Goal: Task Accomplishment & Management: Manage account settings

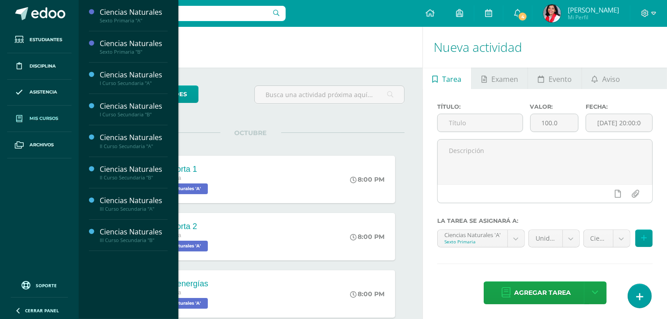
click at [46, 117] on span "Mis cursos" at bounding box center [44, 118] width 29 height 7
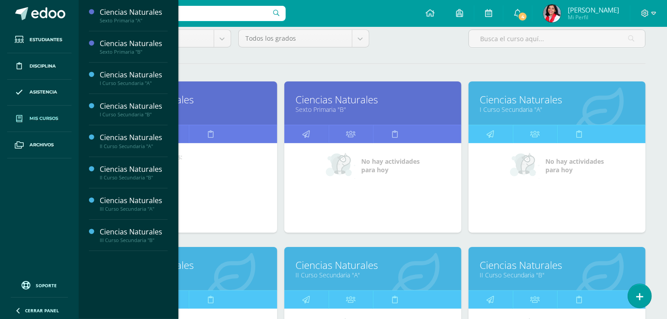
scroll to position [96, 0]
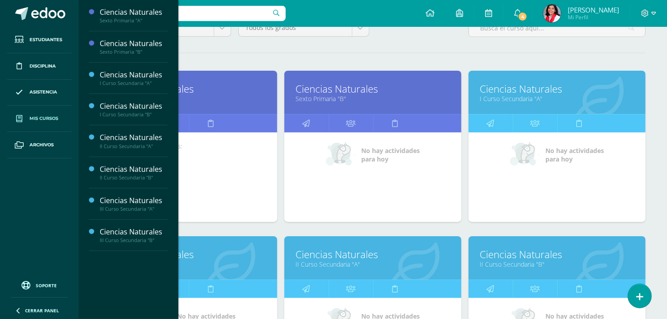
click at [310, 278] on div "Ciencias Naturales II Curso Secundaria "A"" at bounding box center [372, 257] width 177 height 43
click at [310, 290] on icon at bounding box center [307, 288] width 8 height 17
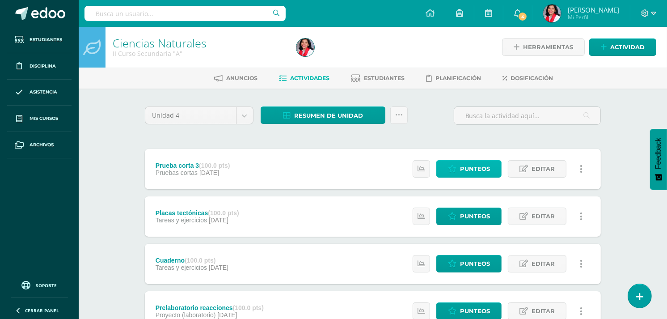
click at [455, 170] on icon at bounding box center [452, 169] width 8 height 8
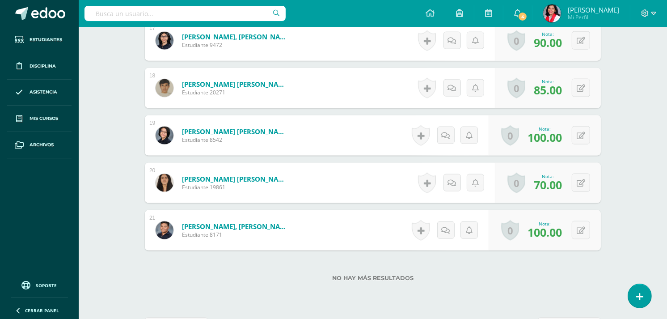
scroll to position [1052, 0]
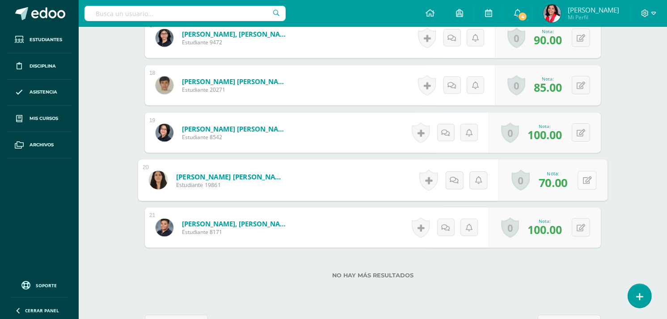
click at [585, 184] on button at bounding box center [587, 180] width 19 height 19
type input "0"
click at [561, 184] on icon at bounding box center [564, 183] width 8 height 8
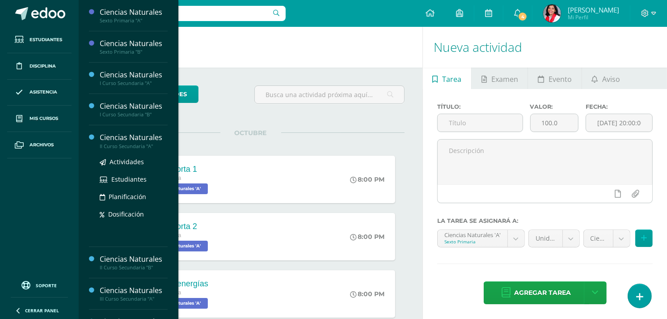
click at [123, 145] on div "II Curso Secundaria "A"" at bounding box center [134, 146] width 68 height 6
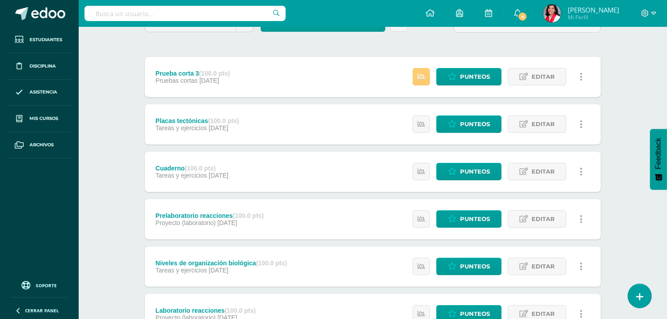
scroll to position [96, 0]
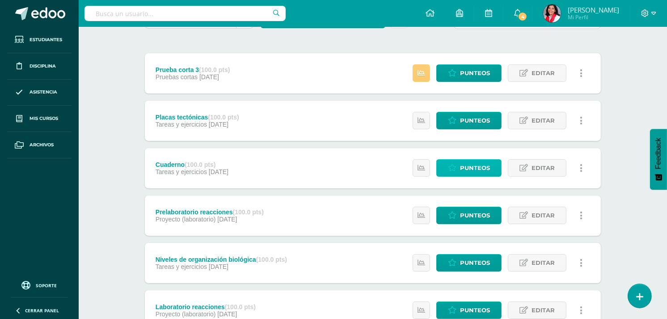
click at [461, 167] on span "Punteos" at bounding box center [475, 168] width 30 height 17
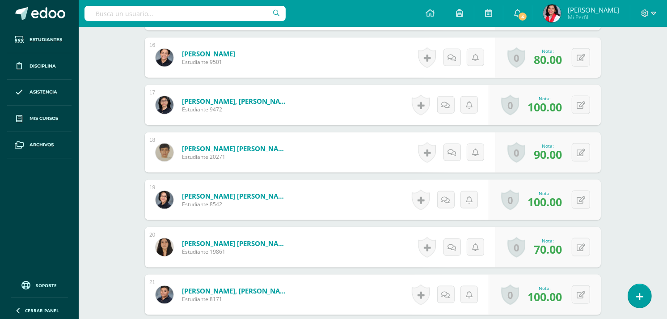
scroll to position [985, 0]
click at [580, 245] on button at bounding box center [587, 247] width 19 height 19
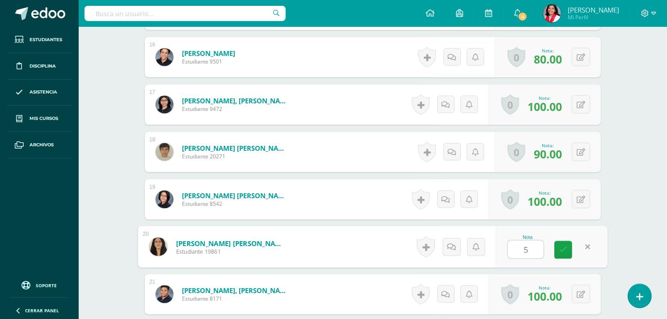
type input "50"
click at [564, 246] on icon at bounding box center [564, 250] width 8 height 8
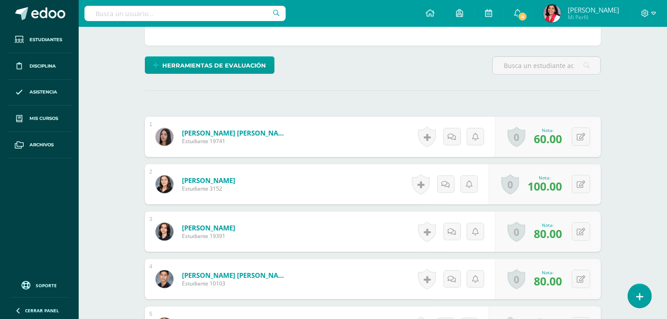
scroll to position [0, 0]
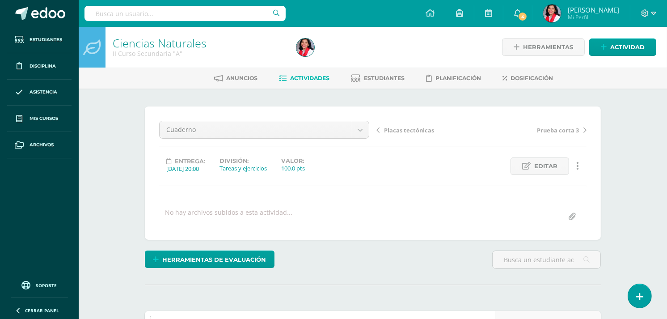
click at [310, 81] on link "Actividades" at bounding box center [304, 78] width 51 height 14
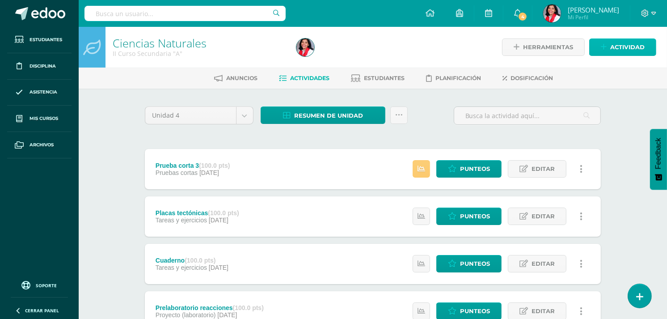
click at [623, 49] on span "Actividad" at bounding box center [628, 47] width 34 height 17
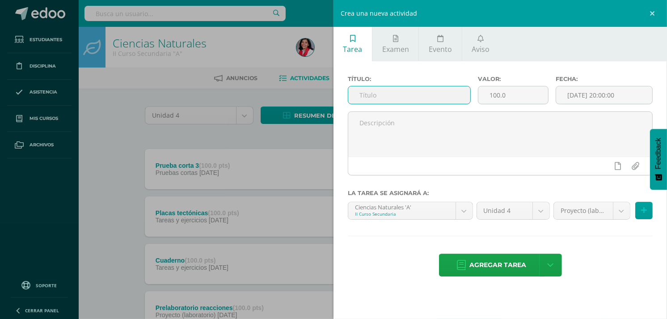
click at [409, 93] on input "text" at bounding box center [409, 94] width 122 height 17
type input "Vulcanismo"
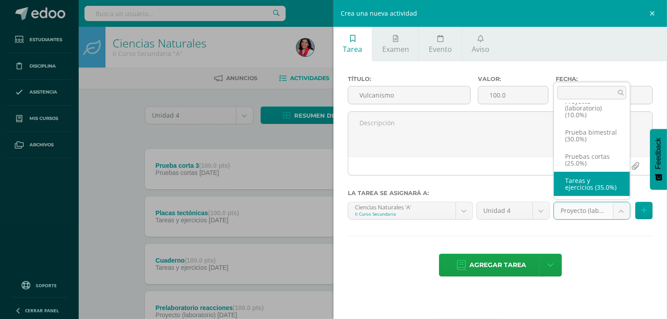
select select "234573"
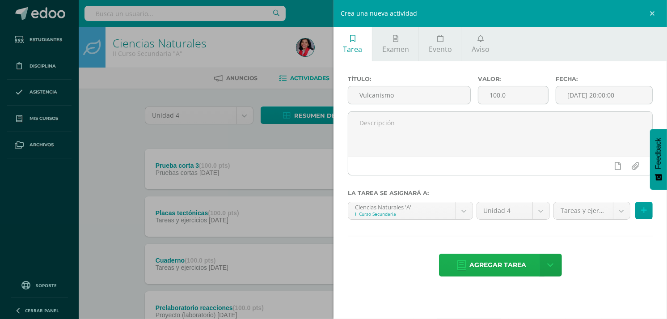
click at [504, 263] on span "Agregar tarea" at bounding box center [498, 265] width 57 height 22
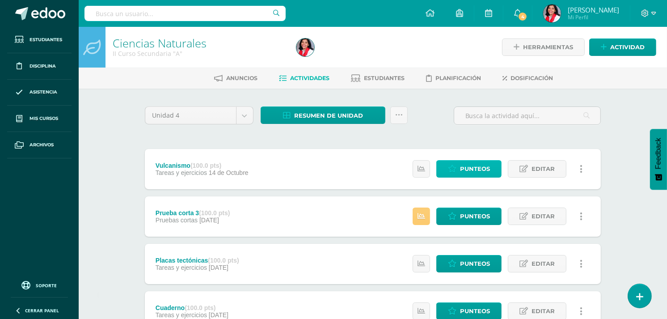
click at [480, 168] on span "Punteos" at bounding box center [475, 169] width 30 height 17
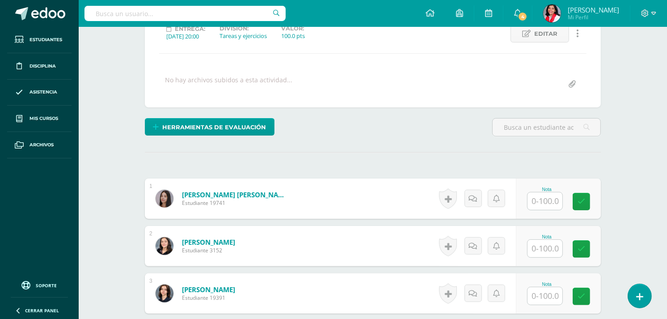
scroll to position [133, 0]
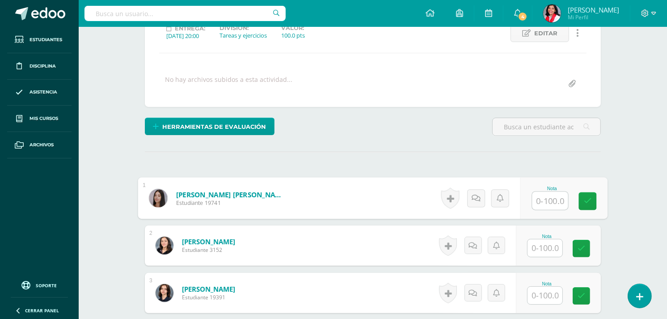
click at [542, 202] on input "text" at bounding box center [551, 201] width 36 height 18
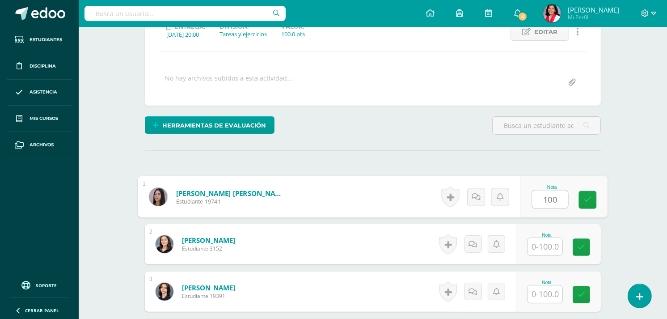
type input "100"
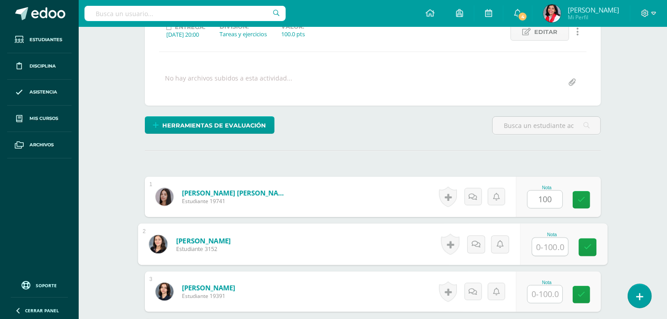
click at [539, 248] on input "text" at bounding box center [551, 247] width 36 height 18
type input "100"
click at [547, 290] on input "text" at bounding box center [545, 293] width 35 height 17
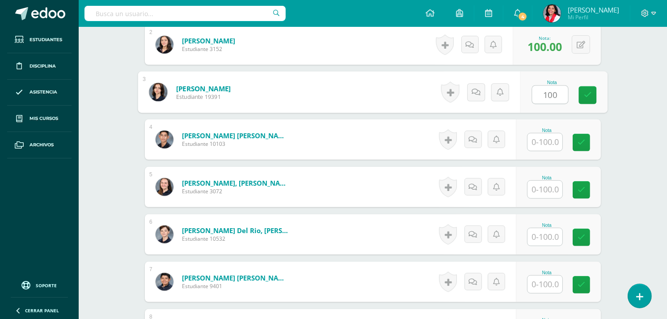
scroll to position [386, 0]
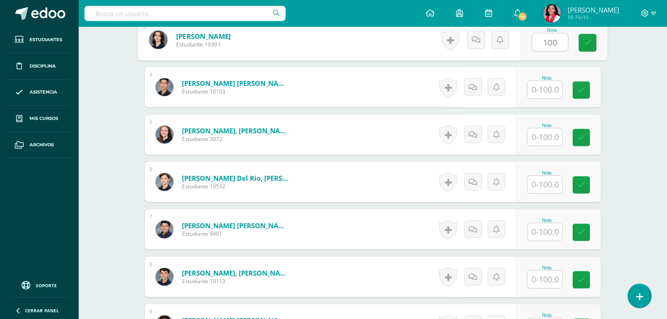
type input "100"
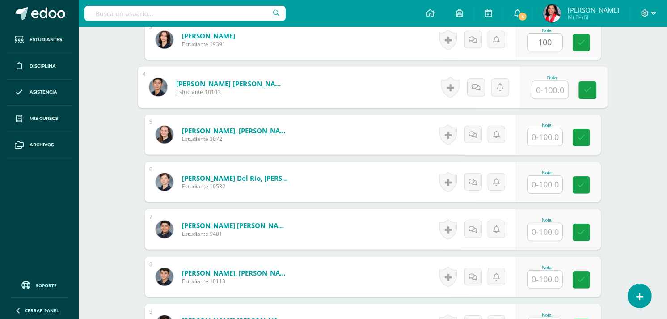
click at [542, 89] on input "text" at bounding box center [551, 90] width 36 height 18
type input "100"
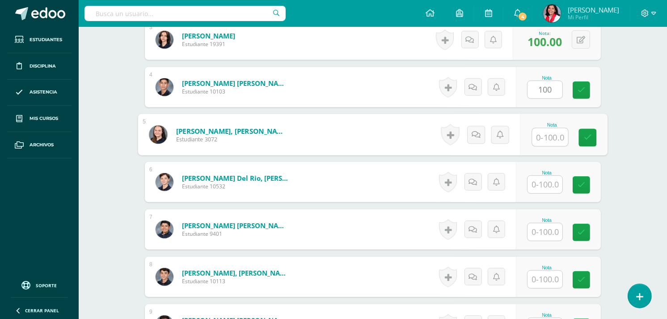
click at [541, 133] on input "text" at bounding box center [551, 137] width 36 height 18
type input "100"
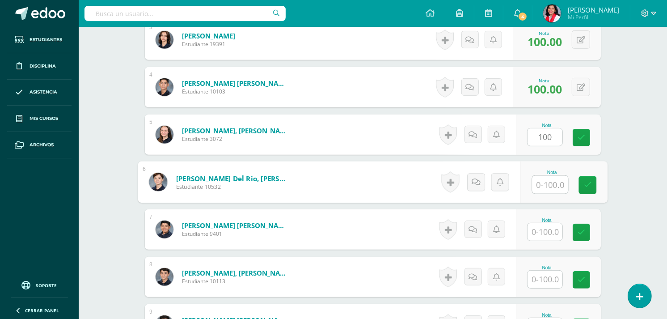
click at [548, 186] on input "text" at bounding box center [551, 185] width 36 height 18
type input "100"
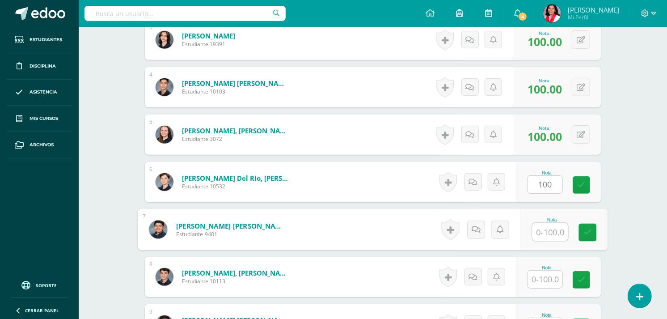
click at [544, 231] on input "text" at bounding box center [551, 232] width 36 height 18
type input "60"
click at [591, 238] on link at bounding box center [588, 233] width 18 height 18
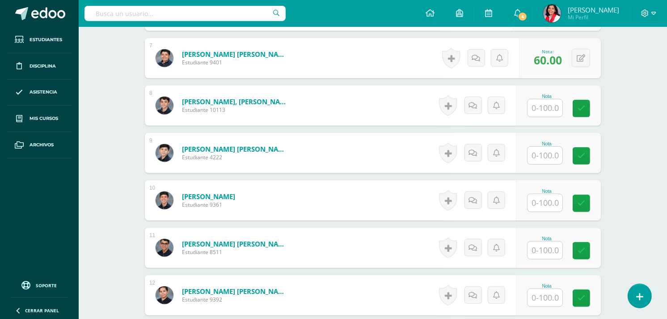
scroll to position [555, 0]
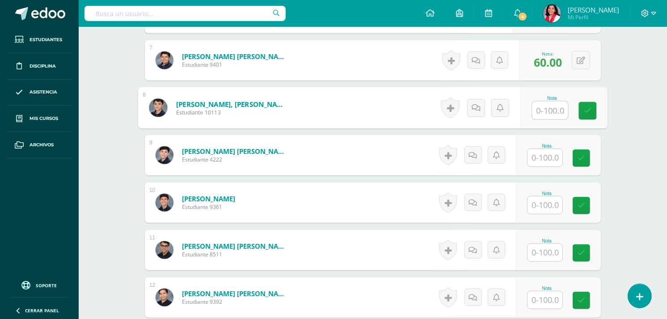
click at [549, 111] on input "text" at bounding box center [551, 111] width 36 height 18
type input "80"
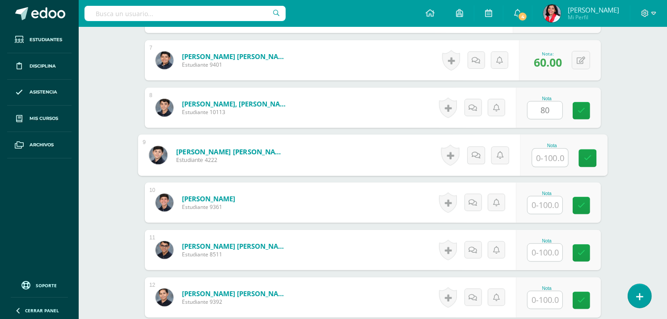
click at [547, 155] on input "text" at bounding box center [551, 158] width 36 height 18
type input "90"
click at [589, 160] on icon at bounding box center [588, 158] width 8 height 8
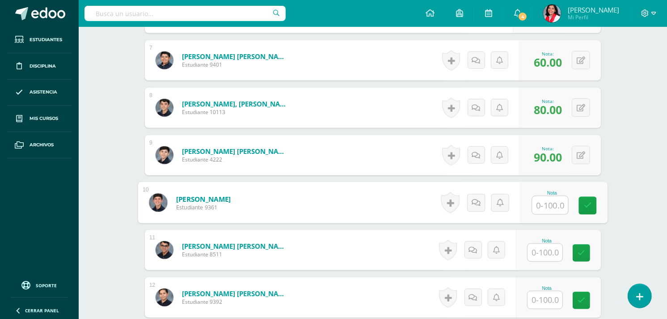
click at [551, 208] on input "text" at bounding box center [551, 205] width 36 height 18
type input "80"
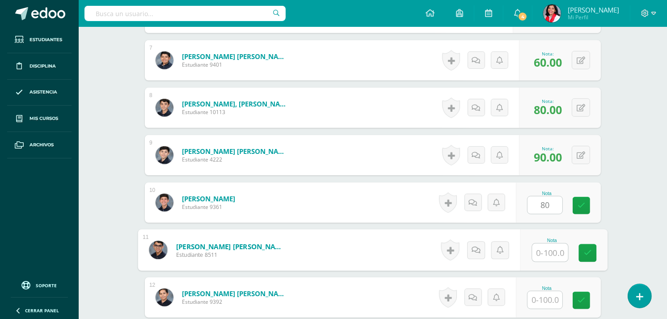
click at [546, 251] on input "text" at bounding box center [551, 253] width 36 height 18
type input "60"
click at [587, 251] on icon at bounding box center [588, 253] width 8 height 8
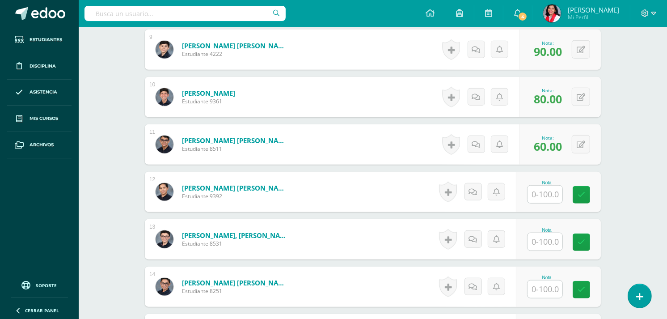
scroll to position [687, 0]
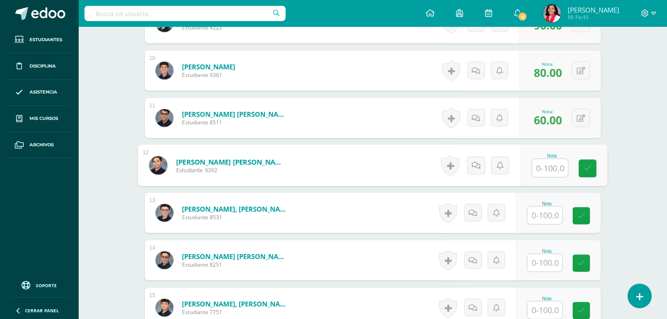
click at [539, 168] on input "text" at bounding box center [551, 168] width 36 height 18
type input "100"
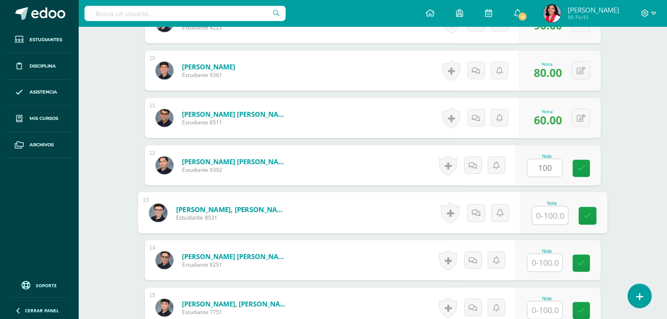
click at [554, 214] on input "text" at bounding box center [551, 216] width 36 height 18
type input "60"
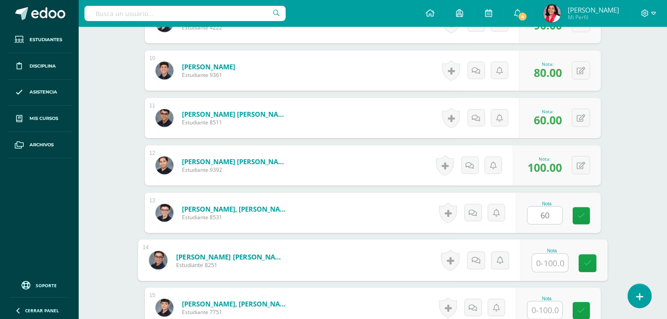
click at [547, 265] on input "text" at bounding box center [551, 263] width 36 height 18
type input "8"
type input "100"
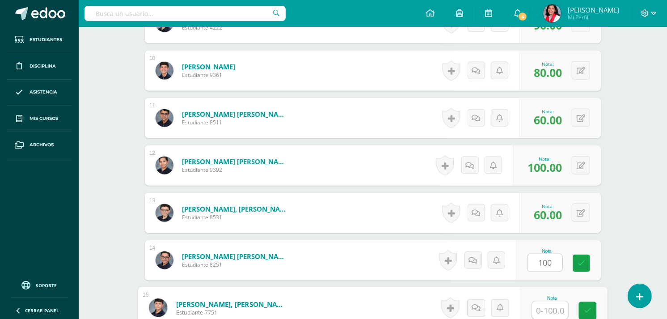
click at [546, 301] on input "text" at bounding box center [551, 310] width 36 height 18
type input "100"
click at [580, 306] on link at bounding box center [588, 311] width 18 height 18
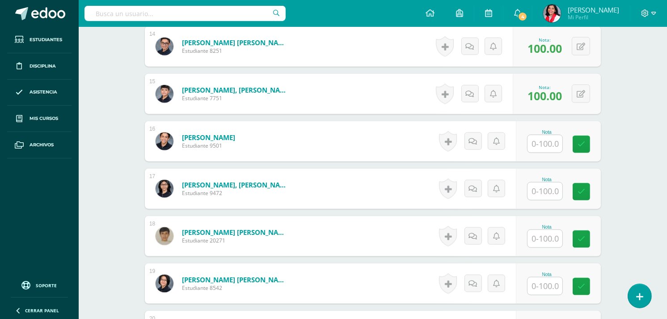
scroll to position [899, 0]
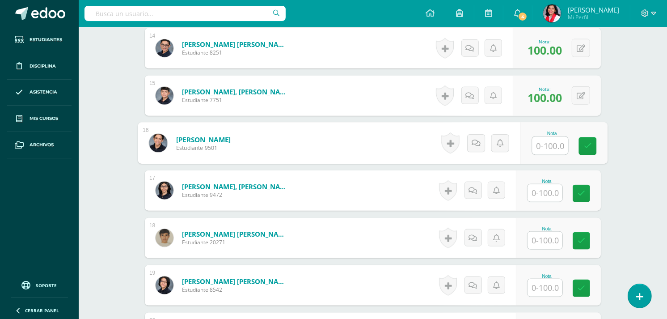
click at [543, 143] on input "text" at bounding box center [551, 146] width 36 height 18
type input "100"
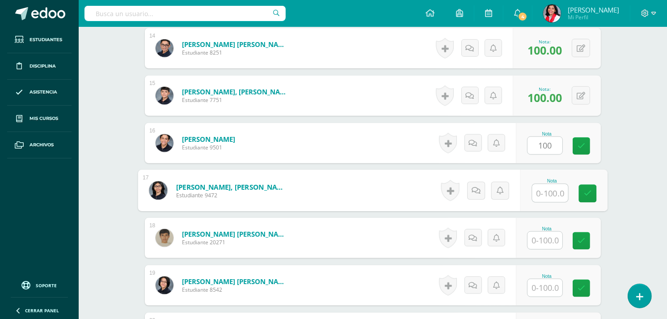
click at [542, 197] on input "text" at bounding box center [551, 193] width 36 height 18
type input "100"
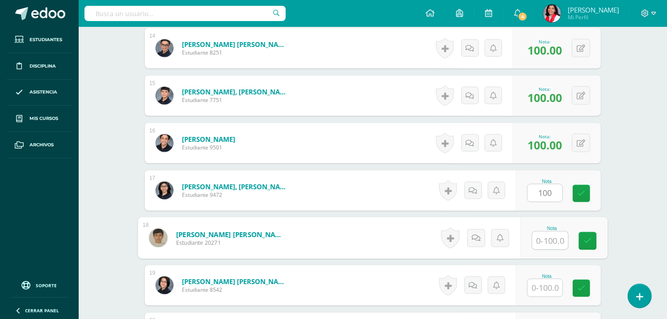
click at [544, 243] on input "text" at bounding box center [551, 241] width 36 height 18
type input "100"
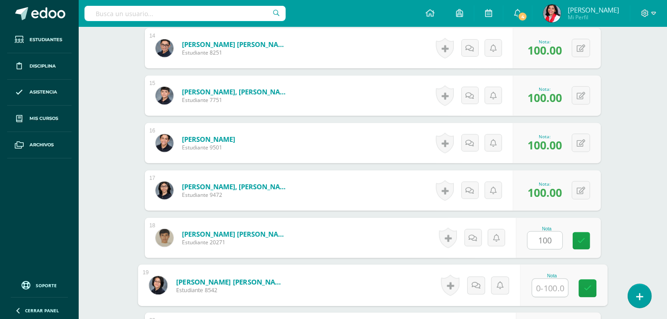
click at [541, 283] on input "text" at bounding box center [551, 288] width 36 height 18
type input "100"
click at [589, 284] on icon at bounding box center [588, 288] width 8 height 8
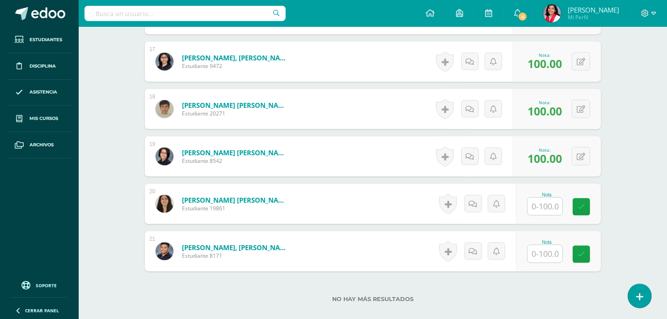
scroll to position [1082, 0]
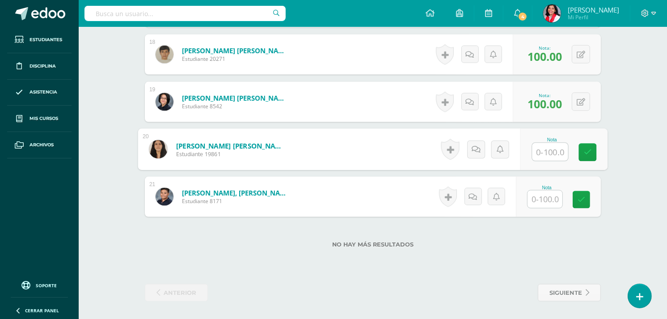
click at [548, 149] on input "text" at bounding box center [551, 152] width 36 height 18
type input "0"
click at [540, 194] on input "text" at bounding box center [545, 199] width 35 height 17
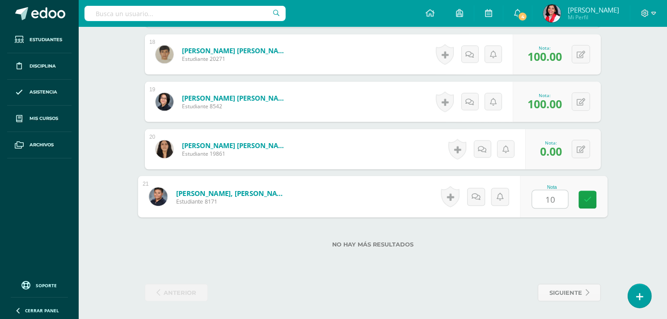
type input "100"
click at [591, 200] on icon at bounding box center [588, 200] width 8 height 8
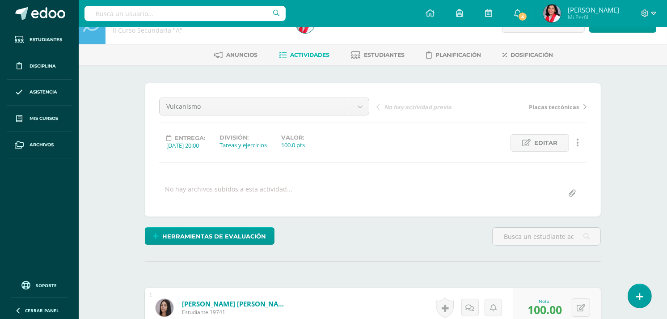
scroll to position [0, 0]
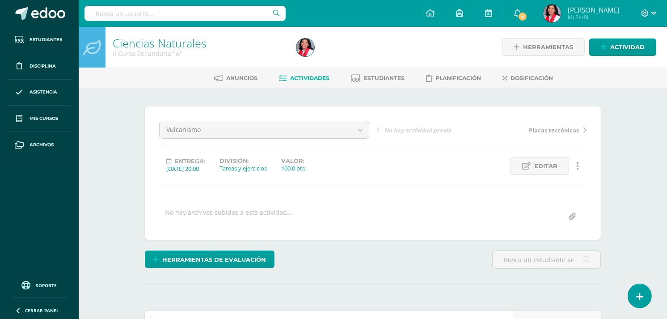
click at [308, 79] on span "Actividades" at bounding box center [309, 78] width 39 height 7
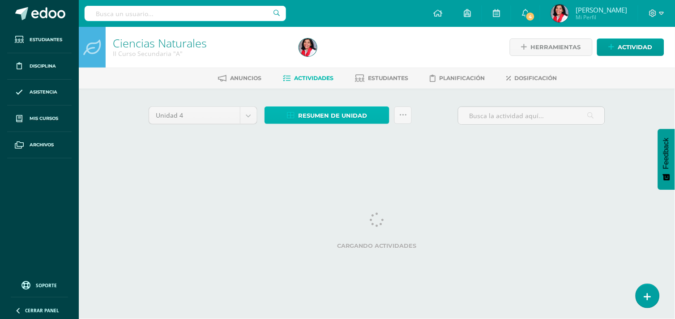
click at [310, 117] on span "Resumen de unidad" at bounding box center [332, 115] width 69 height 17
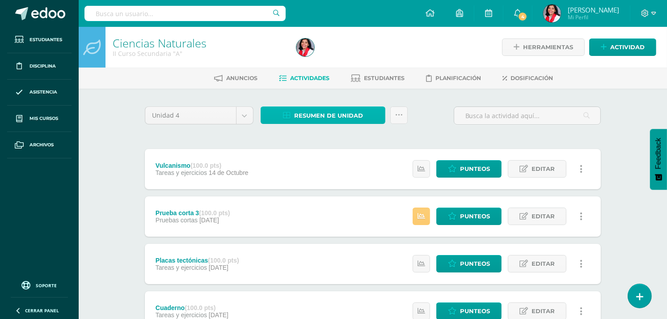
click at [309, 113] on span "Resumen de unidad" at bounding box center [328, 115] width 69 height 17
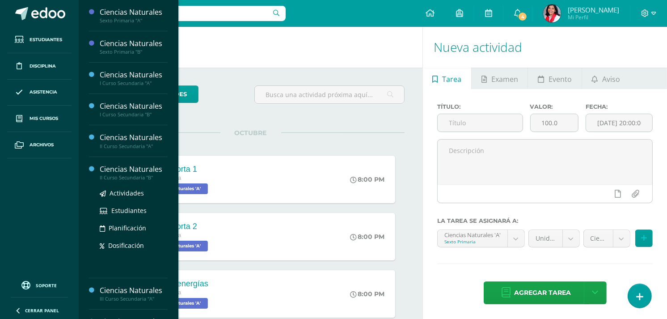
click at [148, 176] on div "II Curso Secundaria "B"" at bounding box center [134, 177] width 68 height 6
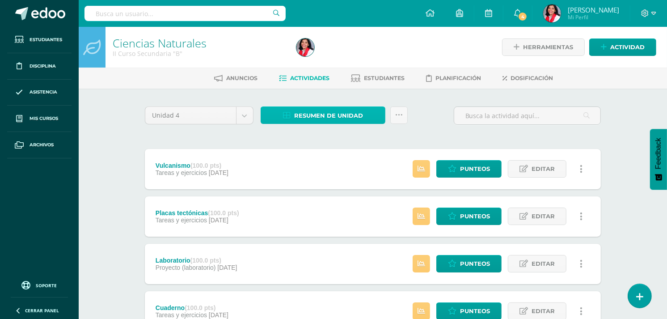
click at [311, 114] on span "Resumen de unidad" at bounding box center [328, 115] width 69 height 17
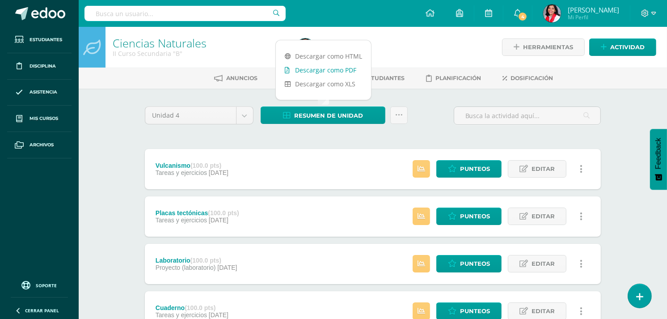
click at [320, 72] on link "Descargar como PDF" at bounding box center [323, 70] width 95 height 14
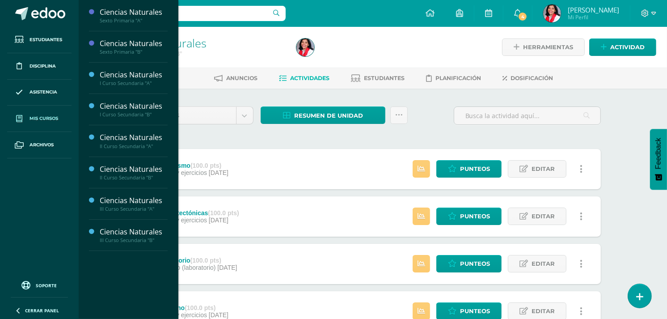
click at [45, 119] on span "Mis cursos" at bounding box center [44, 118] width 29 height 7
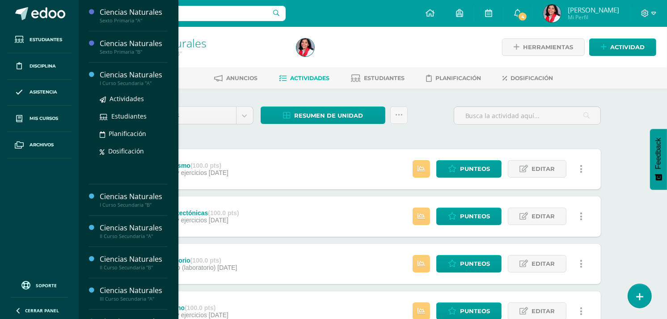
click at [143, 83] on div "I Curso Secundaria "A"" at bounding box center [134, 83] width 68 height 6
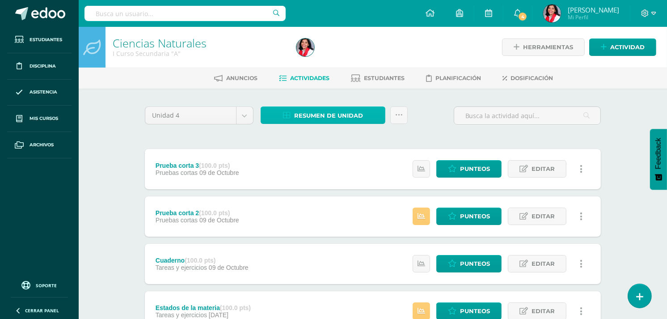
click at [304, 117] on span "Resumen de unidad" at bounding box center [328, 115] width 69 height 17
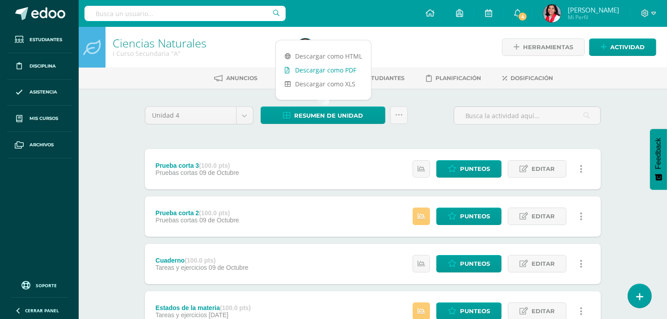
click at [339, 71] on link "Descargar como PDF" at bounding box center [323, 70] width 95 height 14
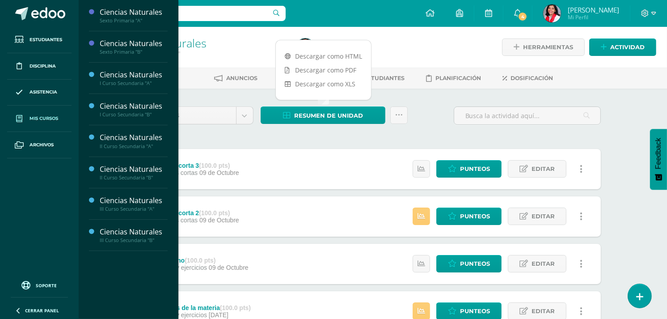
click at [55, 121] on span "Mis cursos" at bounding box center [44, 118] width 29 height 7
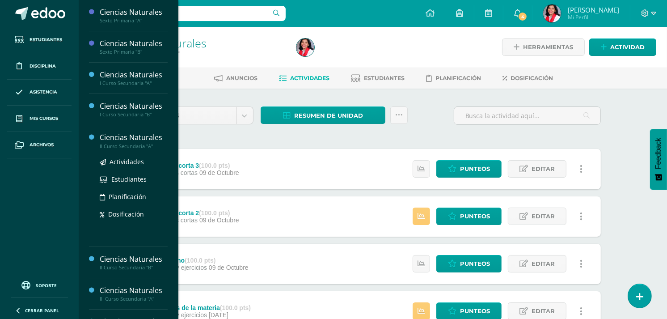
click at [115, 143] on div "II Curso Secundaria "A"" at bounding box center [134, 146] width 68 height 6
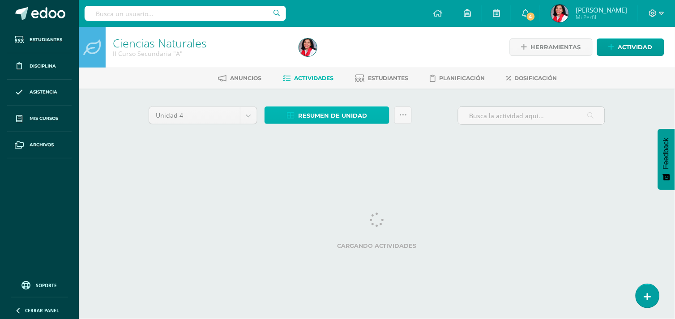
click at [302, 110] on span "Resumen de unidad" at bounding box center [332, 115] width 69 height 17
click at [305, 112] on span "Resumen de unidad" at bounding box center [332, 115] width 69 height 17
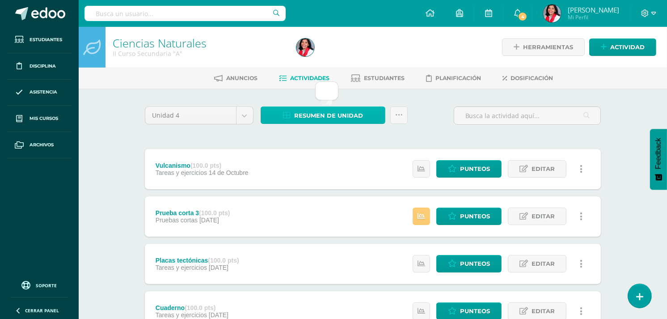
click at [317, 114] on span "Resumen de unidad" at bounding box center [328, 115] width 69 height 17
click at [369, 45] on div at bounding box center [386, 47] width 187 height 41
click at [302, 112] on span "Resumen de unidad" at bounding box center [328, 115] width 69 height 17
click at [426, 127] on div "Unidad 4 Unidad 1 Unidad 2 Unidad 3 Unidad 4 Resumen de unidad Subir actividade…" at bounding box center [372, 118] width 463 height 25
click at [353, 119] on span "Resumen de unidad" at bounding box center [328, 115] width 69 height 17
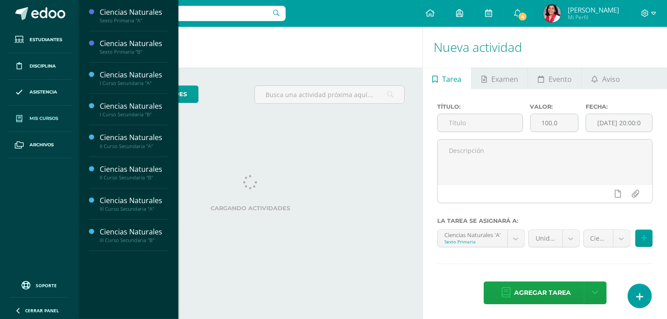
click at [44, 121] on span "Mis cursos" at bounding box center [44, 118] width 29 height 7
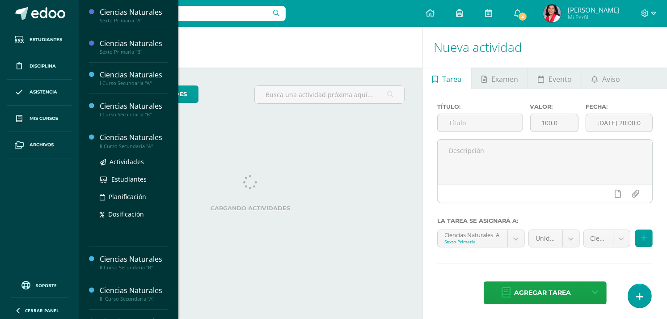
click at [113, 145] on div "II Curso Secundaria "A"" at bounding box center [134, 146] width 68 height 6
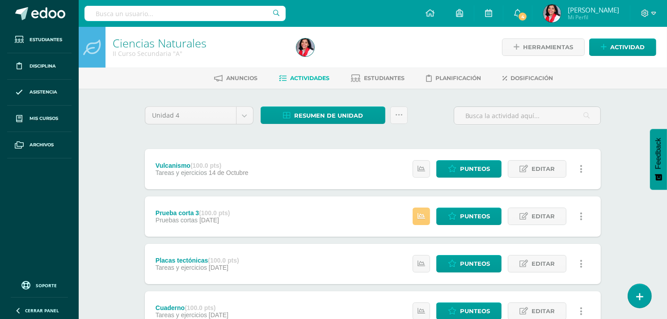
click at [332, 119] on span "Resumen de unidad" at bounding box center [328, 115] width 69 height 17
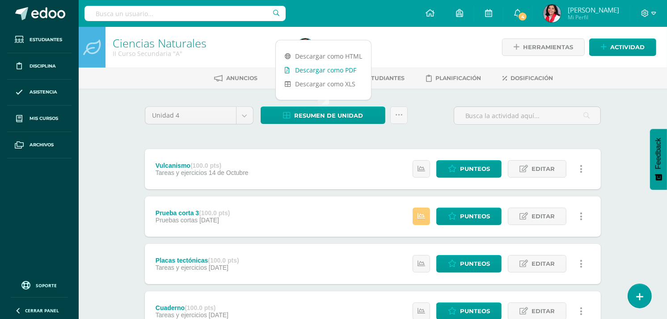
click at [340, 76] on link "Descargar como PDF" at bounding box center [323, 70] width 95 height 14
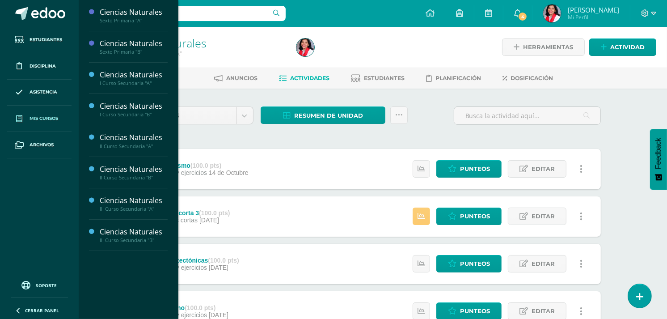
click at [22, 122] on icon at bounding box center [19, 118] width 6 height 7
click at [118, 204] on div "Ciencias Naturales" at bounding box center [134, 200] width 68 height 10
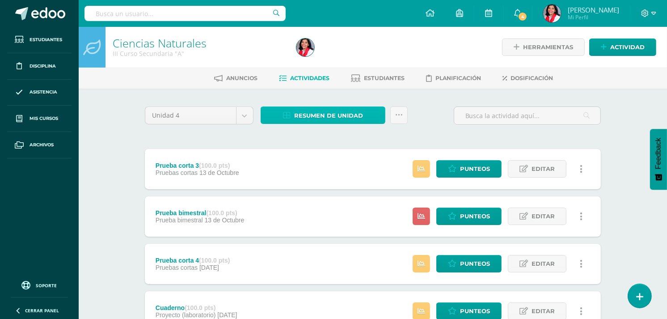
click at [324, 114] on span "Resumen de unidad" at bounding box center [328, 115] width 69 height 17
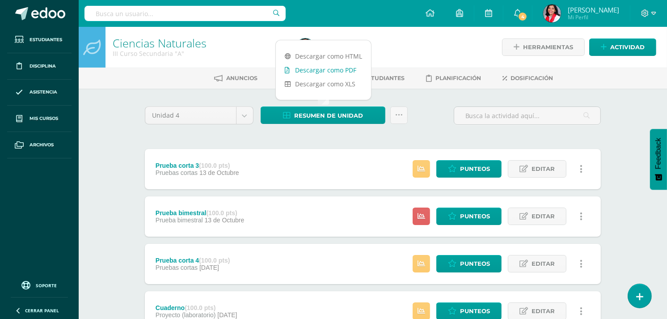
click at [329, 68] on link "Descargar como PDF" at bounding box center [323, 70] width 95 height 14
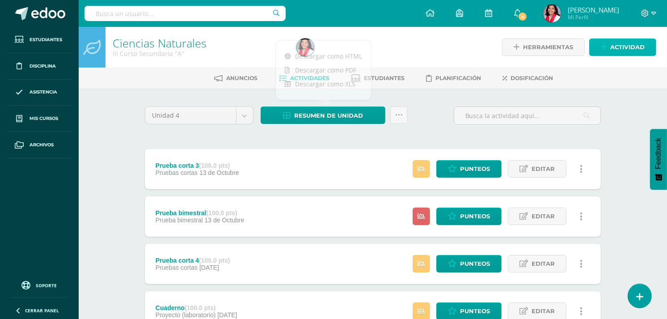
click at [601, 47] on link "Actividad" at bounding box center [623, 46] width 67 height 17
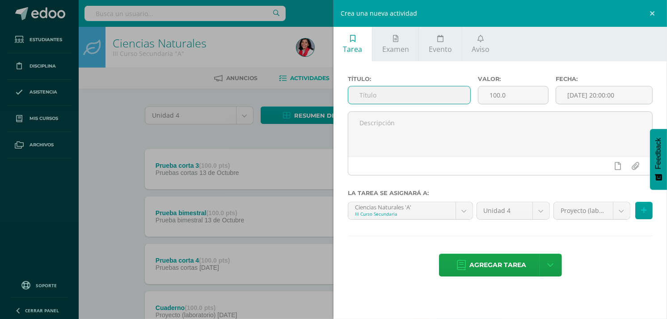
click at [398, 94] on input "text" at bounding box center [409, 94] width 122 height 17
type input "Cuaderno"
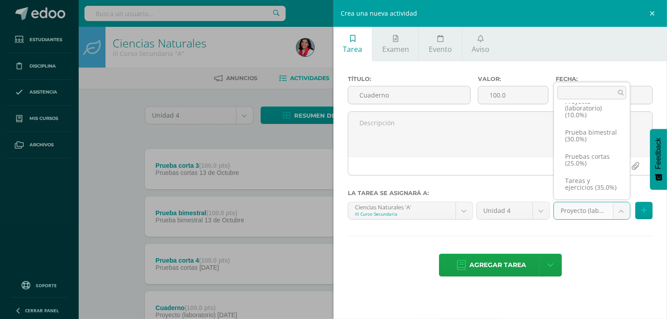
scroll to position [27, 0]
select select "236108"
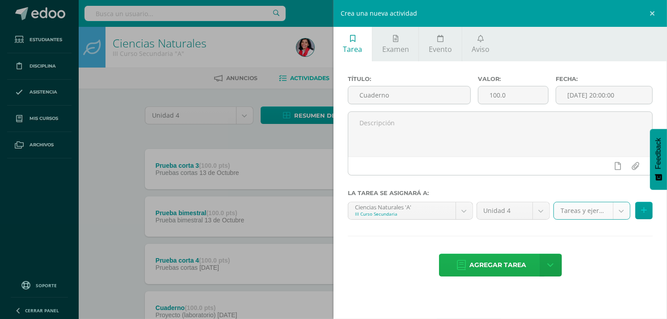
click at [510, 264] on span "Agregar tarea" at bounding box center [498, 265] width 57 height 22
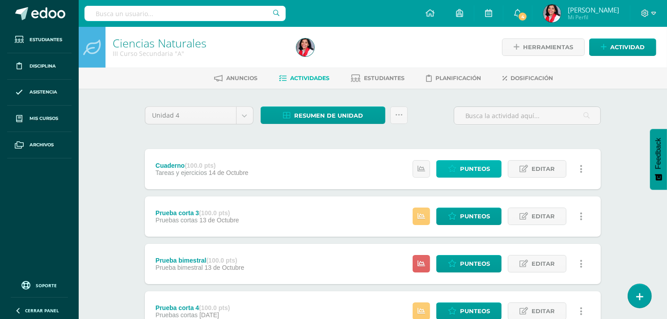
click at [488, 167] on span "Punteos" at bounding box center [475, 169] width 30 height 17
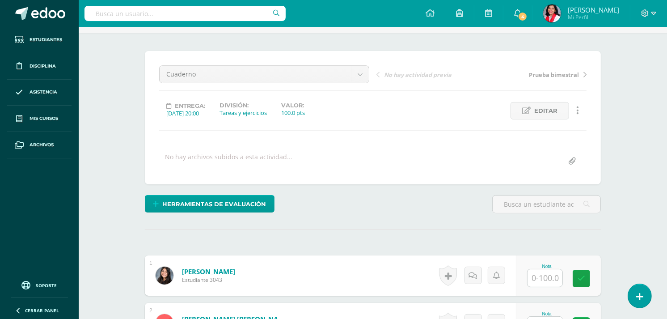
scroll to position [56, 0]
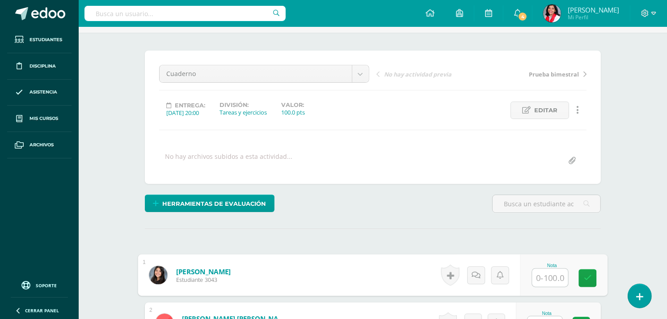
click at [544, 273] on input "text" at bounding box center [551, 278] width 36 height 18
type input "85"
click at [590, 274] on icon at bounding box center [588, 278] width 8 height 8
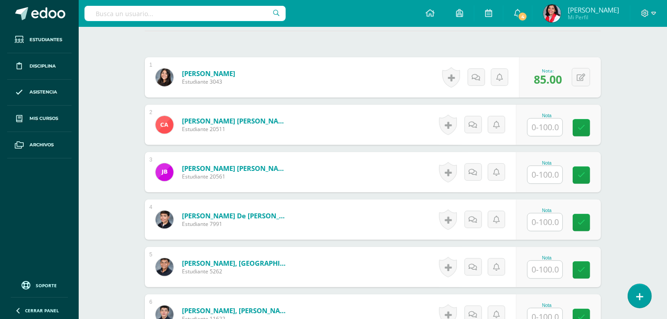
scroll to position [263, 0]
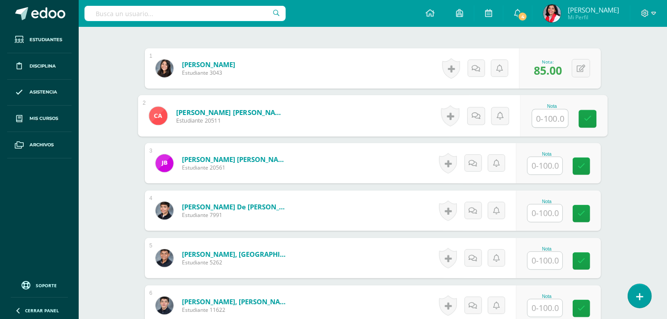
click at [551, 118] on input "text" at bounding box center [551, 119] width 36 height 18
type input "70"
click at [589, 123] on link at bounding box center [588, 119] width 18 height 18
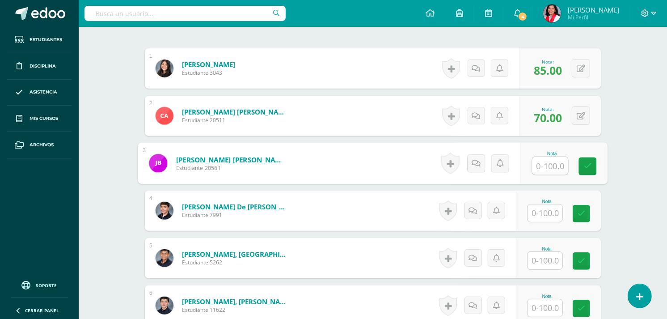
click at [551, 167] on input "text" at bounding box center [551, 166] width 36 height 18
type input "60"
click at [551, 216] on input "text" at bounding box center [545, 212] width 35 height 17
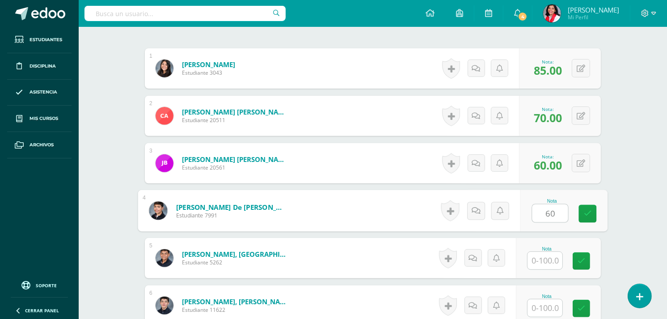
type input "60"
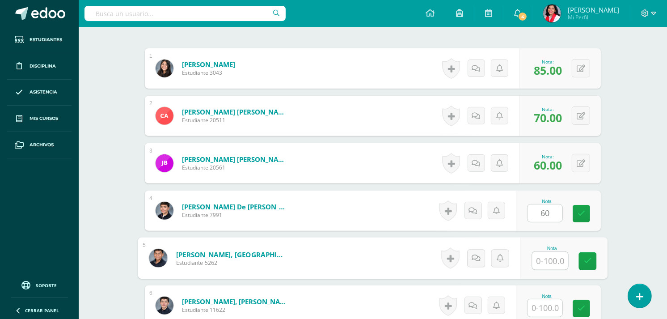
click at [555, 258] on input "text" at bounding box center [551, 261] width 36 height 18
type input "50"
click at [552, 306] on input "text" at bounding box center [545, 307] width 35 height 17
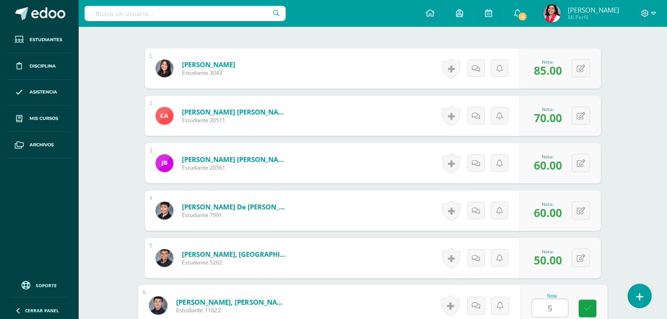
type input "50"
click at [582, 308] on link at bounding box center [588, 309] width 18 height 18
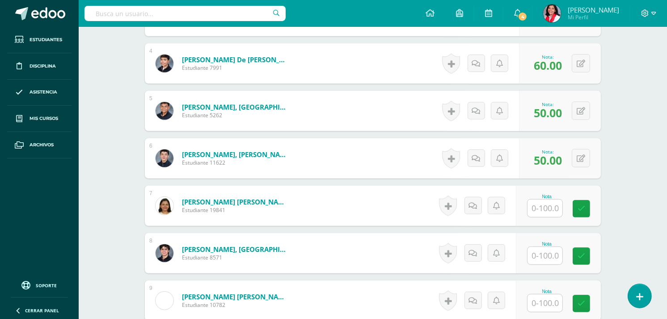
scroll to position [509, 0]
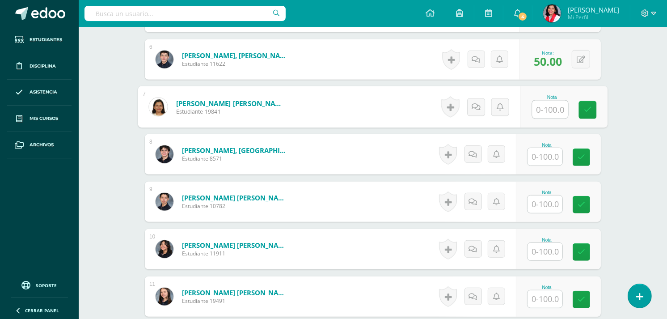
click at [542, 107] on input "text" at bounding box center [551, 110] width 36 height 18
type input "80"
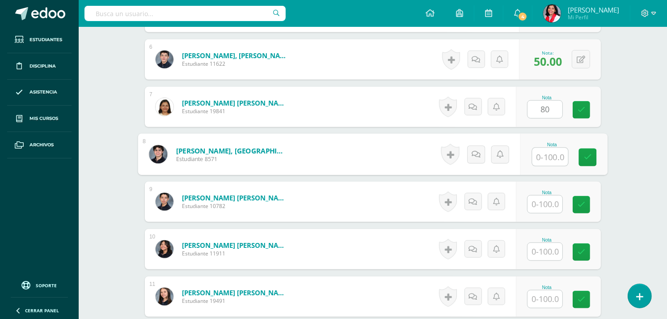
click at [548, 159] on input "text" at bounding box center [551, 157] width 36 height 18
type input "85"
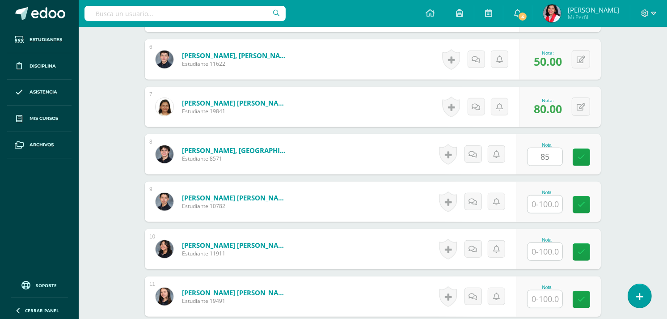
click at [548, 194] on div "Nota" at bounding box center [546, 192] width 39 height 5
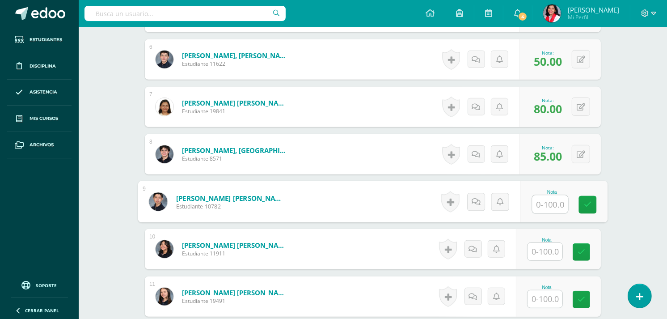
click at [548, 202] on input "text" at bounding box center [551, 204] width 36 height 18
type input "70"
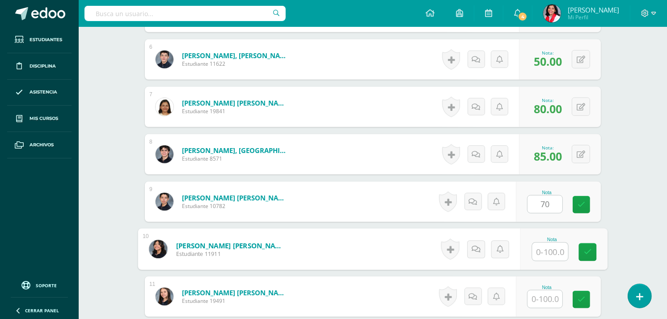
click at [552, 251] on input "text" at bounding box center [551, 252] width 36 height 18
type input "85"
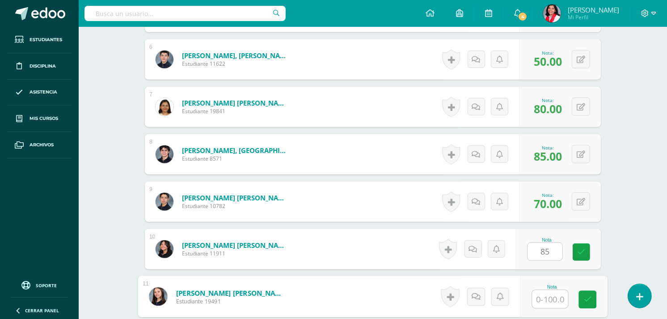
click at [548, 293] on input "text" at bounding box center [551, 299] width 36 height 18
type input "85"
click at [583, 295] on link at bounding box center [588, 300] width 18 height 18
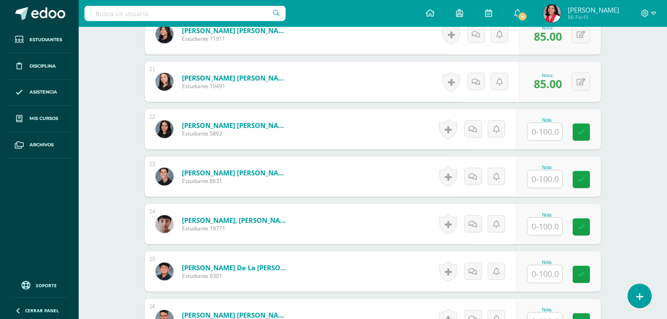
scroll to position [728, 0]
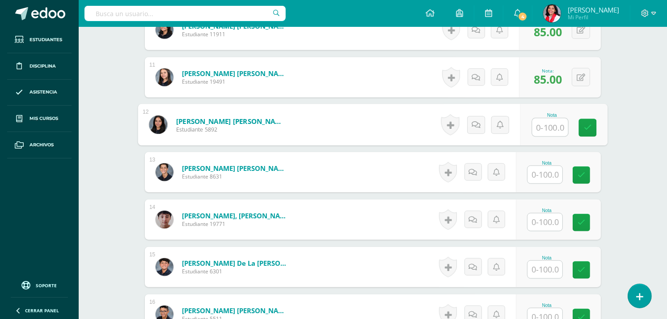
click at [547, 127] on input "text" at bounding box center [551, 128] width 36 height 18
type input "85"
click at [544, 177] on input "text" at bounding box center [545, 174] width 35 height 17
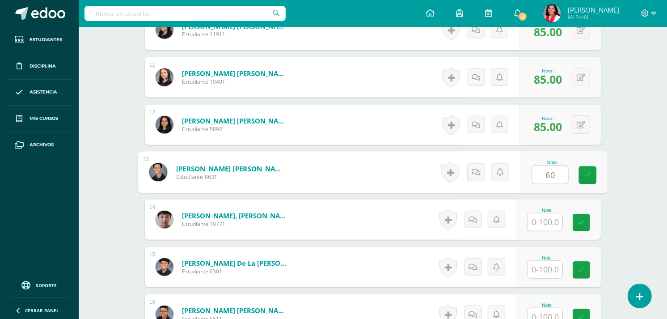
type input "60"
click at [547, 218] on input "text" at bounding box center [545, 221] width 35 height 17
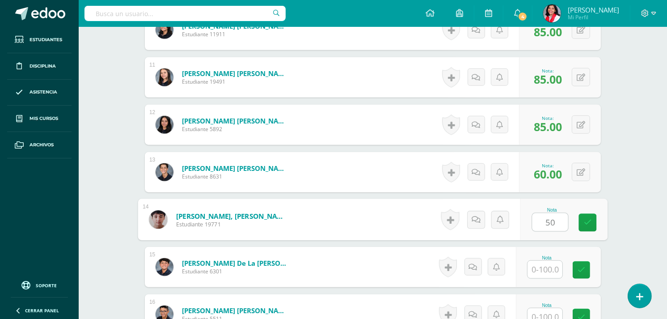
type input "50"
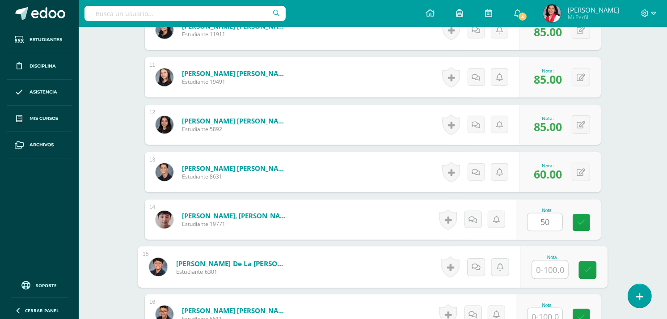
click at [547, 266] on input "text" at bounding box center [551, 270] width 36 height 18
type input "60"
click at [551, 312] on input "text" at bounding box center [545, 316] width 35 height 17
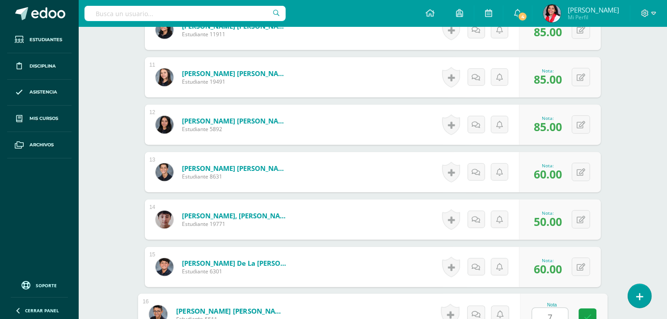
scroll to position [731, 0]
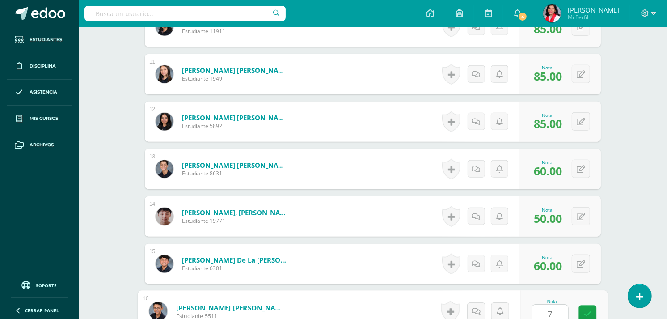
type input "70"
click at [586, 311] on icon at bounding box center [588, 314] width 8 height 8
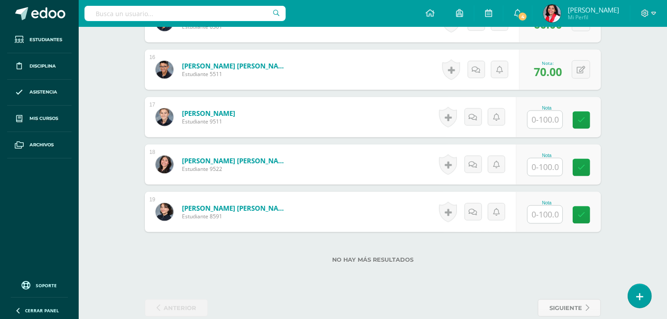
scroll to position [974, 0]
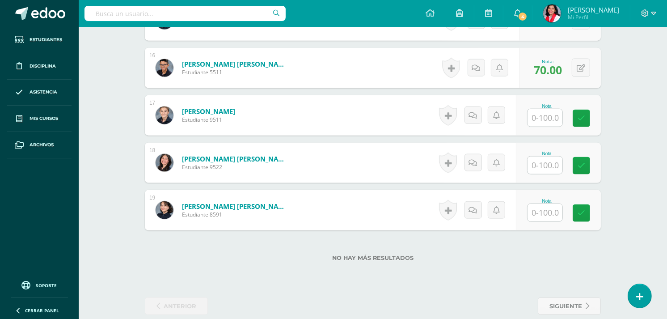
click at [553, 115] on input "text" at bounding box center [545, 117] width 35 height 17
type input "85"
click at [539, 163] on input "text" at bounding box center [545, 165] width 35 height 17
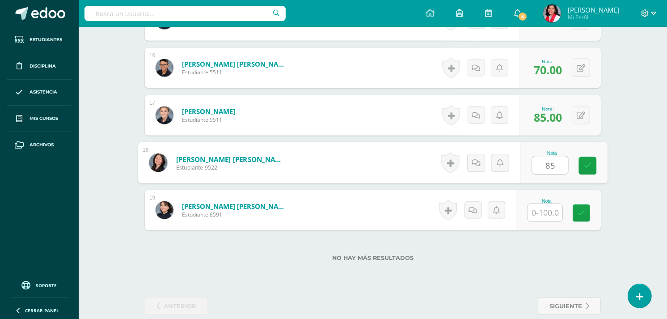
type input "85"
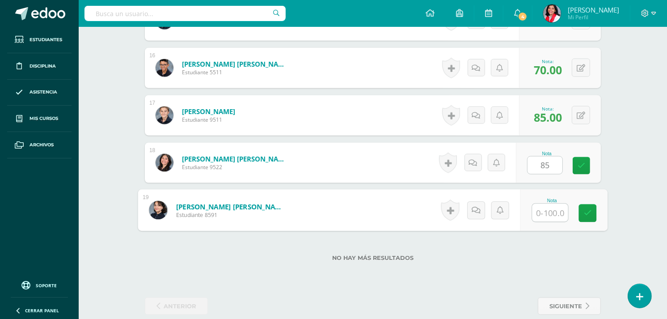
click at [544, 215] on input "text" at bounding box center [551, 213] width 36 height 18
type input "8"
type input "6"
type input "90"
click at [591, 217] on link at bounding box center [588, 213] width 18 height 18
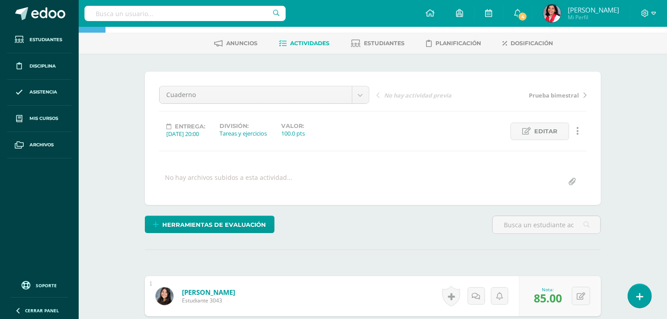
scroll to position [0, 0]
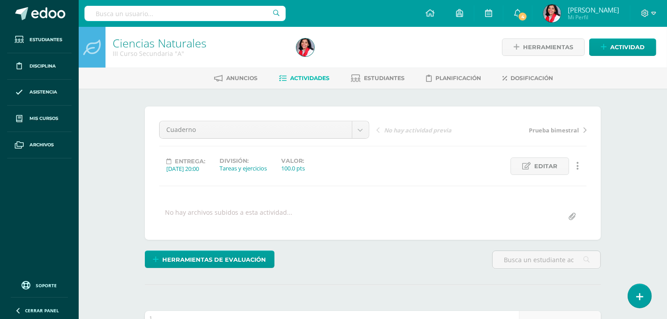
click at [310, 75] on span "Actividades" at bounding box center [309, 78] width 39 height 7
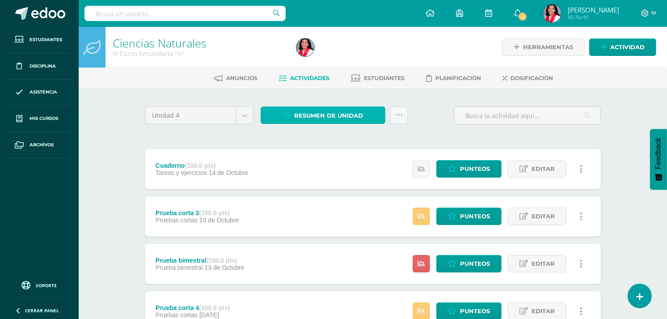
click at [303, 113] on span "Resumen de unidad" at bounding box center [328, 115] width 69 height 17
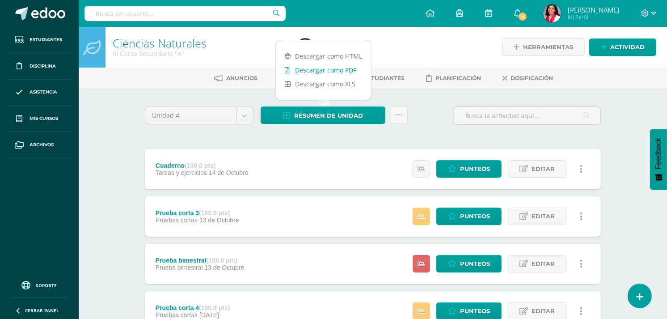
click at [323, 70] on link "Descargar como PDF" at bounding box center [323, 70] width 95 height 14
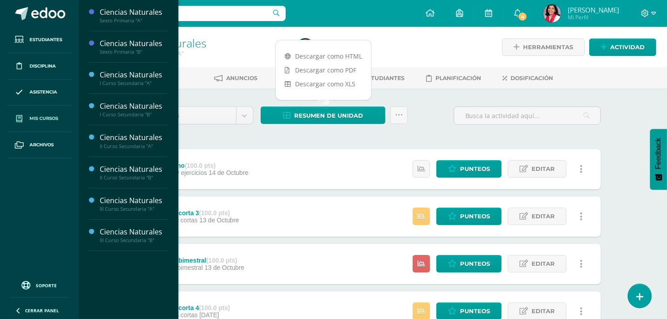
click at [34, 115] on span "Mis cursos" at bounding box center [44, 118] width 29 height 7
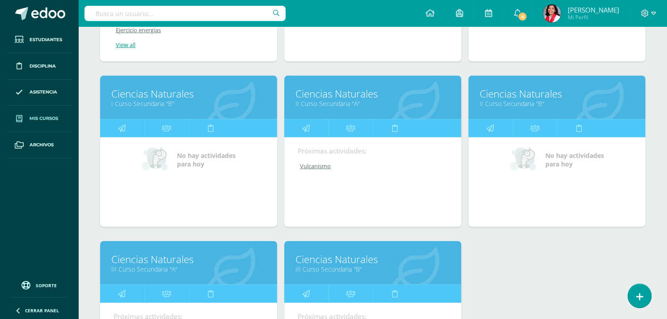
scroll to position [312, 0]
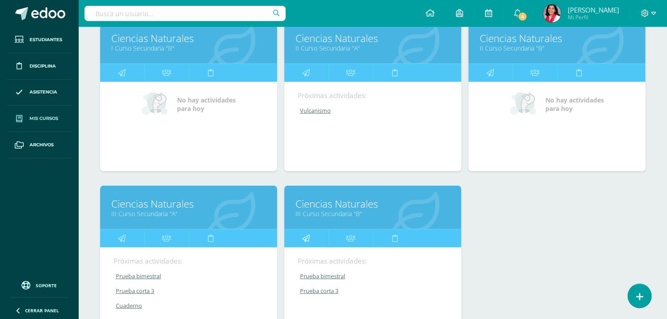
click at [314, 236] on link at bounding box center [306, 238] width 44 height 18
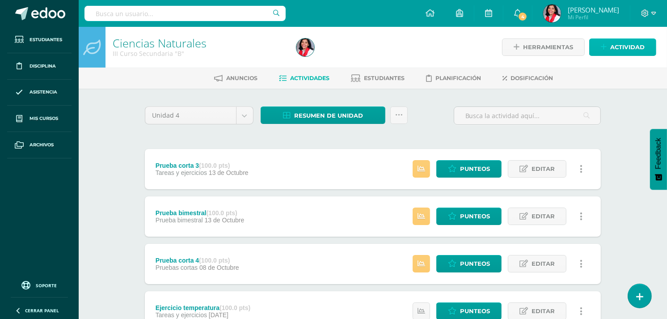
click at [629, 47] on span "Actividad" at bounding box center [628, 47] width 34 height 17
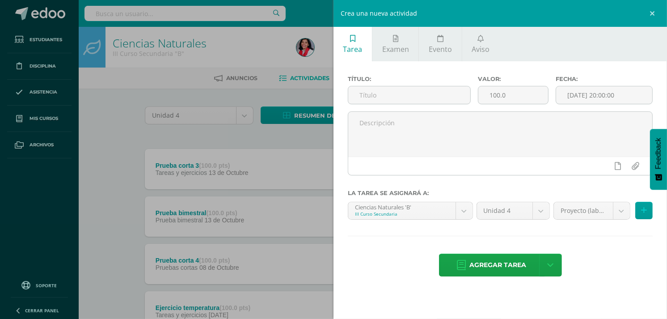
click at [629, 47] on ul "Tarea Examen Evento Aviso" at bounding box center [501, 44] width 334 height 34
click at [424, 91] on input "text" at bounding box center [409, 94] width 122 height 17
type input "Cuaderno"
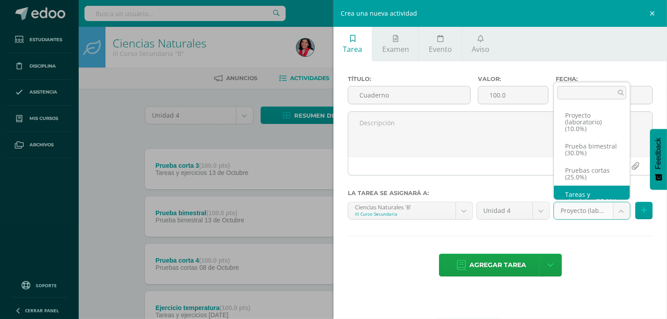
scroll to position [24, 0]
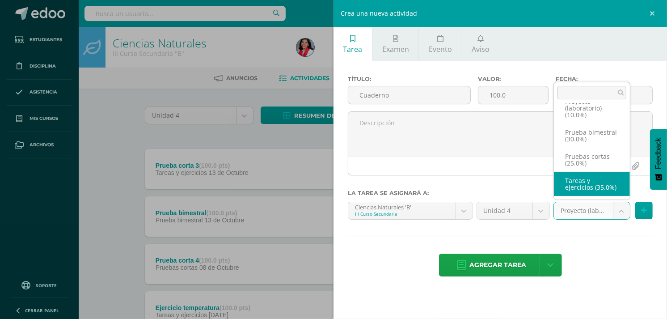
select select "234933"
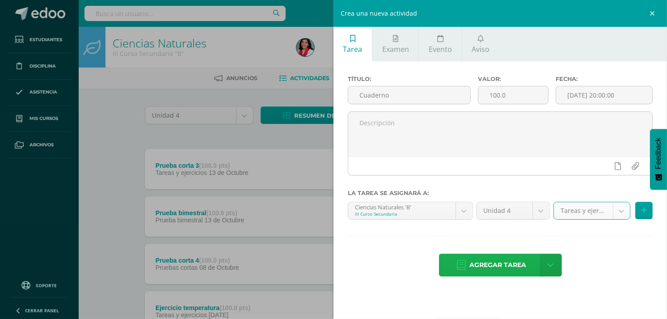
click at [522, 266] on span "Agregar tarea" at bounding box center [498, 265] width 57 height 22
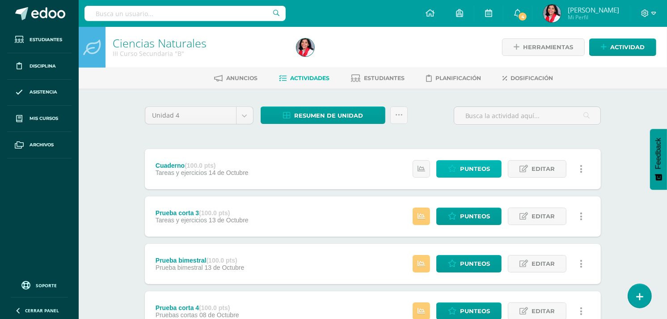
click at [488, 164] on span "Punteos" at bounding box center [475, 169] width 30 height 17
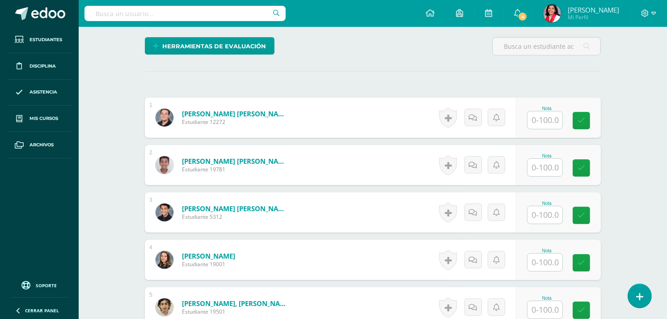
scroll to position [214, 0]
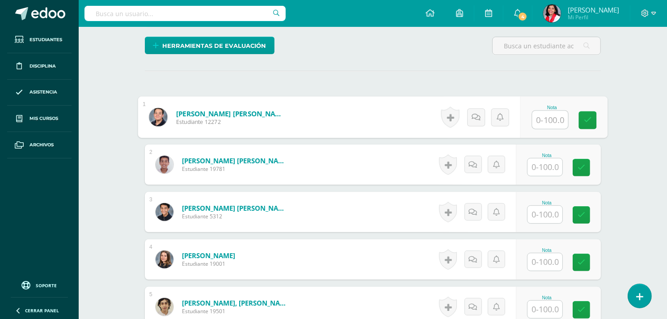
click at [539, 115] on input "text" at bounding box center [551, 120] width 36 height 18
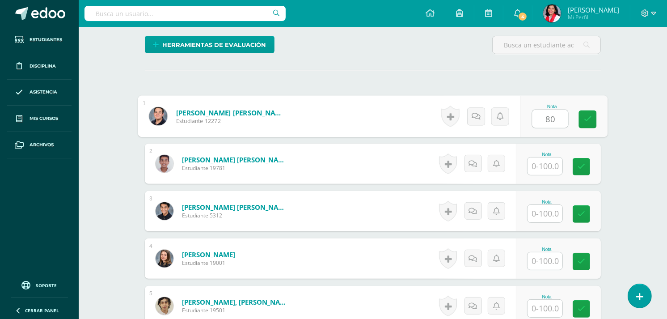
type input "80"
click at [551, 162] on input "text" at bounding box center [545, 165] width 35 height 17
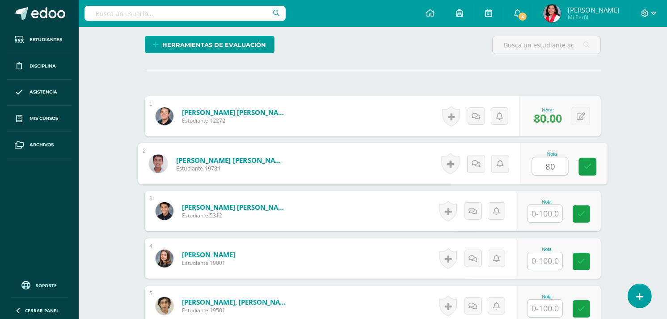
type input "80"
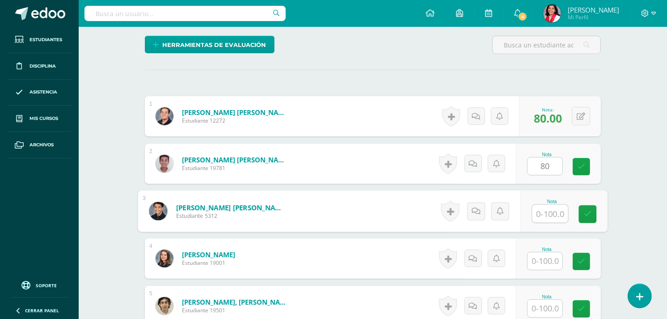
click at [560, 213] on input "text" at bounding box center [551, 214] width 36 height 18
type input "75"
click at [541, 259] on input "text" at bounding box center [545, 260] width 35 height 17
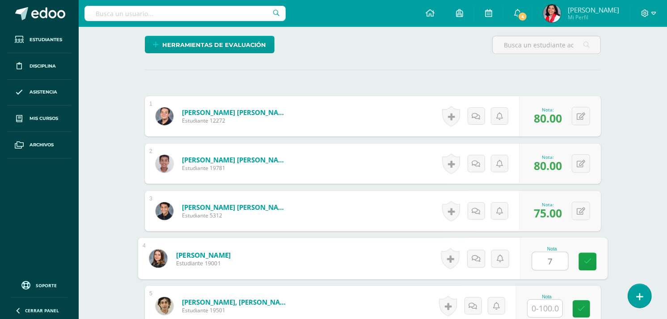
type input "75"
click at [587, 261] on icon at bounding box center [588, 262] width 8 height 8
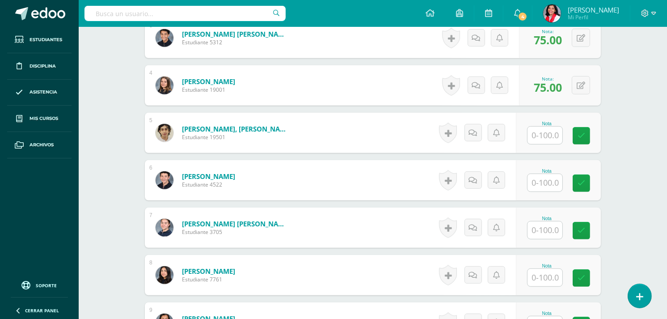
scroll to position [386, 0]
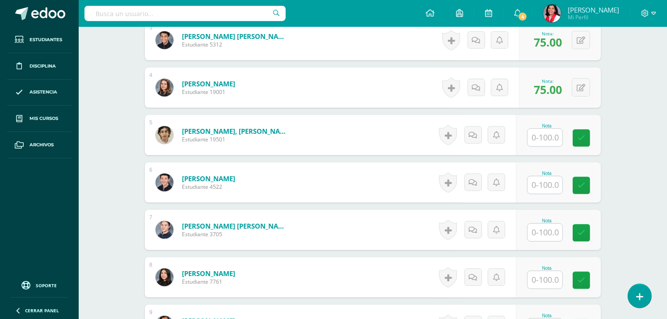
click at [548, 136] on input "text" at bounding box center [545, 137] width 35 height 17
type input "60"
click at [547, 184] on input "text" at bounding box center [551, 185] width 36 height 18
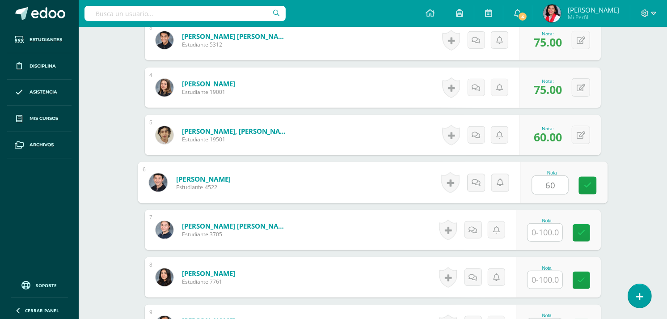
type input "60"
click at [547, 236] on input "text" at bounding box center [545, 232] width 35 height 17
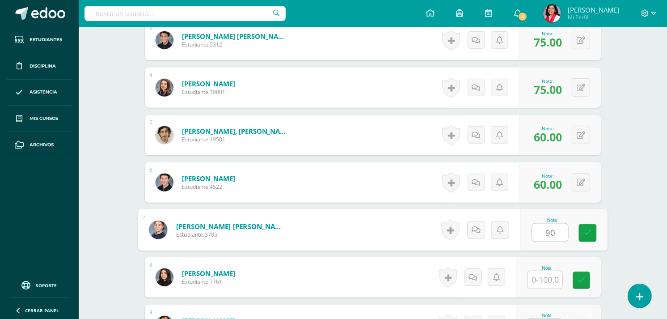
type input "90"
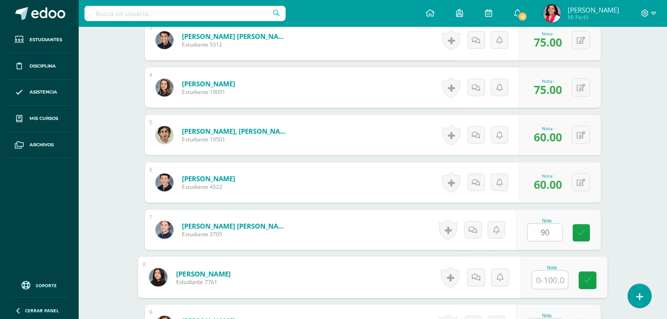
click at [547, 283] on input "text" at bounding box center [551, 280] width 36 height 18
type input "90"
click at [592, 276] on link at bounding box center [588, 281] width 18 height 18
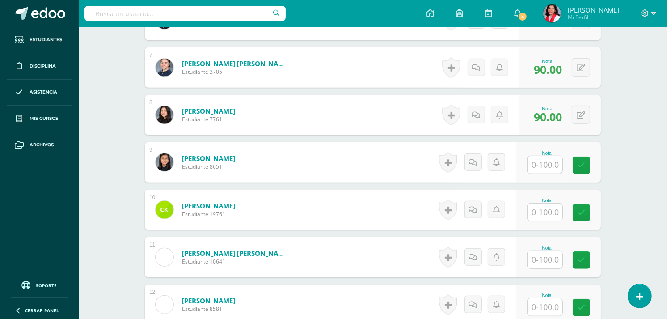
scroll to position [594, 0]
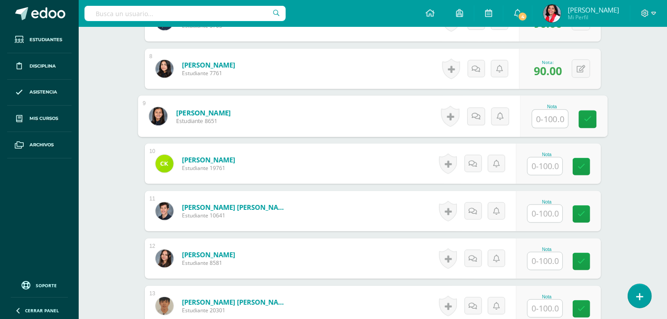
click at [551, 115] on input "text" at bounding box center [551, 119] width 36 height 18
type input "8"
type input "75"
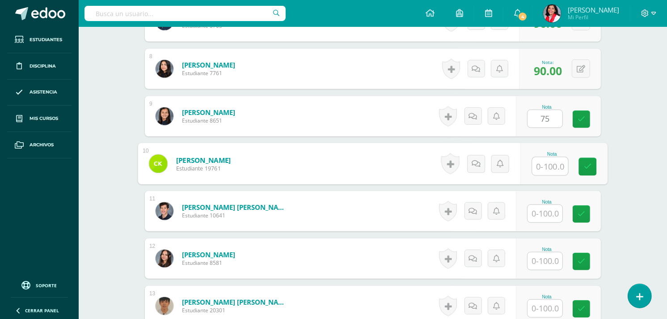
click at [547, 162] on input "text" at bounding box center [551, 166] width 36 height 18
type input "70"
click at [545, 208] on input "text" at bounding box center [545, 213] width 35 height 17
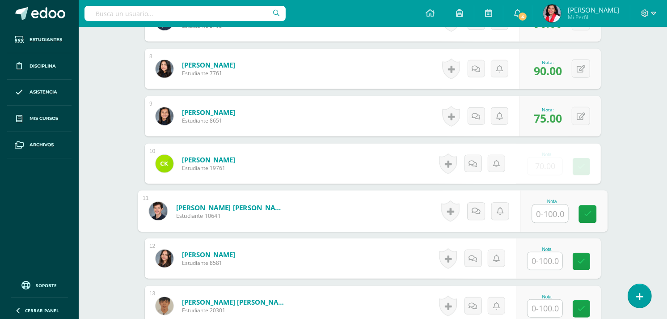
type input "8"
type input "75"
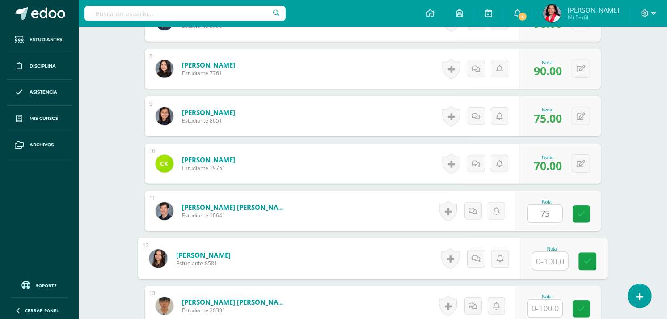
click at [545, 263] on input "text" at bounding box center [551, 261] width 36 height 18
type input "80"
click at [583, 260] on link at bounding box center [588, 262] width 18 height 18
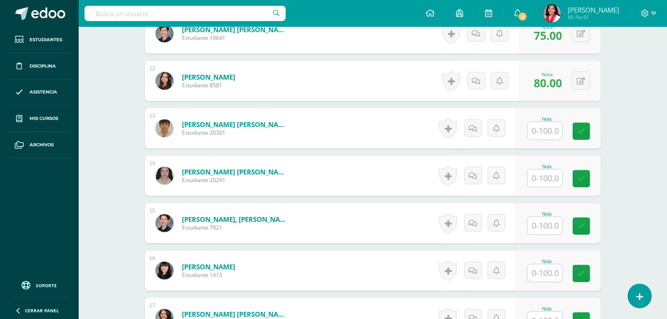
scroll to position [774, 0]
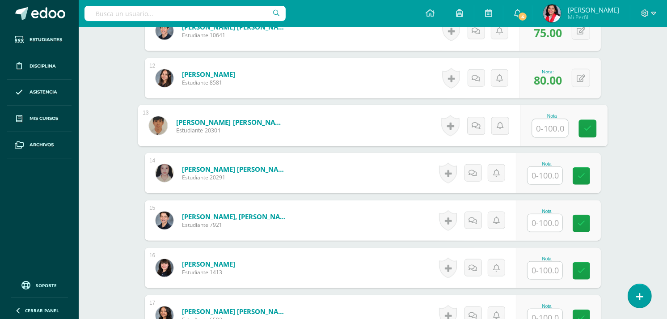
click at [549, 124] on input "text" at bounding box center [551, 128] width 36 height 18
type input "80"
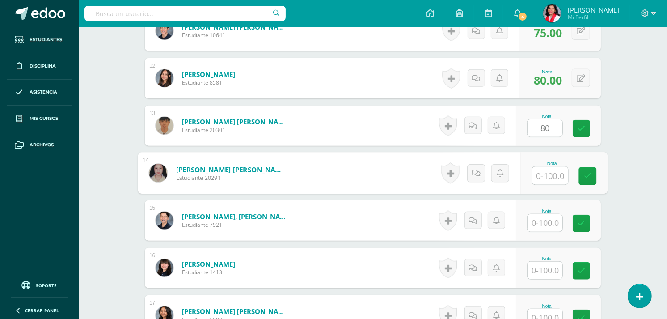
click at [539, 175] on input "text" at bounding box center [551, 176] width 36 height 18
type input "90"
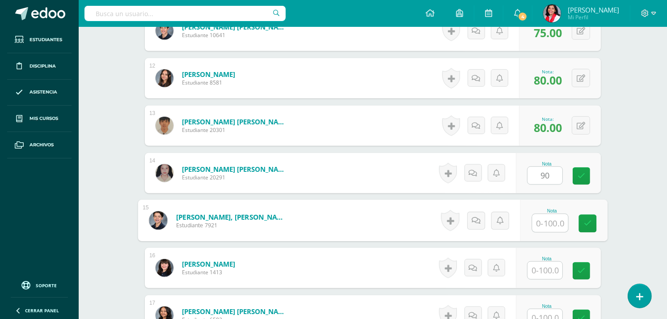
click at [544, 222] on input "text" at bounding box center [551, 223] width 36 height 18
type input "75"
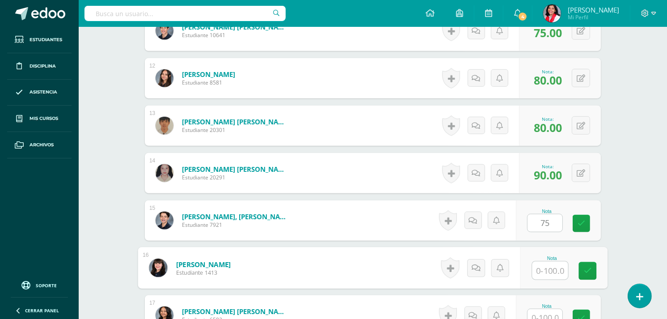
click at [541, 271] on input "text" at bounding box center [551, 271] width 36 height 18
type input "9"
type input "100"
click at [585, 271] on icon at bounding box center [588, 271] width 8 height 8
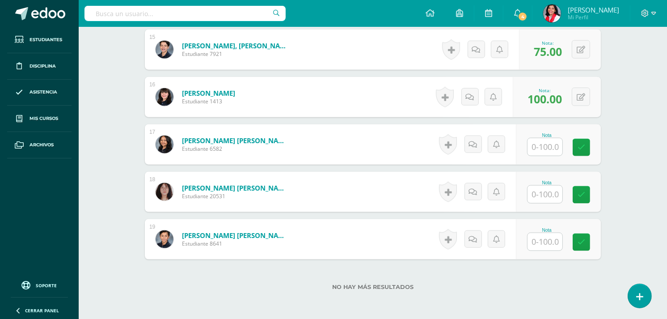
scroll to position [952, 0]
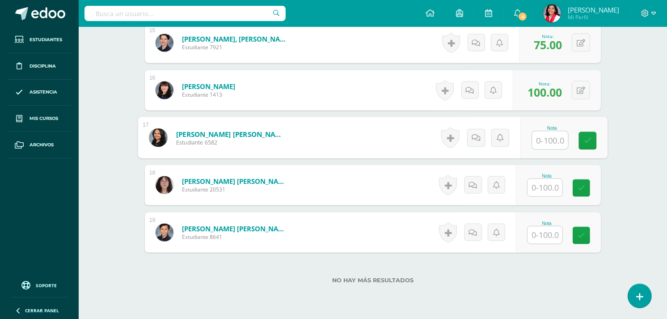
click at [546, 142] on input "text" at bounding box center [551, 141] width 36 height 18
type input "85"
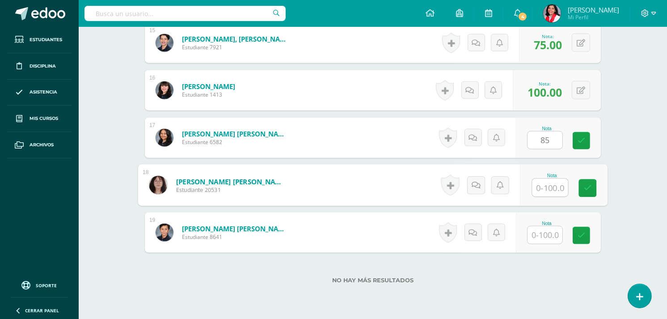
click at [541, 186] on input "text" at bounding box center [551, 188] width 36 height 18
type input "70"
click at [547, 238] on input "text" at bounding box center [545, 234] width 35 height 17
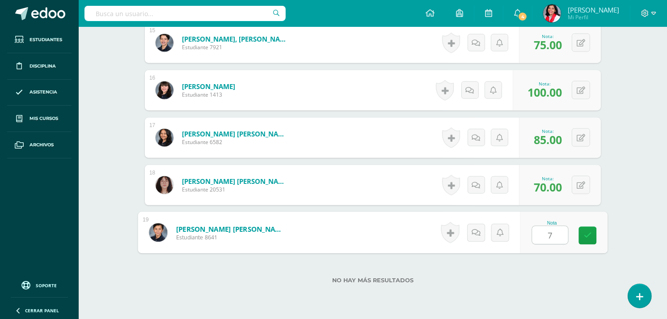
type input "75"
click at [589, 233] on icon at bounding box center [588, 236] width 8 height 8
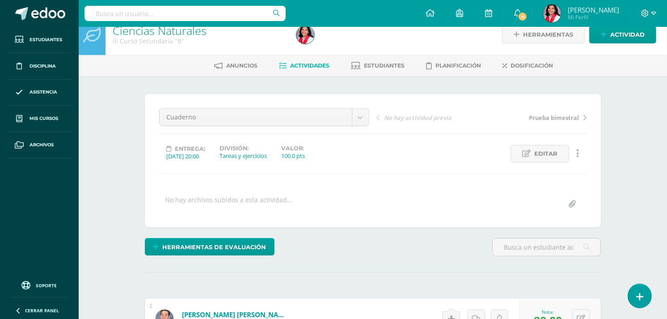
scroll to position [0, 0]
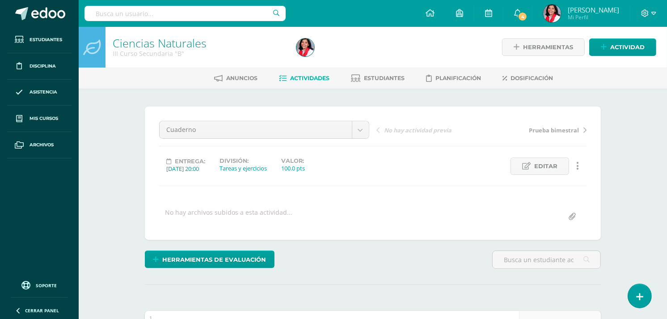
click at [318, 76] on span "Actividades" at bounding box center [309, 78] width 39 height 7
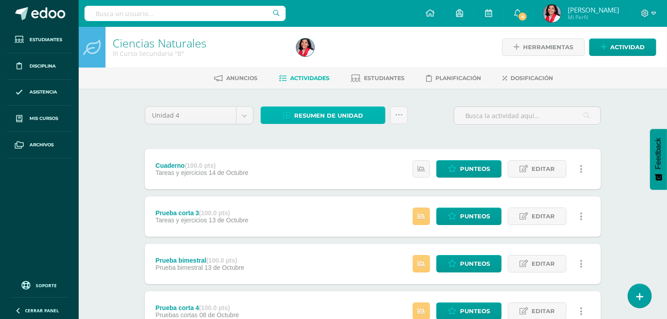
click at [318, 116] on span "Resumen de unidad" at bounding box center [328, 115] width 69 height 17
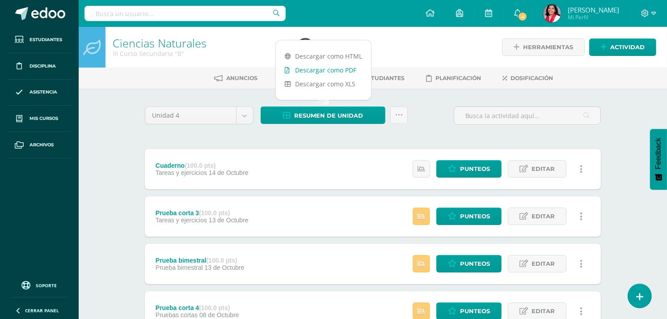
click at [324, 72] on link "Descargar como PDF" at bounding box center [323, 70] width 95 height 14
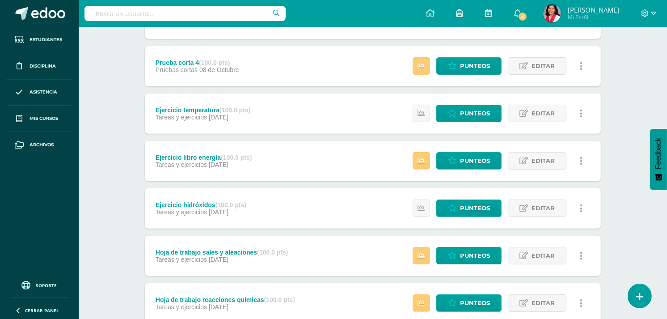
scroll to position [247, 0]
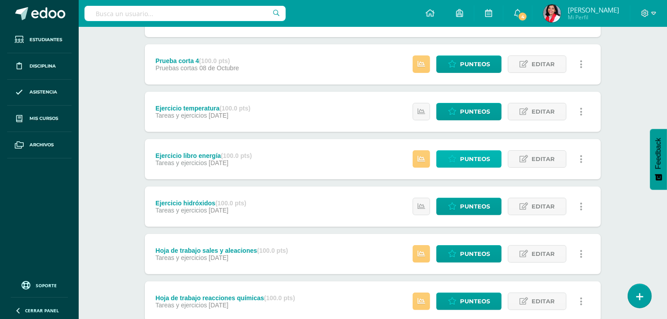
click at [464, 157] on span "Punteos" at bounding box center [475, 159] width 30 height 17
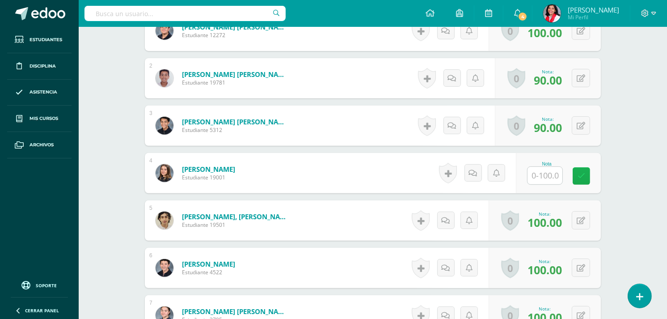
scroll to position [305, 0]
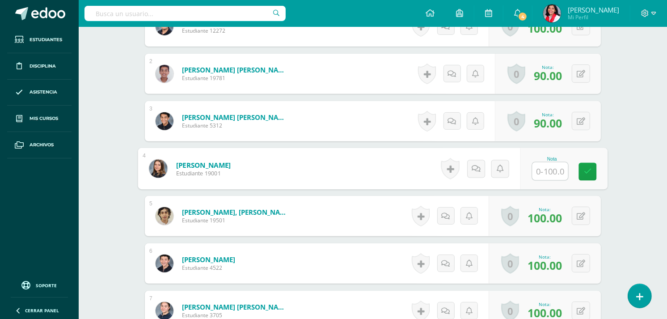
click at [547, 163] on input "text" at bounding box center [551, 171] width 36 height 18
type input "0"
click at [587, 170] on icon at bounding box center [588, 172] width 8 height 8
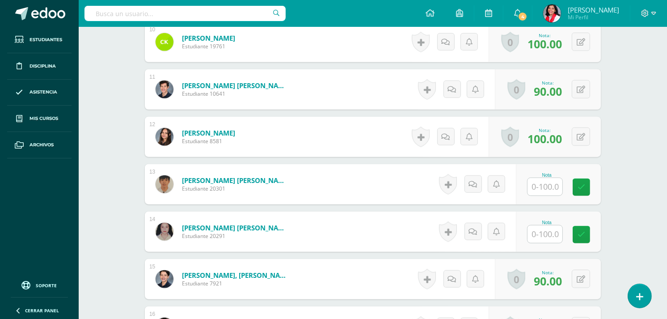
scroll to position [717, 0]
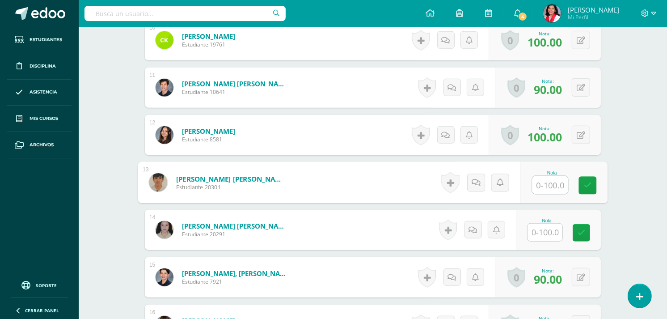
click at [543, 184] on input "text" at bounding box center [551, 185] width 36 height 18
click at [548, 233] on input "text" at bounding box center [545, 232] width 35 height 17
click at [579, 184] on button at bounding box center [587, 182] width 19 height 19
type input "70"
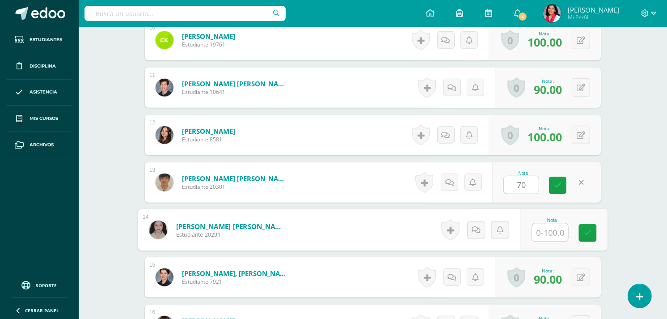
click at [544, 227] on input "text" at bounding box center [551, 233] width 36 height 18
type input "75"
click at [591, 229] on icon at bounding box center [588, 233] width 8 height 8
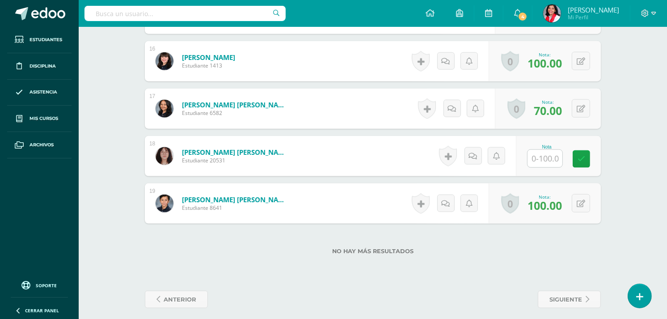
scroll to position [974, 0]
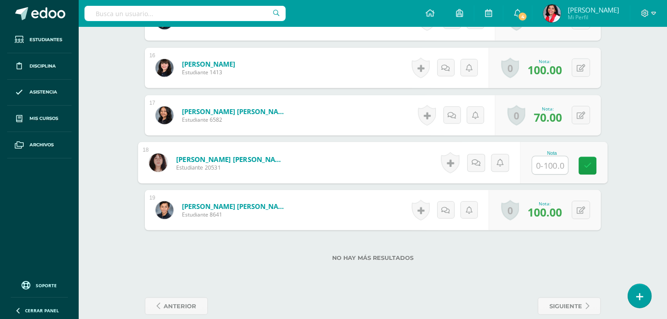
click at [542, 165] on input "text" at bounding box center [551, 166] width 36 height 18
type input "60"
click at [587, 164] on icon at bounding box center [588, 166] width 8 height 8
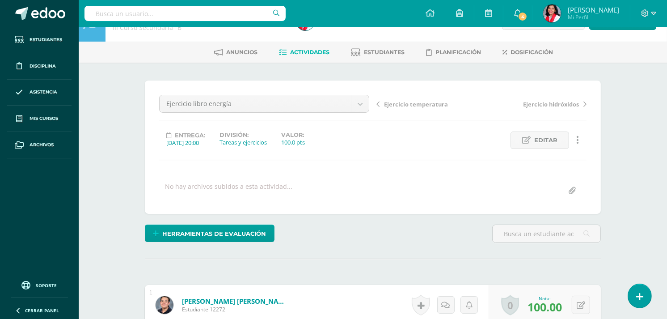
scroll to position [0, 0]
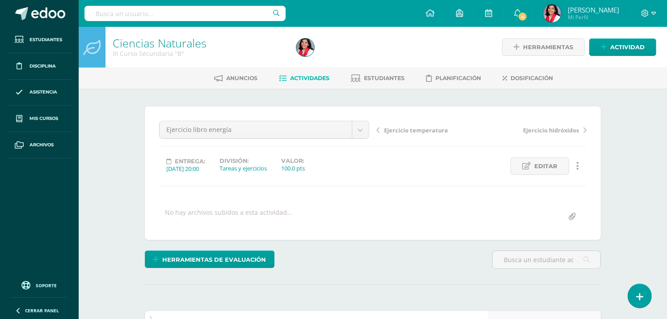
click at [311, 80] on span "Actividades" at bounding box center [309, 78] width 39 height 7
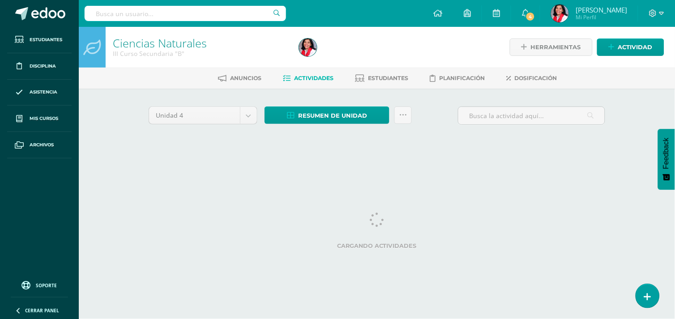
click at [503, 56] on div "Herramientas Detalle de asistencias Actividad" at bounding box center [574, 47] width 179 height 41
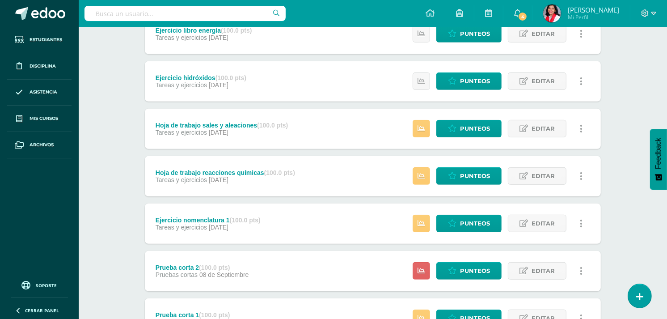
scroll to position [375, 0]
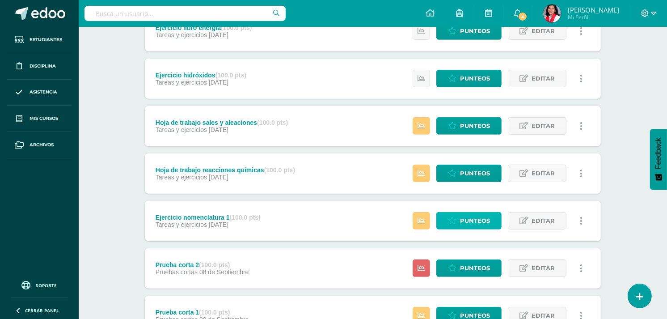
click at [457, 215] on link "Punteos" at bounding box center [469, 220] width 65 height 17
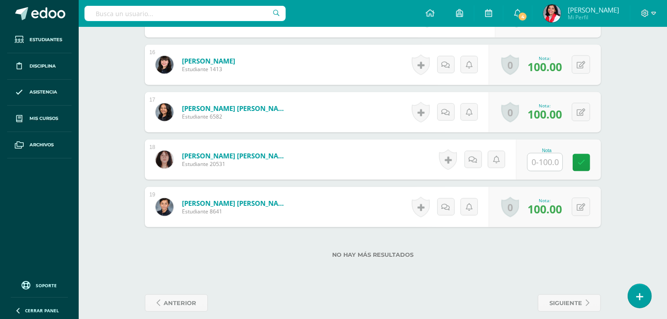
scroll to position [987, 0]
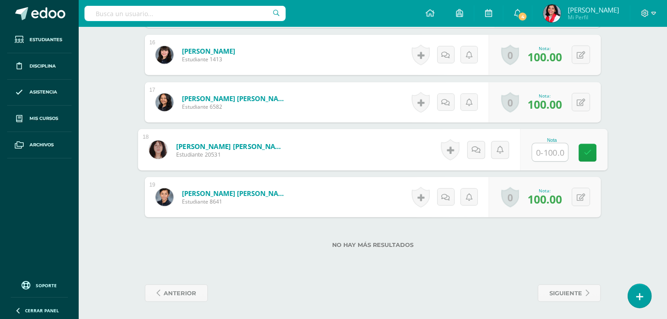
click at [547, 154] on input "text" at bounding box center [551, 153] width 36 height 18
type input "75"
click at [588, 149] on icon at bounding box center [588, 153] width 8 height 8
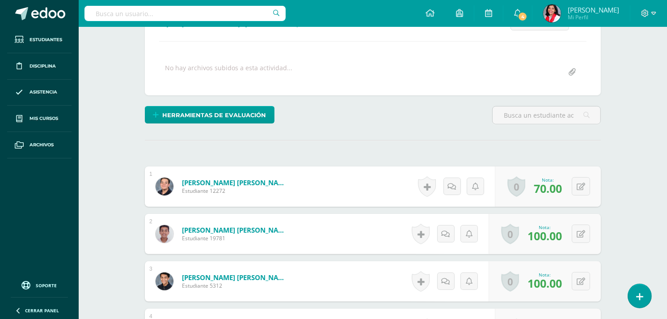
scroll to position [162, 0]
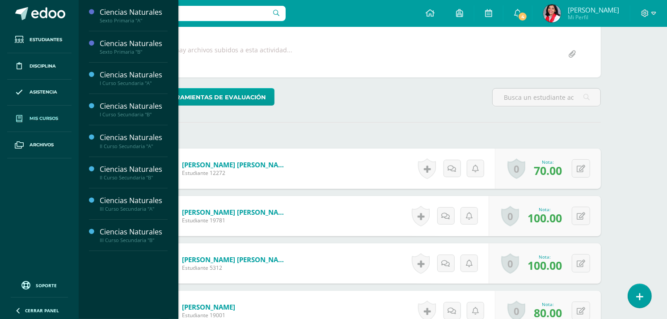
click at [51, 120] on span "Mis cursos" at bounding box center [44, 118] width 29 height 7
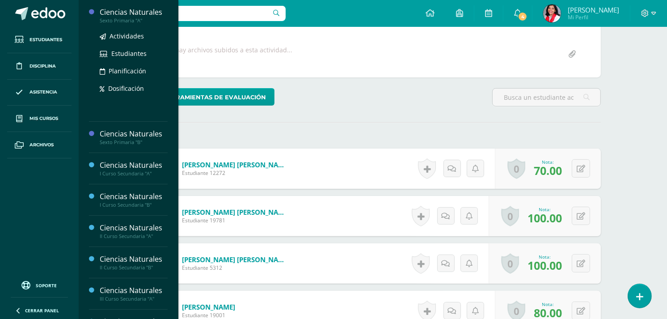
click at [131, 19] on div "Sexto Primaria "A"" at bounding box center [134, 20] width 68 height 6
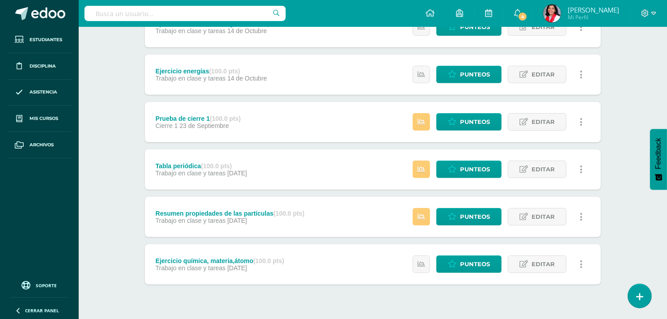
scroll to position [340, 0]
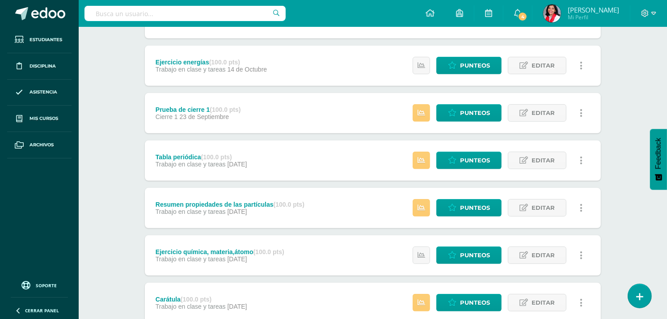
click at [650, 219] on div "Ciencias Naturales Sexto Primaria "A" Herramientas Detalle de asistencias Activ…" at bounding box center [373, 176] width 589 height 980
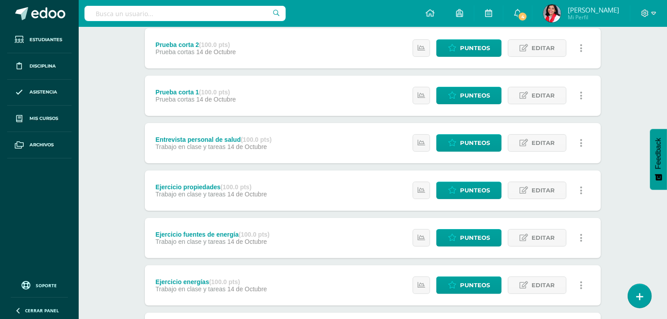
scroll to position [0, 0]
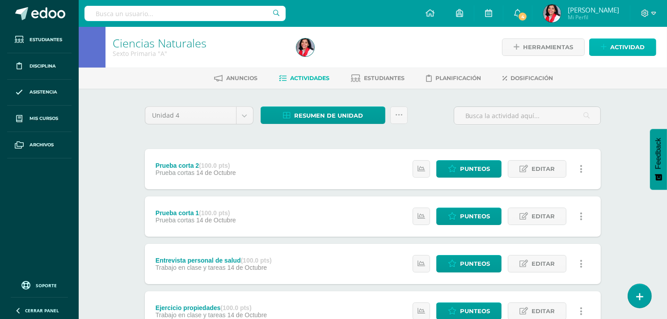
click at [613, 47] on span "Actividad" at bounding box center [628, 47] width 34 height 17
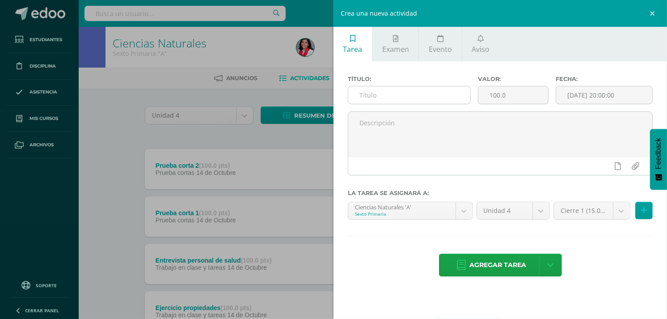
click at [411, 93] on input "text" at bounding box center [409, 94] width 122 height 17
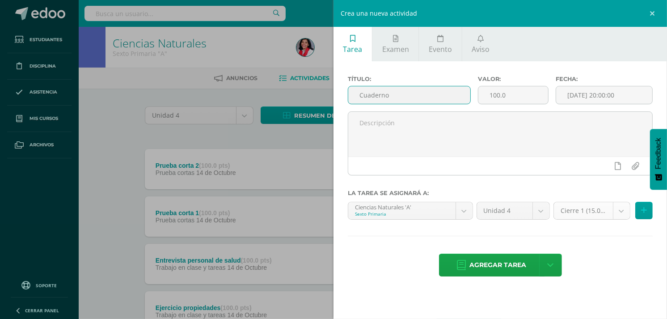
type input "Cuaderno"
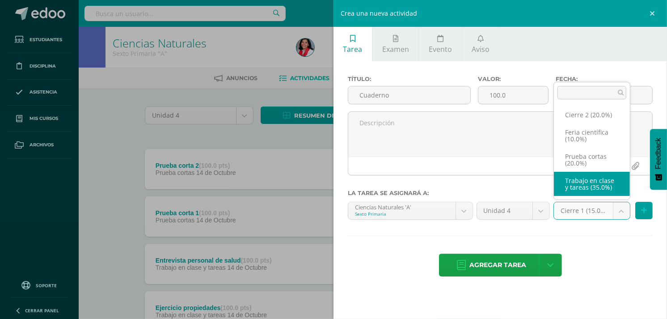
select select "232666"
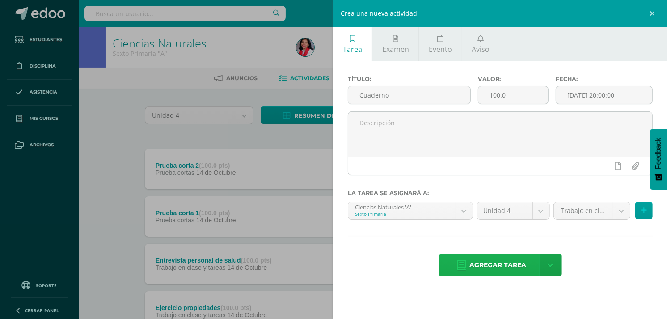
click at [521, 262] on span "Agregar tarea" at bounding box center [498, 265] width 57 height 22
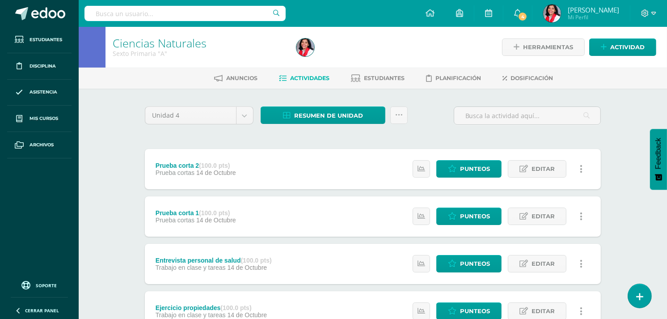
drag, startPoint x: 667, startPoint y: 81, endPoint x: 645, endPoint y: 153, distance: 74.8
drag, startPoint x: 645, startPoint y: 153, endPoint x: 618, endPoint y: 131, distance: 35.0
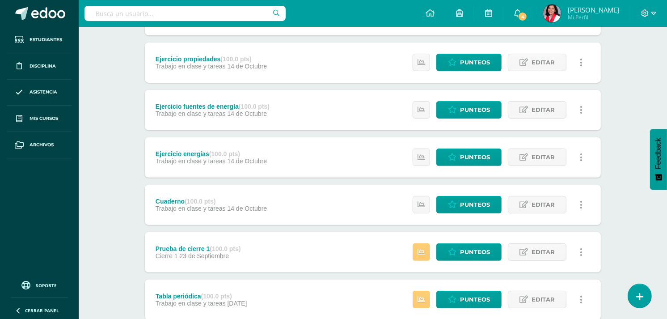
scroll to position [251, 0]
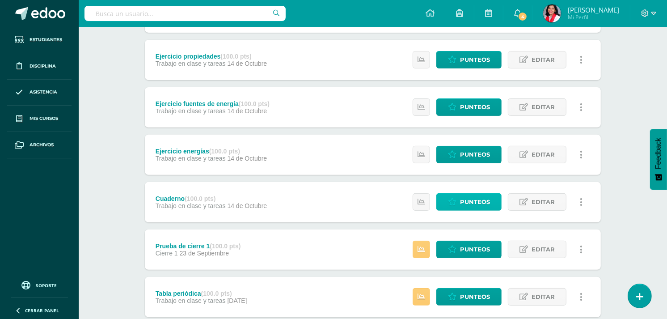
click at [481, 199] on span "Punteos" at bounding box center [475, 202] width 30 height 17
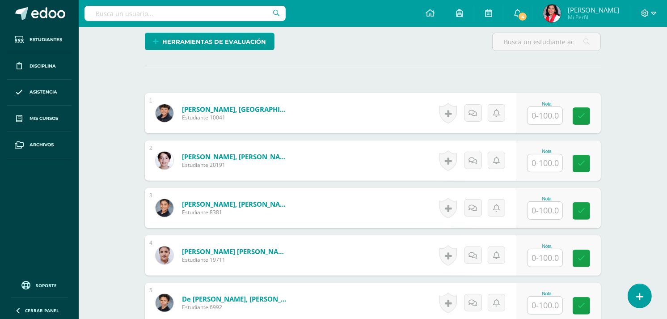
scroll to position [218, 0]
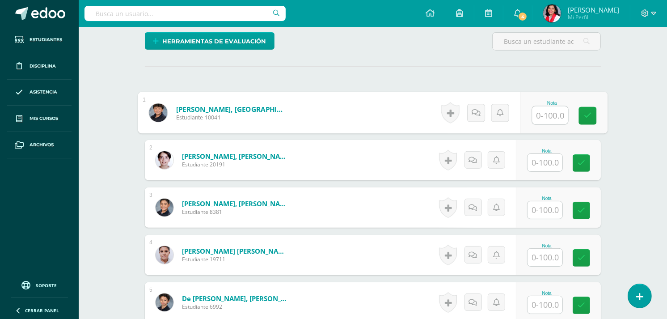
click at [552, 114] on input "text" at bounding box center [551, 115] width 36 height 18
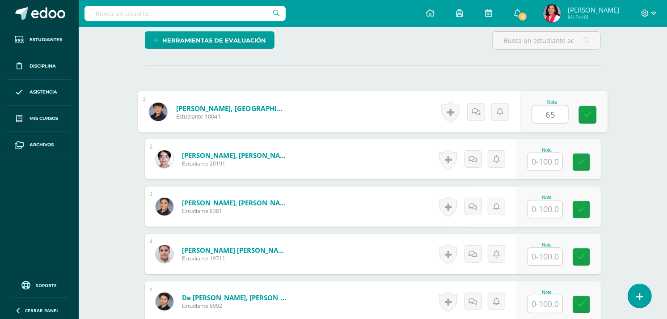
type input "65"
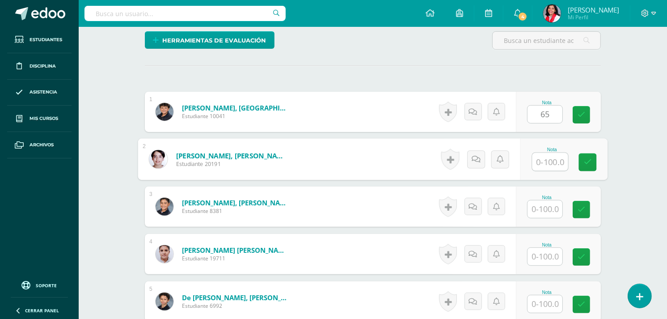
click at [546, 160] on input "text" at bounding box center [551, 162] width 36 height 18
type input "85"
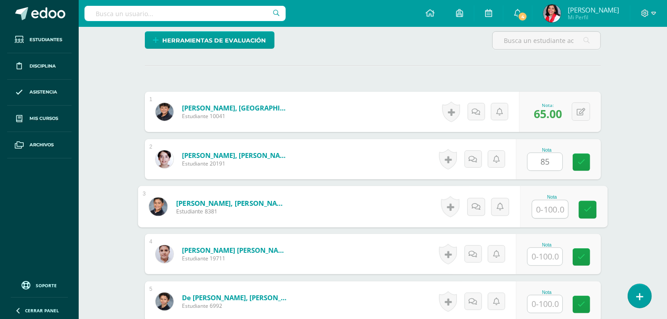
click at [546, 204] on input "text" at bounding box center [551, 209] width 36 height 18
type input "90"
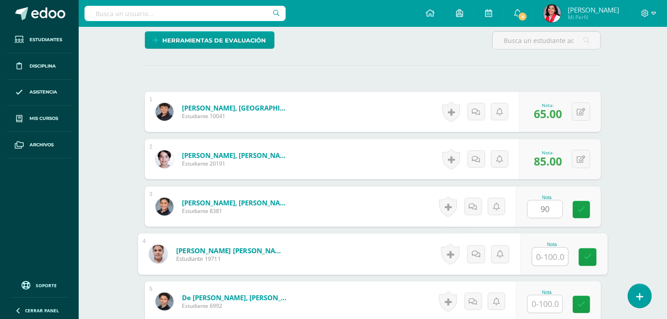
click at [551, 251] on input "text" at bounding box center [551, 257] width 36 height 18
type input "100"
click at [546, 303] on input "text" at bounding box center [545, 303] width 35 height 17
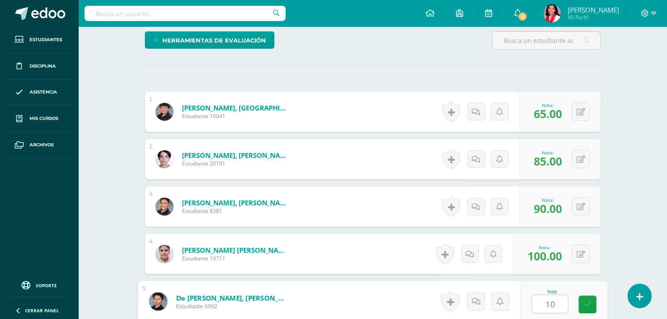
type input "100"
click at [591, 303] on icon at bounding box center [588, 305] width 8 height 8
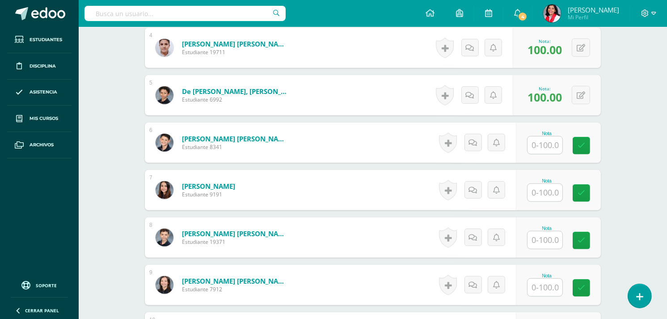
scroll to position [427, 0]
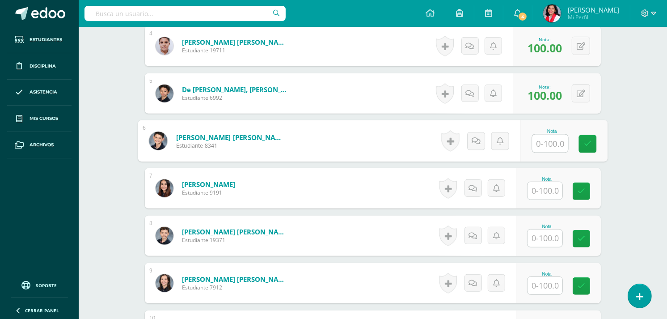
click at [547, 144] on input "text" at bounding box center [551, 144] width 36 height 18
type input "60"
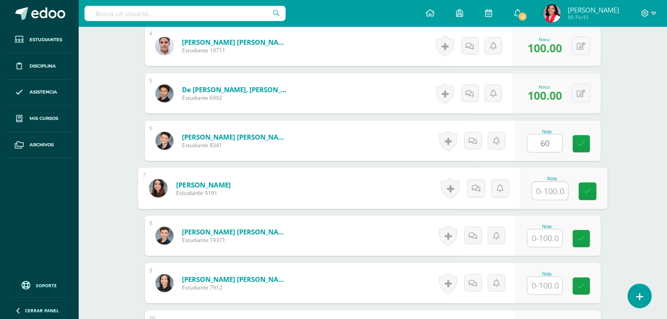
click at [543, 186] on input "text" at bounding box center [551, 191] width 36 height 18
type input "100"
click at [543, 239] on input "text" at bounding box center [545, 237] width 35 height 17
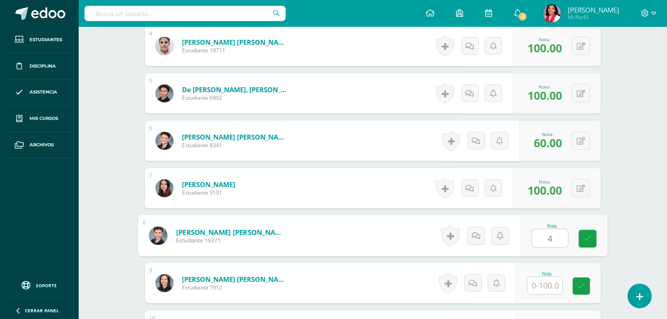
type input "40"
click at [585, 238] on icon at bounding box center [588, 239] width 8 height 8
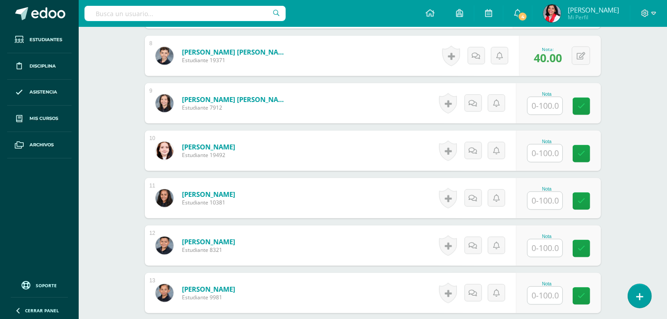
scroll to position [605, 0]
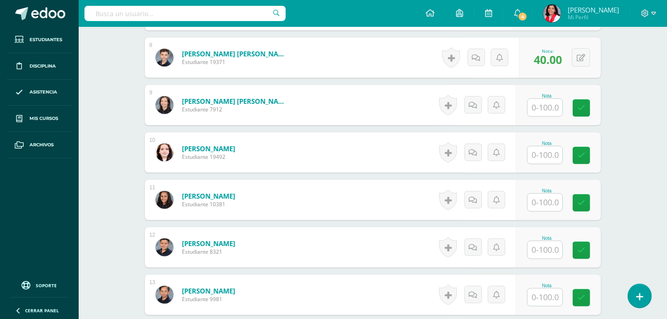
click at [551, 102] on input "text" at bounding box center [545, 107] width 35 height 17
type input "100"
click at [543, 153] on input "text" at bounding box center [551, 155] width 36 height 18
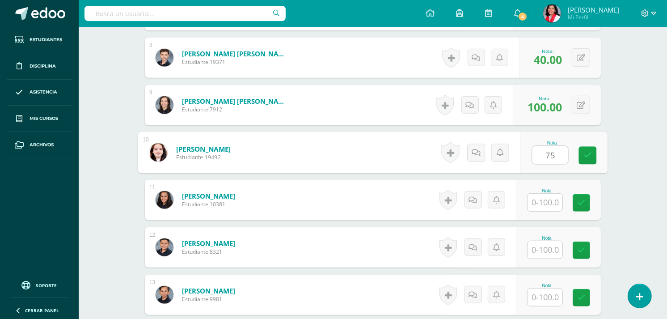
type input "75"
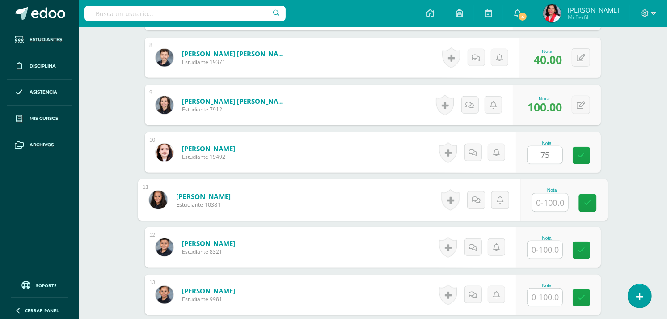
click at [542, 199] on input "text" at bounding box center [551, 203] width 36 height 18
type input "90"
click at [543, 249] on input "text" at bounding box center [545, 249] width 35 height 17
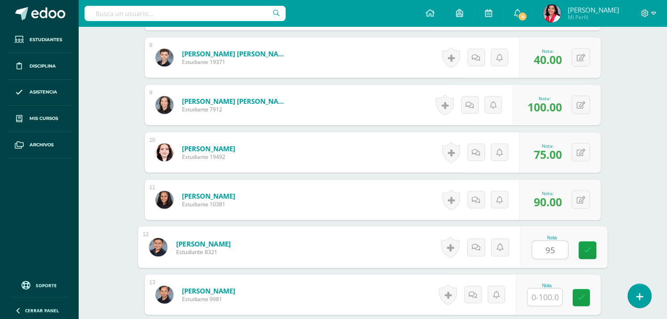
click at [543, 249] on input "95" at bounding box center [551, 250] width 36 height 18
type input "95"
click at [547, 296] on input "text" at bounding box center [545, 297] width 35 height 17
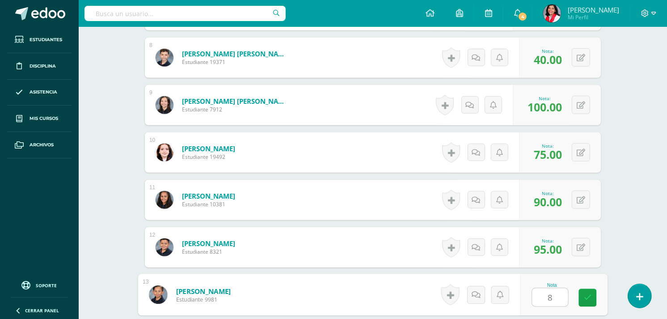
type input "85"
click at [583, 301] on link at bounding box center [588, 298] width 18 height 18
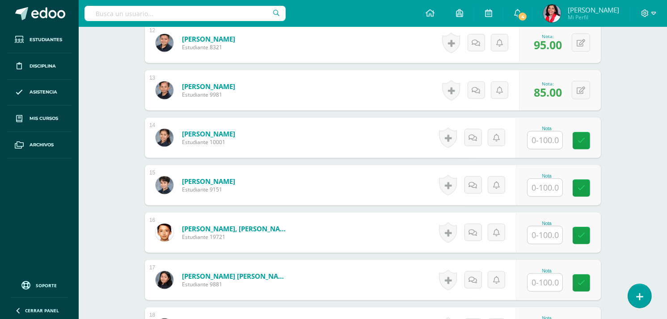
scroll to position [805, 0]
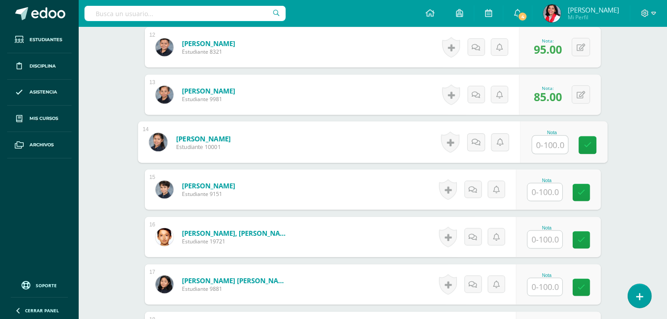
click at [547, 142] on input "text" at bounding box center [551, 145] width 36 height 18
type input "100"
click at [542, 195] on input "text" at bounding box center [545, 191] width 35 height 17
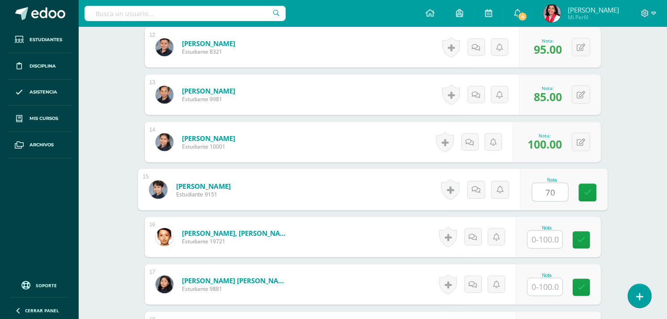
type input "70"
click at [546, 239] on input "text" at bounding box center [545, 239] width 35 height 17
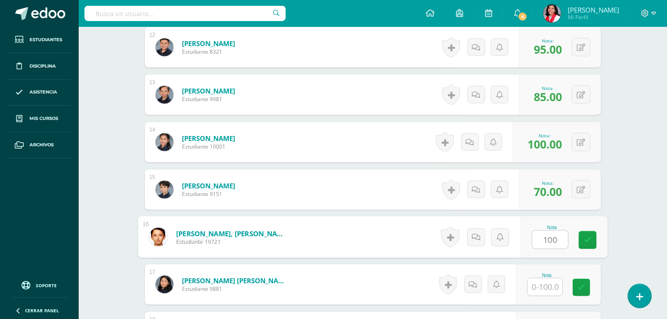
type input "100"
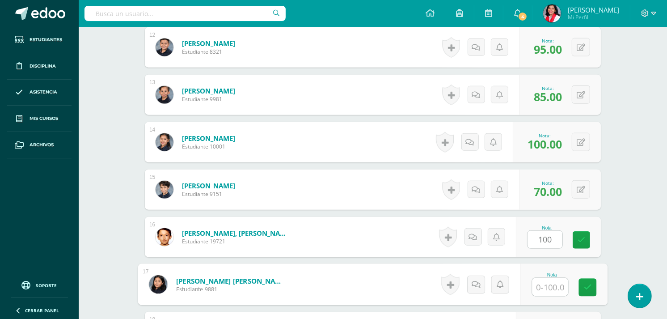
click at [541, 290] on input "text" at bounding box center [551, 287] width 36 height 18
type input "60"
click at [584, 289] on icon at bounding box center [588, 288] width 8 height 8
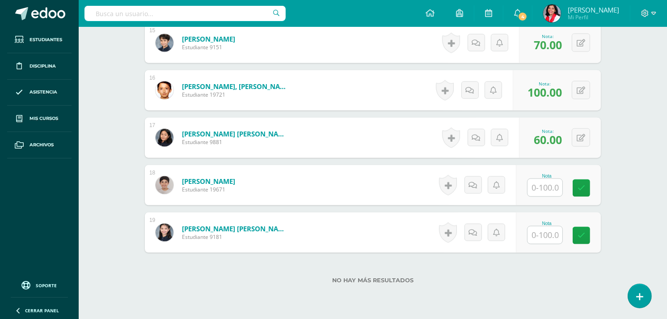
scroll to position [987, 0]
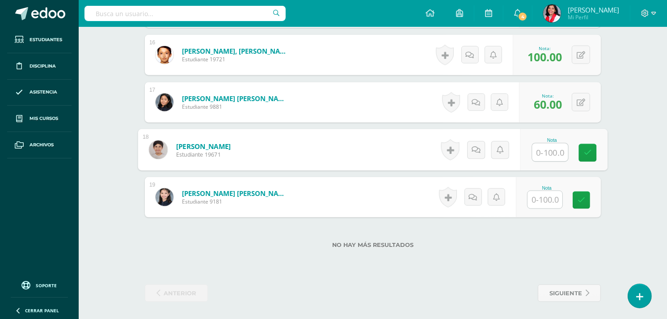
click at [546, 154] on input "text" at bounding box center [551, 153] width 36 height 18
type input "90"
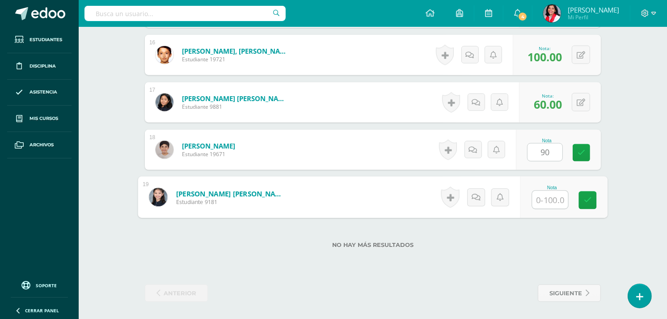
click at [538, 199] on input "text" at bounding box center [551, 200] width 36 height 18
type input "100"
click at [594, 196] on link at bounding box center [588, 200] width 18 height 18
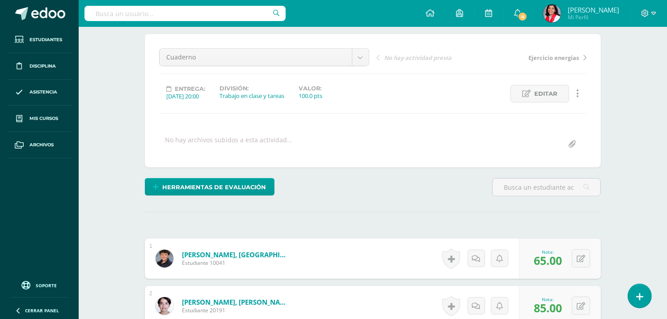
scroll to position [0, 0]
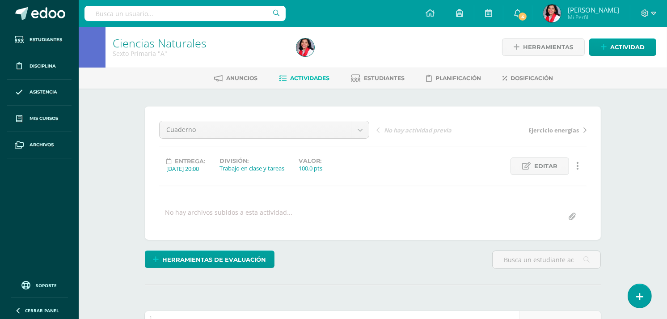
click at [318, 79] on span "Actividades" at bounding box center [309, 78] width 39 height 7
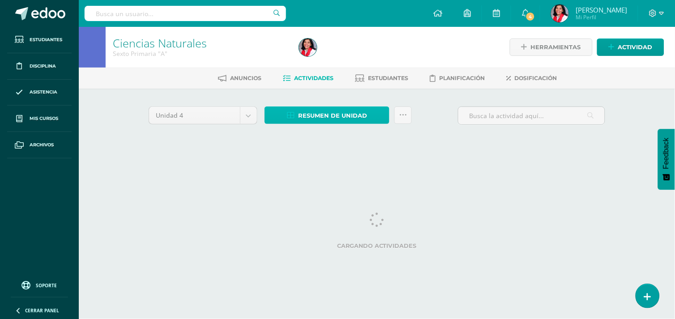
click at [320, 115] on span "Resumen de unidad" at bounding box center [332, 115] width 69 height 17
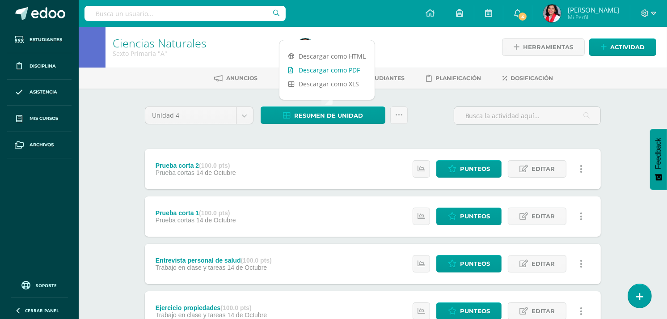
click at [317, 68] on link "Descargar como PDF" at bounding box center [327, 70] width 95 height 14
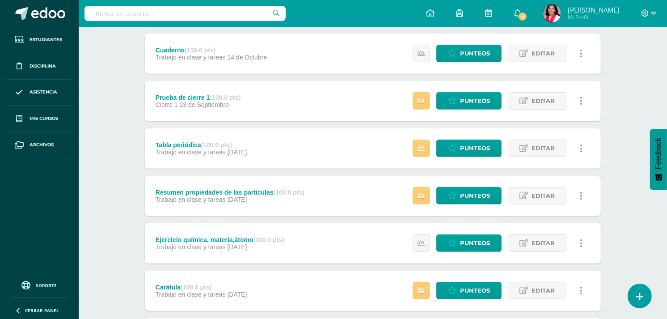
scroll to position [439, 0]
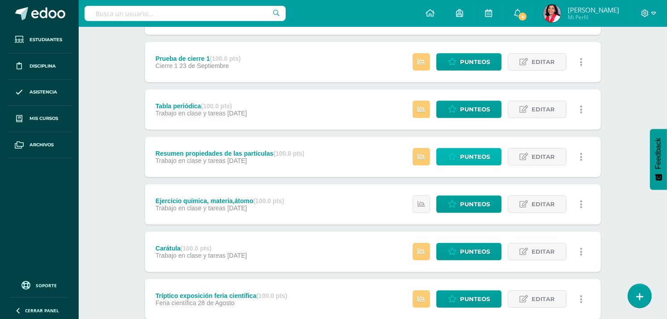
click at [472, 159] on span "Punteos" at bounding box center [475, 157] width 30 height 17
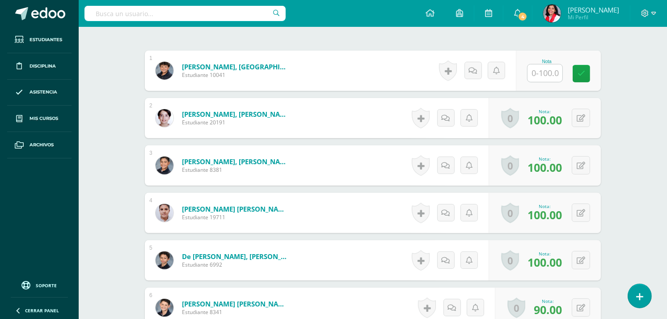
scroll to position [238, 0]
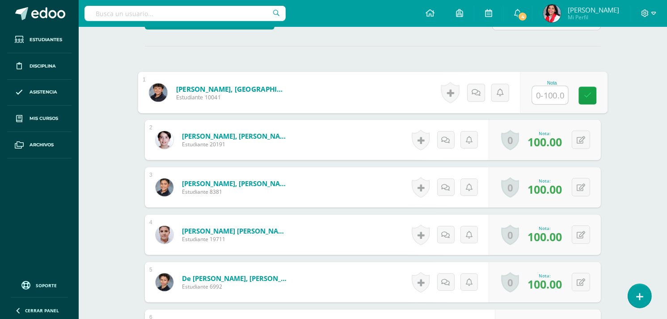
click at [544, 97] on input "text" at bounding box center [551, 95] width 36 height 18
type input "60"
click at [590, 93] on icon at bounding box center [588, 95] width 8 height 8
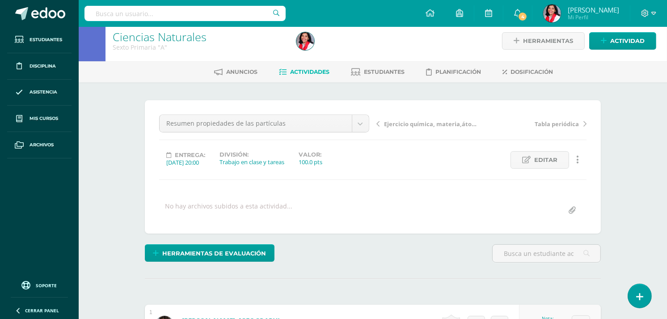
scroll to position [0, 0]
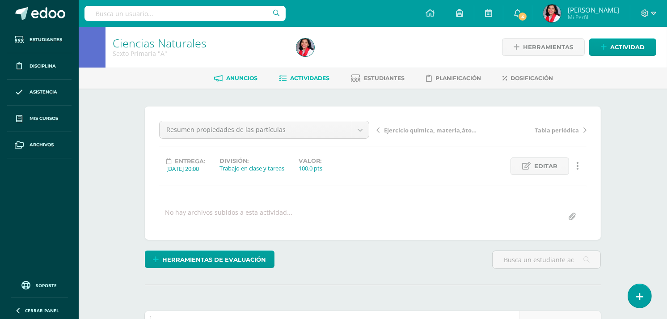
click at [221, 81] on link "Anuncios" at bounding box center [235, 78] width 43 height 14
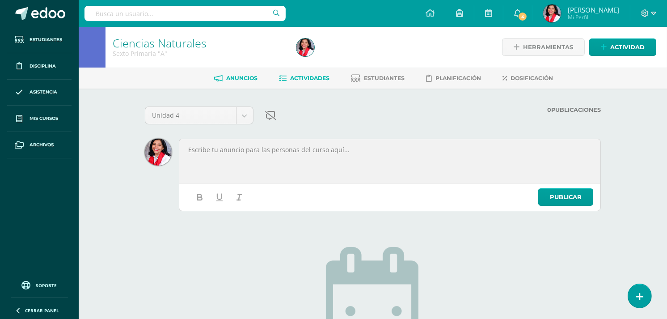
click at [306, 79] on span "Actividades" at bounding box center [309, 78] width 39 height 7
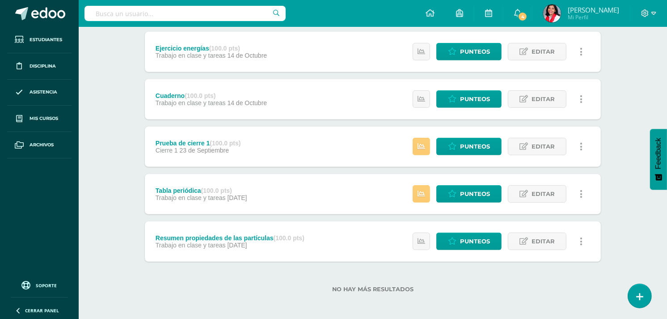
scroll to position [356, 0]
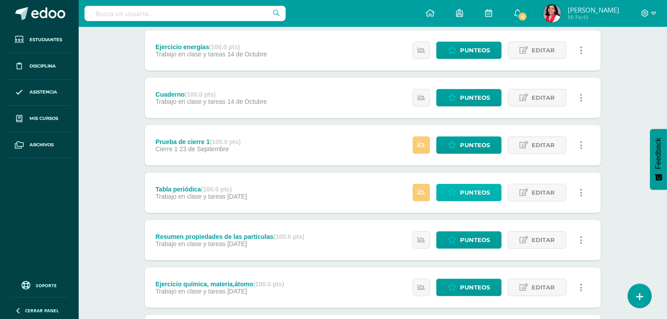
click at [471, 192] on span "Punteos" at bounding box center [475, 192] width 30 height 17
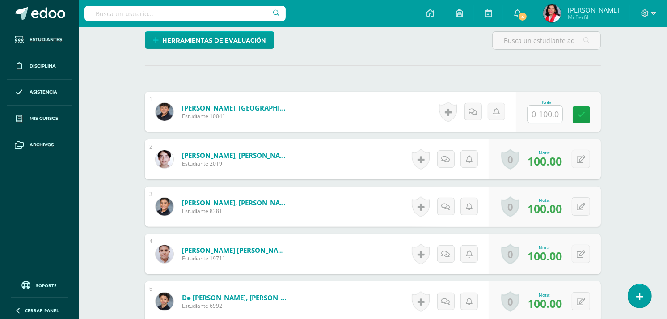
scroll to position [220, 0]
click at [553, 110] on input "text" at bounding box center [545, 113] width 35 height 17
type input "0"
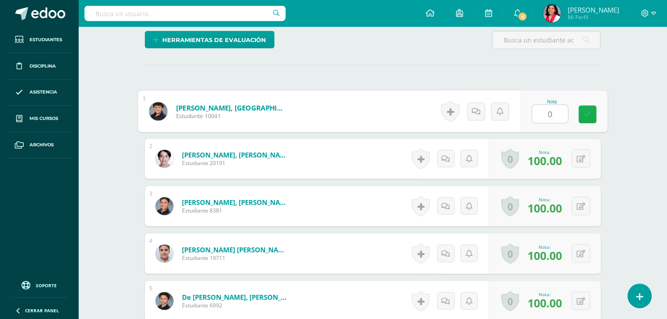
click at [586, 110] on icon at bounding box center [588, 114] width 8 height 8
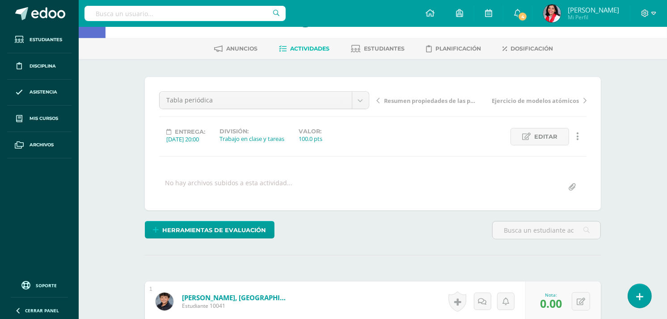
scroll to position [0, 0]
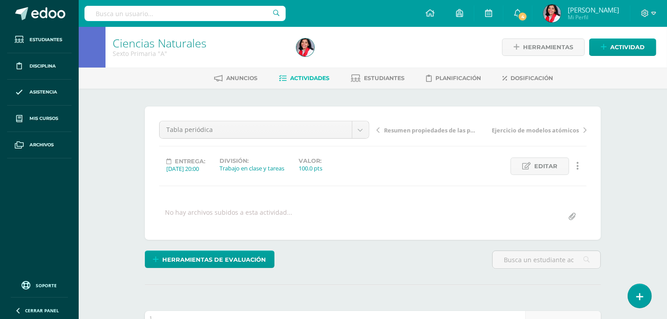
click at [313, 78] on span "Actividades" at bounding box center [309, 78] width 39 height 7
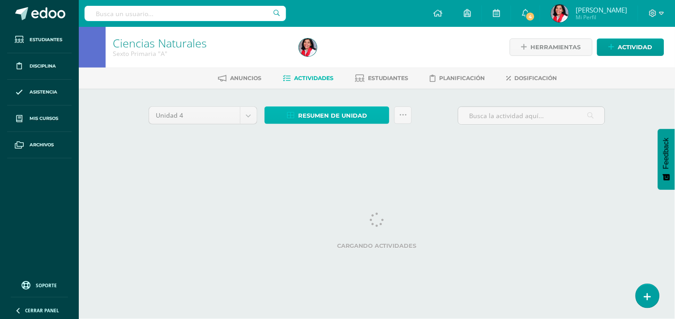
click at [311, 116] on span "Resumen de unidad" at bounding box center [332, 115] width 69 height 17
click at [314, 117] on span "Resumen de unidad" at bounding box center [332, 115] width 69 height 17
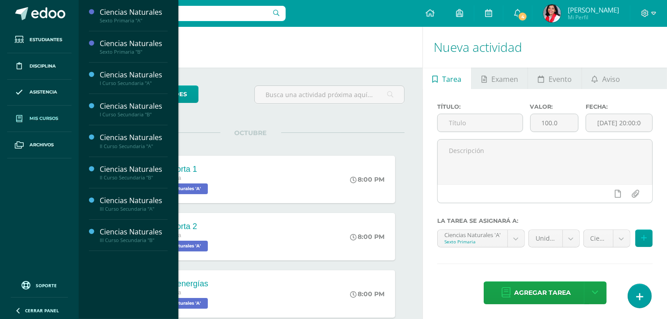
click at [47, 115] on span "Mis cursos" at bounding box center [44, 118] width 29 height 7
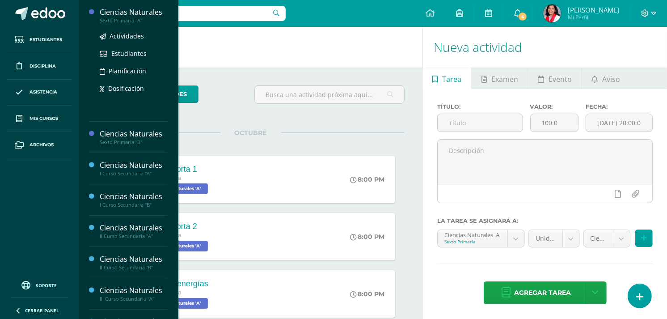
click at [136, 18] on div "Sexto Primaria "A"" at bounding box center [134, 20] width 68 height 6
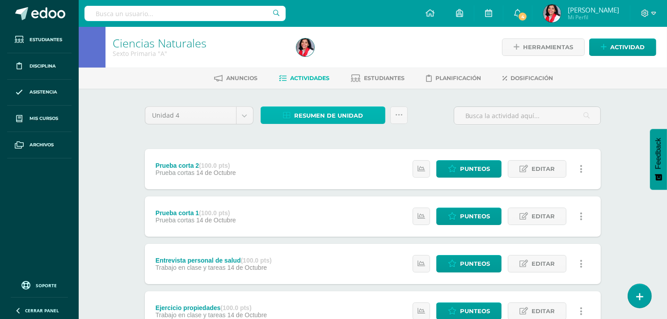
click at [326, 112] on span "Resumen de unidad" at bounding box center [328, 115] width 69 height 17
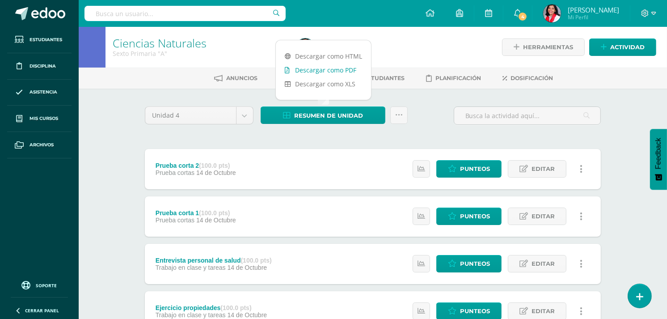
click at [334, 68] on link "Descargar como PDF" at bounding box center [323, 70] width 95 height 14
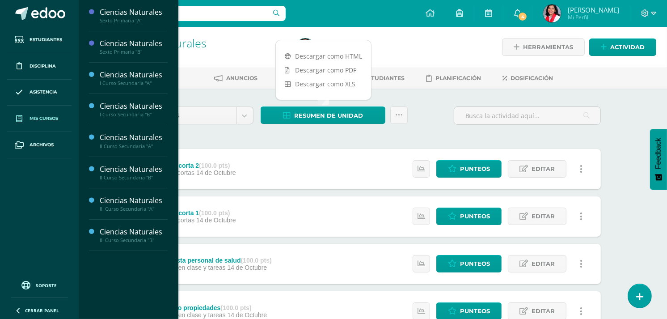
click at [25, 122] on span at bounding box center [19, 118] width 16 height 16
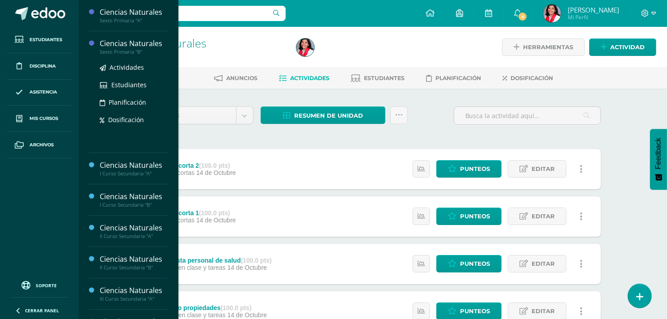
click at [128, 53] on div "Sexto Primaria "B"" at bounding box center [134, 52] width 68 height 6
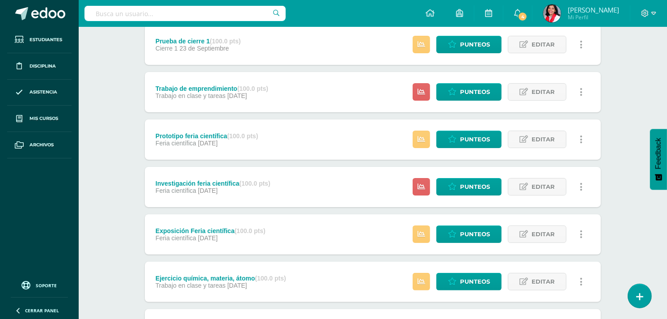
scroll to position [123, 0]
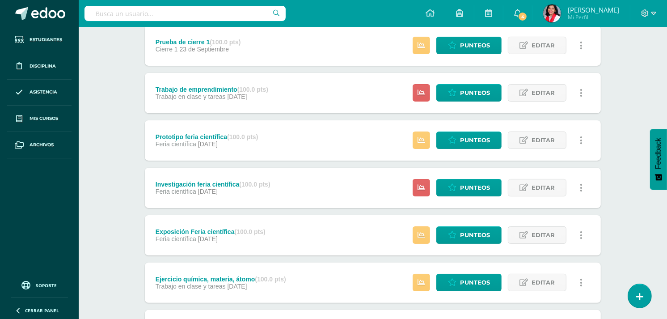
click at [664, 135] on button "Feedback" at bounding box center [658, 159] width 17 height 61
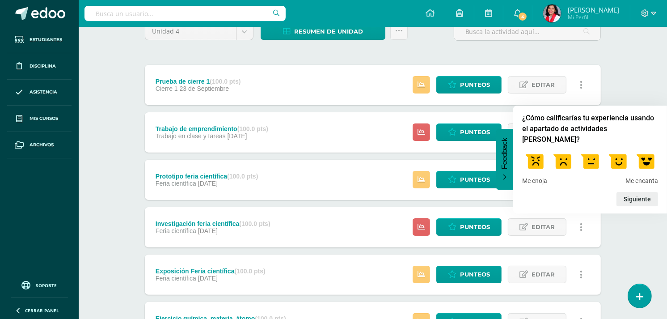
scroll to position [0, 0]
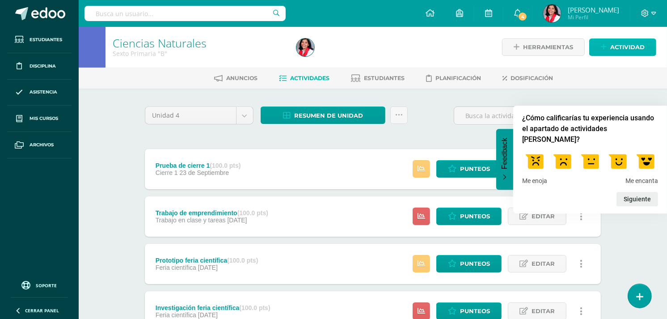
click at [615, 47] on span "Actividad" at bounding box center [628, 47] width 34 height 17
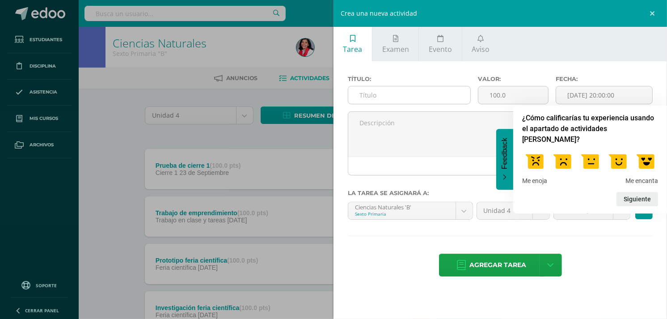
click at [410, 94] on input "text" at bounding box center [409, 94] width 122 height 17
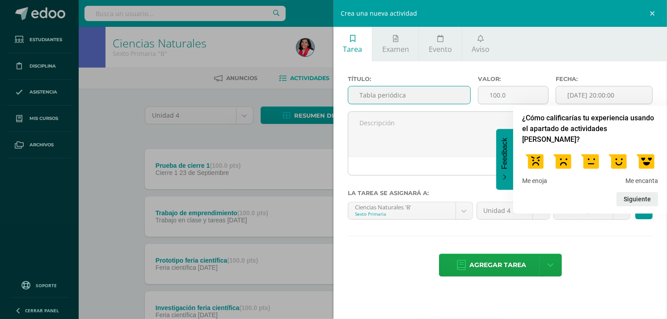
type input "Tabla periódica"
click at [599, 238] on div "Título: Tabla periódica Valor: 100.0 Fecha: 2025-10-14 20:00:00 La tarea se asi…" at bounding box center [501, 176] width 334 height 231
click at [620, 211] on body "Estudiantes Disciplina Asistencia Mis cursos Archivos Soporte Ayuda Reportar un…" at bounding box center [333, 290] width 667 height 581
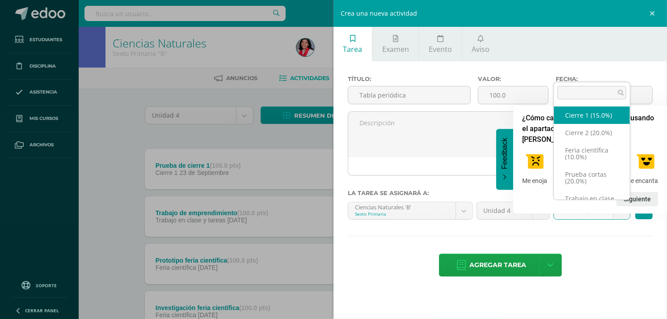
scroll to position [21, 0]
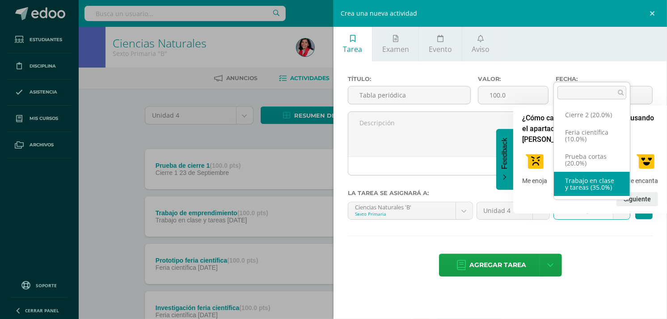
select select "232671"
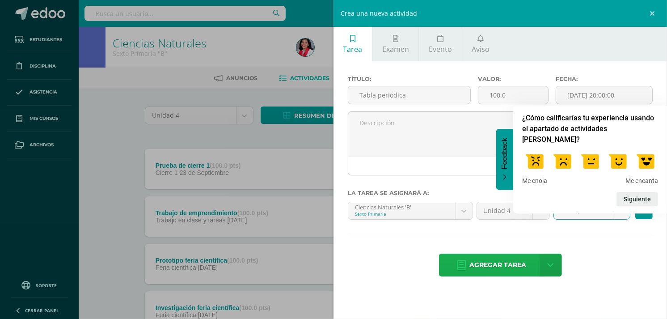
click at [505, 263] on span "Agregar tarea" at bounding box center [498, 265] width 57 height 22
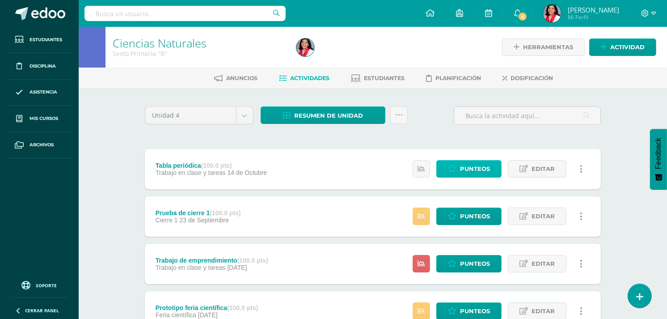
click at [471, 168] on span "Punteos" at bounding box center [475, 169] width 30 height 17
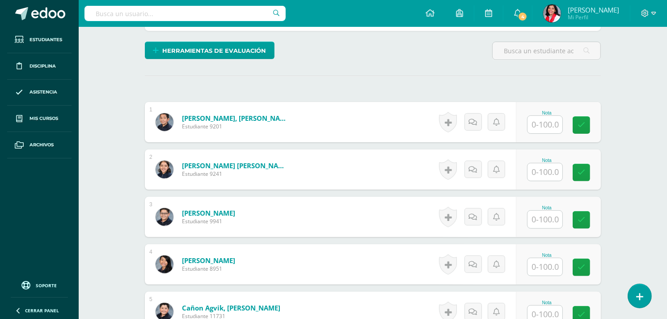
scroll to position [225, 0]
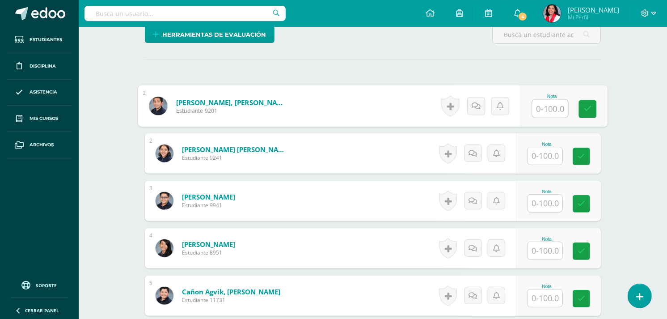
click at [549, 105] on input "text" at bounding box center [551, 109] width 36 height 18
type input "0"
click at [545, 156] on input "text" at bounding box center [545, 155] width 35 height 17
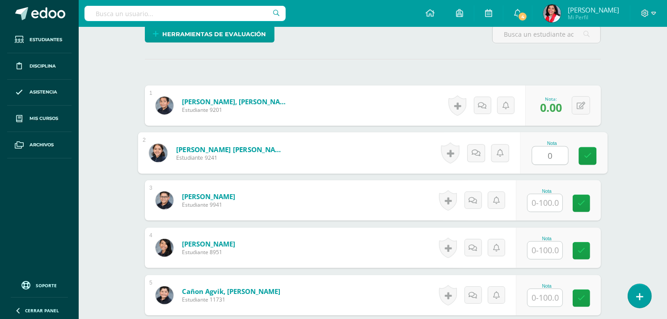
type input "0"
click at [539, 200] on input "text" at bounding box center [545, 202] width 35 height 17
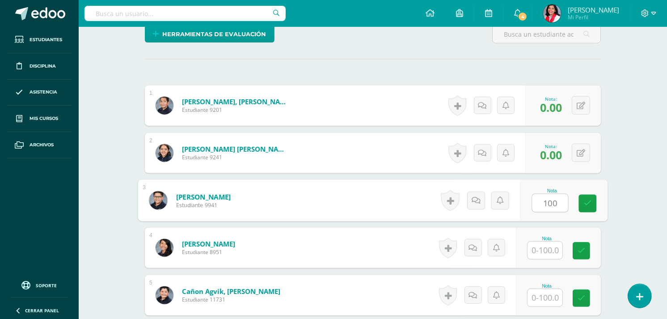
type input "100"
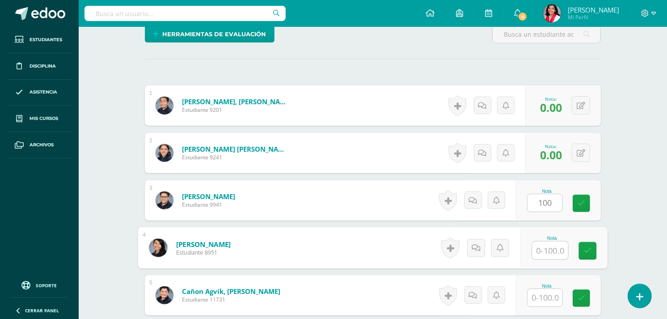
click at [549, 247] on input "text" at bounding box center [551, 251] width 36 height 18
type input "0"
click at [579, 246] on link at bounding box center [588, 251] width 18 height 18
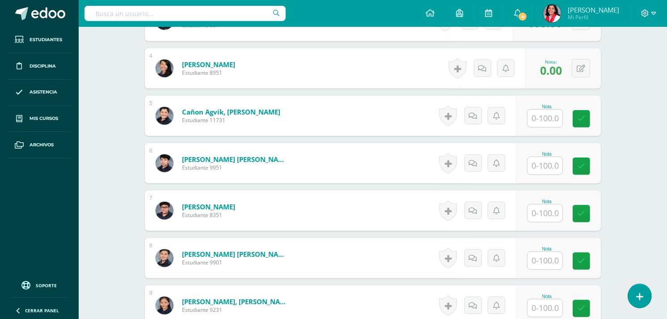
scroll to position [412, 0]
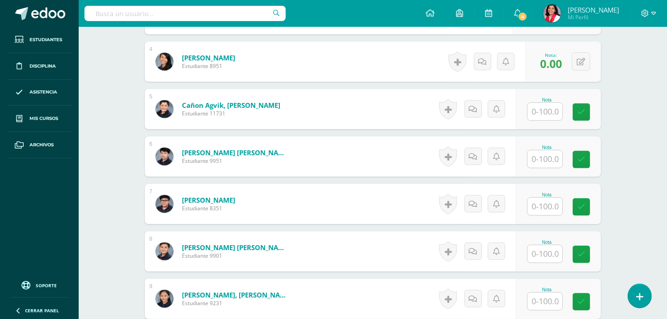
click at [557, 111] on input "text" at bounding box center [545, 111] width 35 height 17
type input "70"
click at [546, 151] on input "text" at bounding box center [551, 159] width 36 height 18
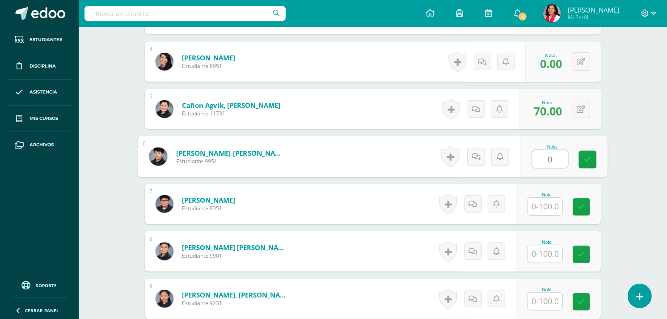
type input "0"
click at [538, 205] on input "text" at bounding box center [545, 206] width 35 height 17
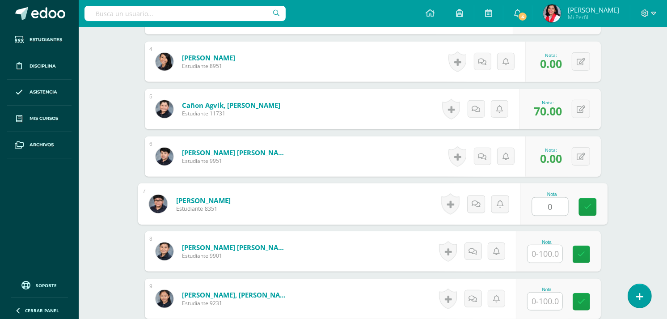
type input "0"
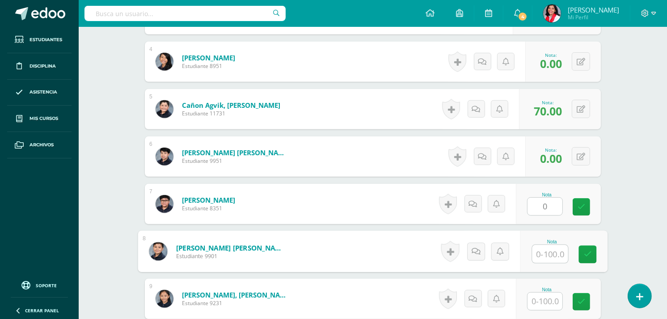
click at [540, 248] on input "text" at bounding box center [551, 254] width 36 height 18
type input "0"
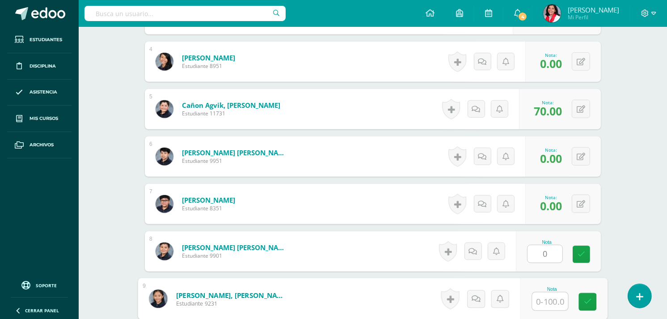
click at [539, 300] on input "text" at bounding box center [551, 302] width 36 height 18
type input "90"
click at [591, 299] on icon at bounding box center [588, 302] width 8 height 8
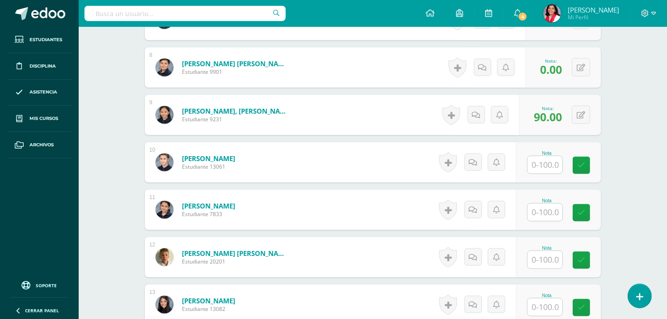
scroll to position [634, 0]
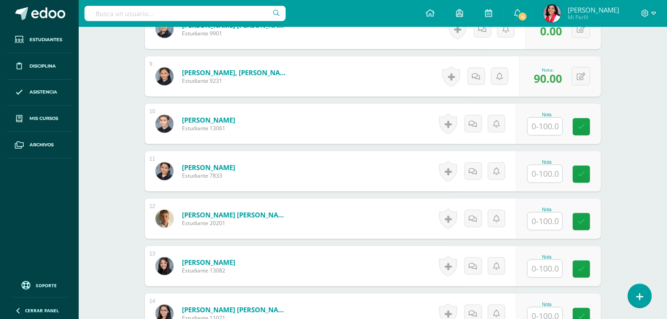
click at [549, 124] on input "text" at bounding box center [545, 126] width 35 height 17
type input "100"
click at [545, 170] on input "text" at bounding box center [545, 173] width 35 height 17
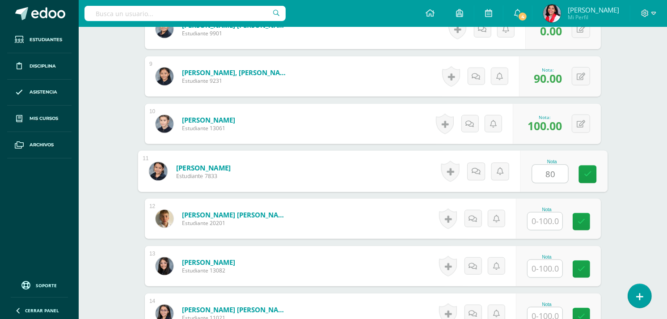
type input "80"
click at [546, 221] on input "text" at bounding box center [545, 220] width 35 height 17
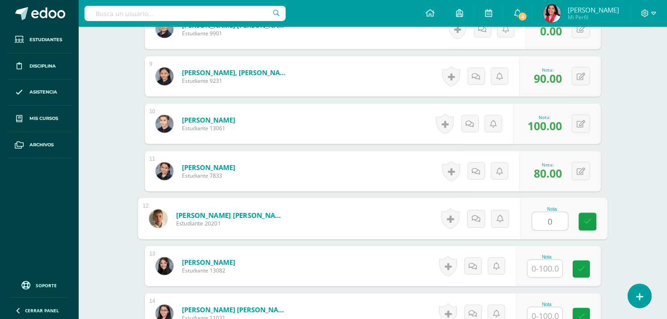
type input "0"
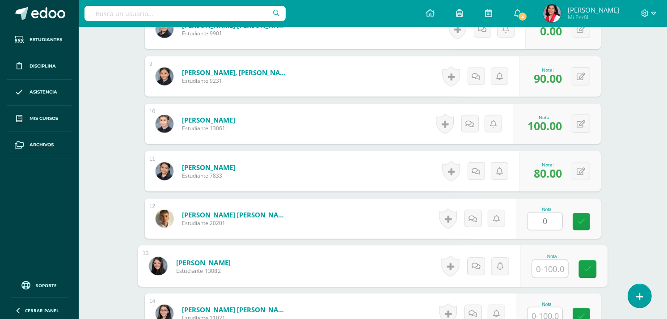
click at [537, 266] on input "text" at bounding box center [551, 269] width 36 height 18
type input "0"
click at [585, 263] on link at bounding box center [588, 269] width 18 height 18
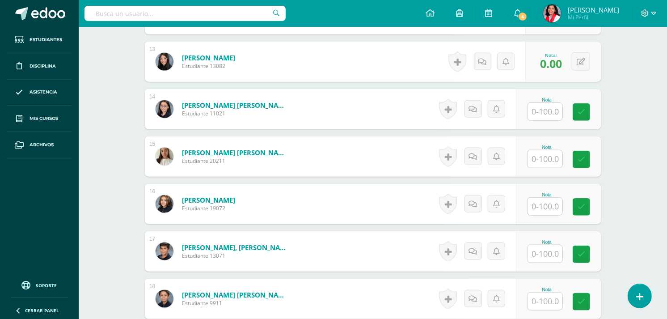
scroll to position [843, 0]
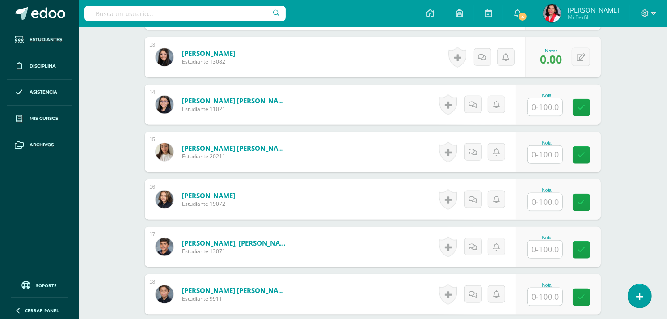
click at [550, 106] on input "text" at bounding box center [545, 106] width 35 height 17
type input "0"
click at [544, 152] on input "text" at bounding box center [551, 155] width 36 height 18
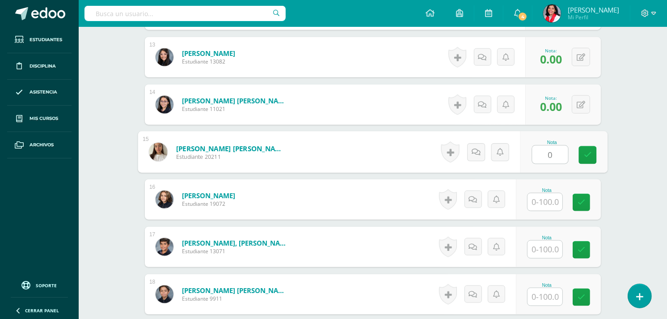
type input "0"
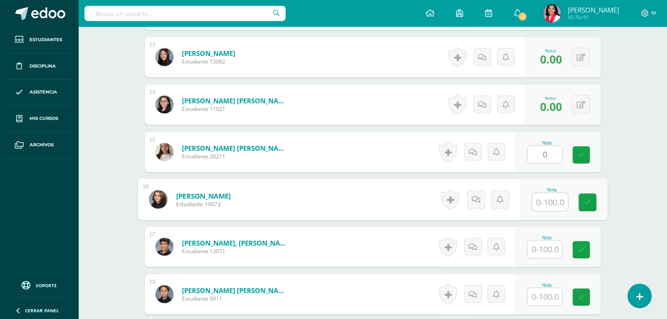
click at [543, 203] on input "text" at bounding box center [551, 202] width 36 height 18
type input "0"
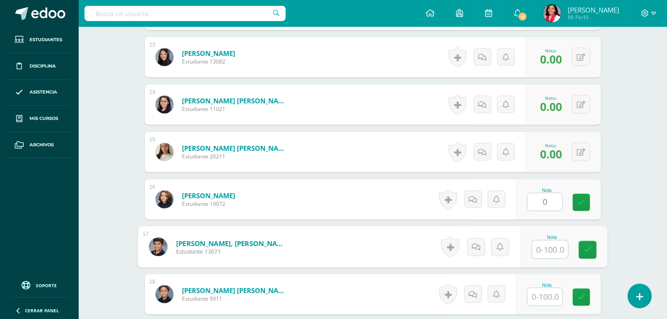
click at [538, 249] on input "text" at bounding box center [551, 250] width 36 height 18
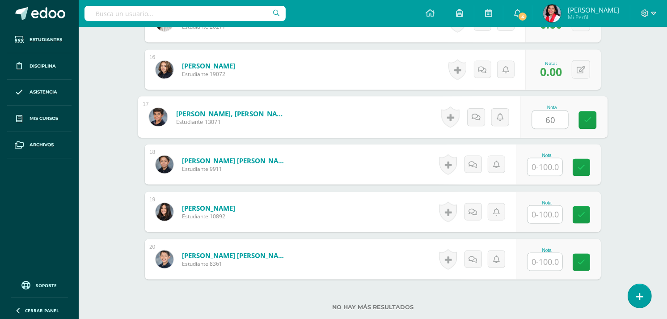
scroll to position [977, 0]
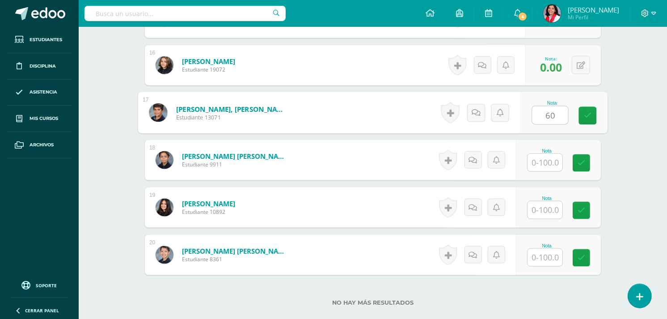
type input "60"
click at [546, 157] on input "text" at bounding box center [545, 162] width 35 height 17
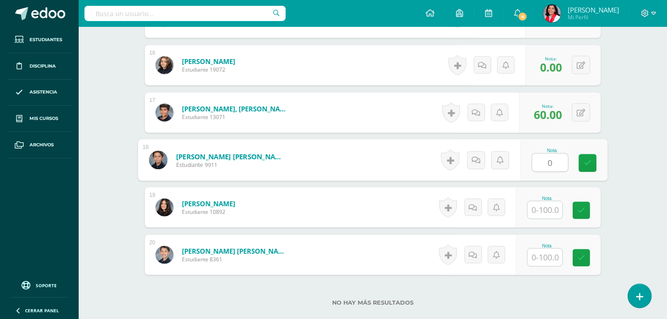
type input "0"
click at [549, 211] on input "text" at bounding box center [545, 209] width 35 height 17
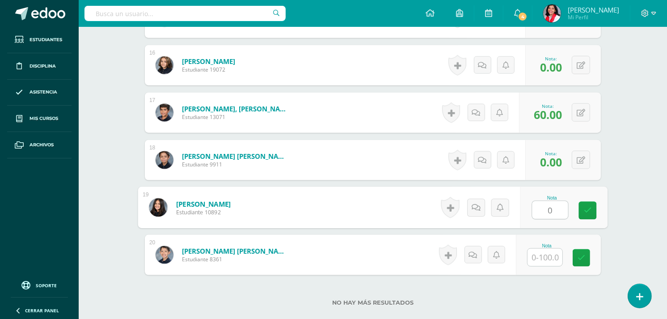
type input "0"
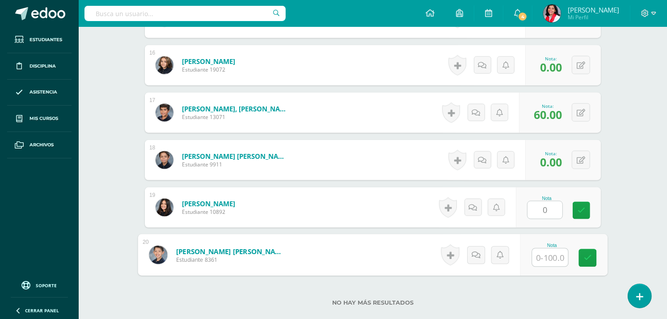
click at [553, 258] on input "text" at bounding box center [551, 258] width 36 height 18
type input "60"
click at [587, 257] on icon at bounding box center [588, 258] width 8 height 8
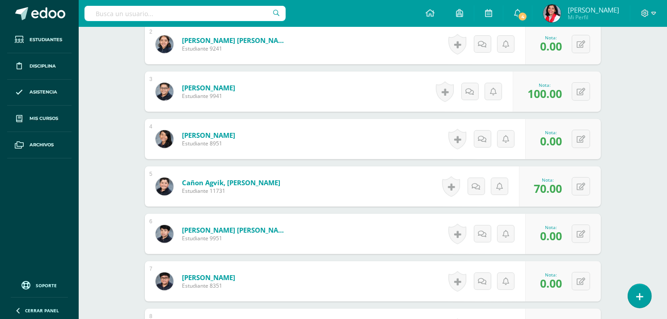
scroll to position [0, 0]
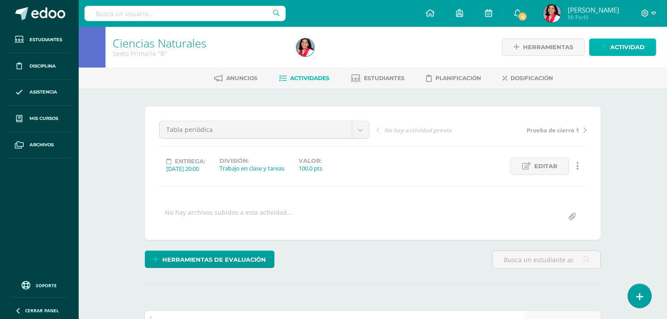
click at [620, 42] on span "Actividad" at bounding box center [628, 47] width 34 height 17
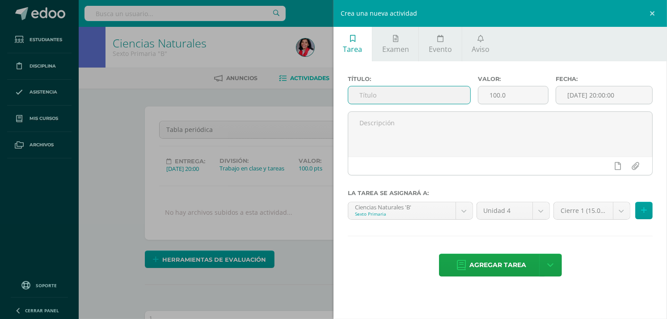
click at [388, 96] on input "text" at bounding box center [409, 94] width 122 height 17
type input "Hoja de trabajo energías"
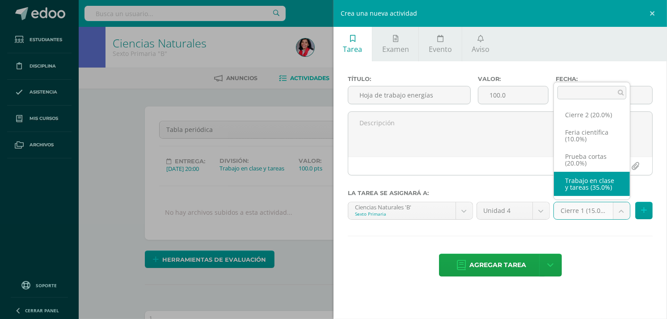
select select "232671"
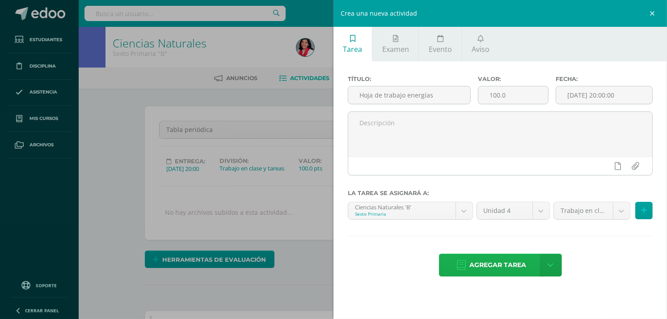
click at [509, 265] on span "Agregar tarea" at bounding box center [498, 265] width 57 height 22
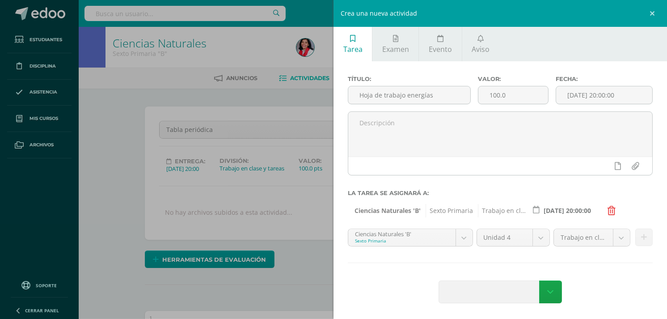
click at [509, 265] on div "Título: Hoja de trabajo energías Valor: 100.0 Fecha: 2025-10-14 20:00:00 La tar…" at bounding box center [501, 190] width 334 height 258
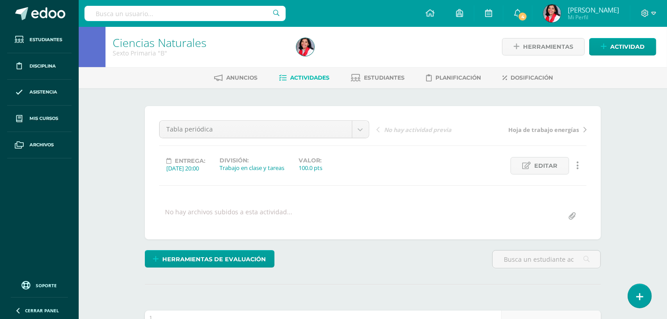
scroll to position [1, 0]
click at [316, 77] on span "Actividades" at bounding box center [309, 77] width 39 height 7
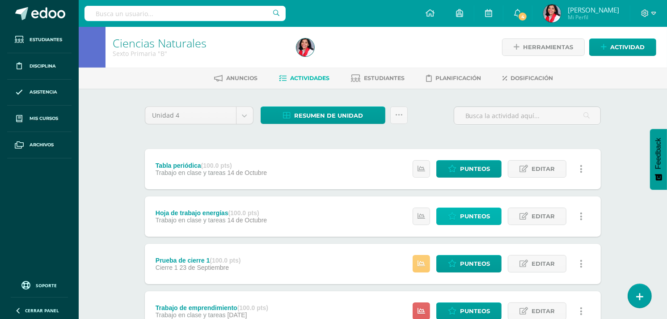
click at [455, 216] on icon at bounding box center [452, 216] width 8 height 8
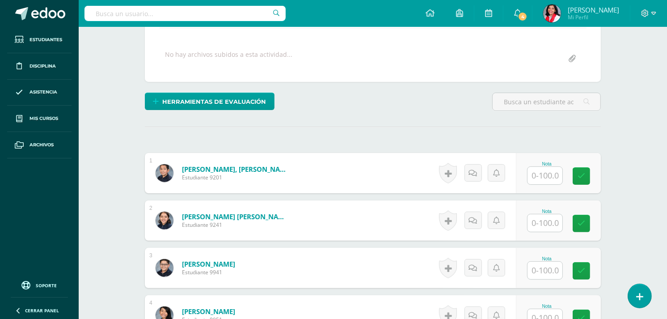
scroll to position [213, 0]
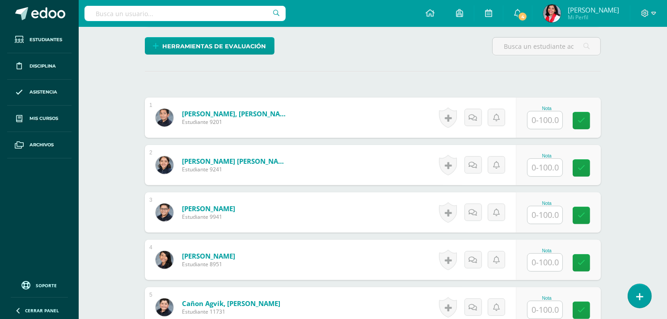
click at [552, 119] on input "text" at bounding box center [545, 119] width 35 height 17
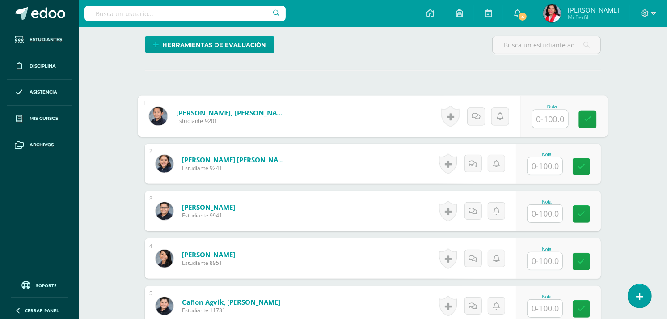
type input "9"
type input "60"
click at [546, 170] on input "text" at bounding box center [545, 165] width 35 height 17
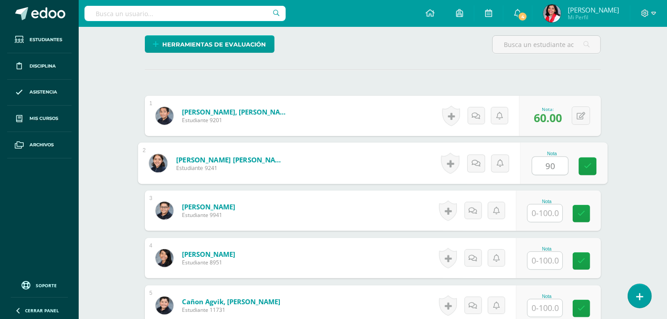
type input "90"
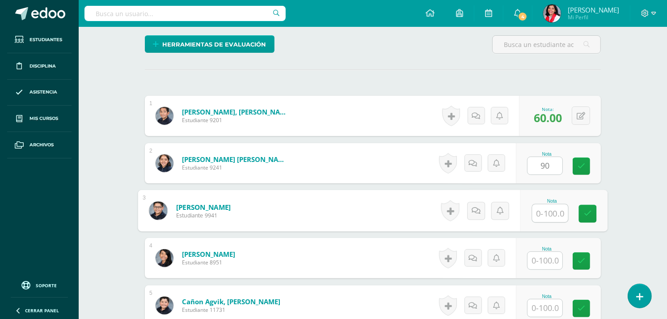
click at [543, 213] on input "text" at bounding box center [551, 213] width 36 height 18
type input "60"
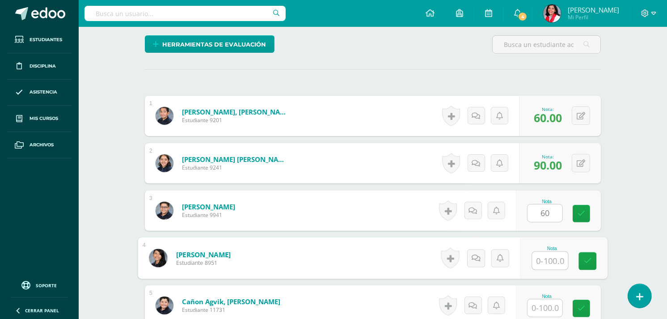
click at [538, 264] on input "text" at bounding box center [551, 261] width 36 height 18
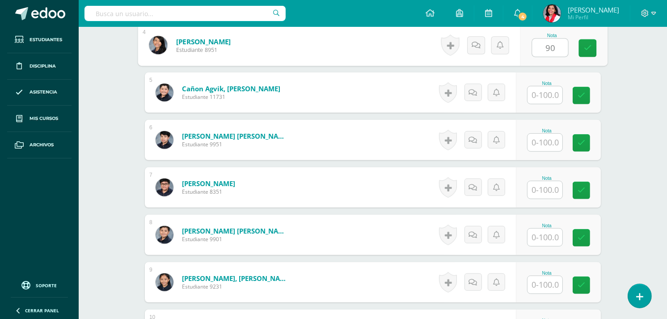
scroll to position [431, 0]
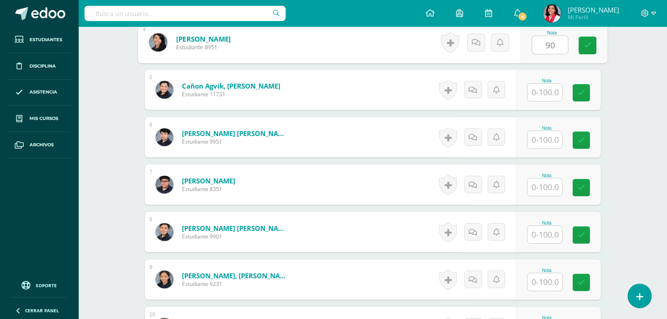
type input "90"
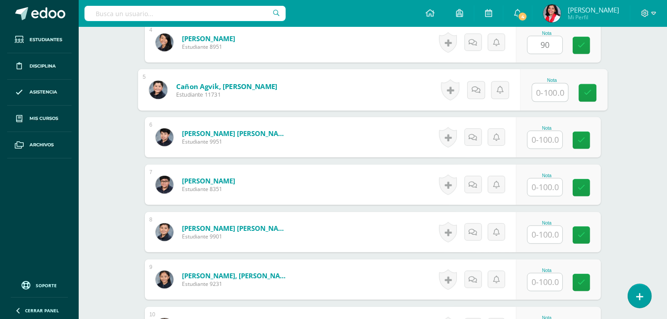
click at [546, 91] on input "text" at bounding box center [551, 93] width 36 height 18
type input "70"
click at [547, 131] on input "text" at bounding box center [545, 139] width 35 height 17
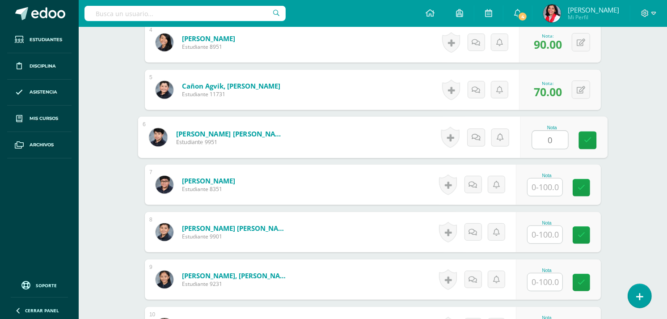
type input "0"
click at [537, 185] on input "text" at bounding box center [545, 186] width 35 height 17
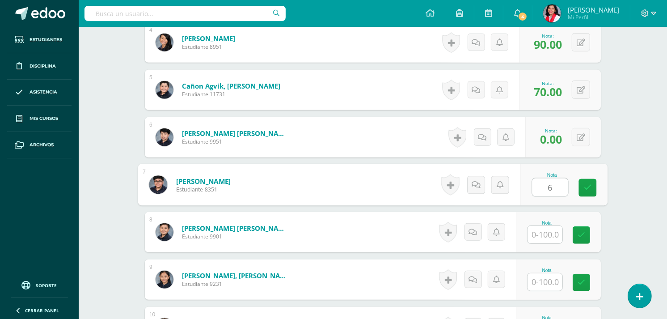
type input "60"
click at [584, 191] on icon at bounding box center [588, 188] width 8 height 8
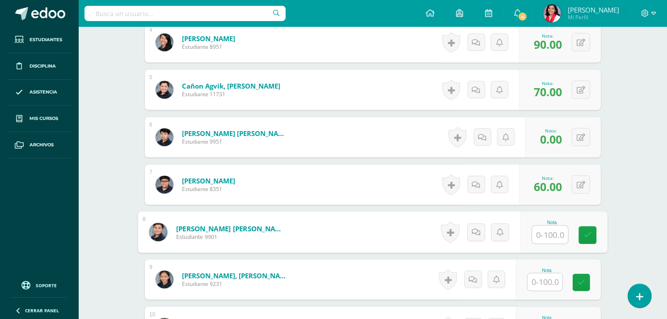
click at [543, 237] on input "text" at bounding box center [551, 235] width 36 height 18
click at [571, 233] on div "Nota" at bounding box center [558, 232] width 85 height 40
click at [557, 228] on input "text" at bounding box center [545, 234] width 35 height 17
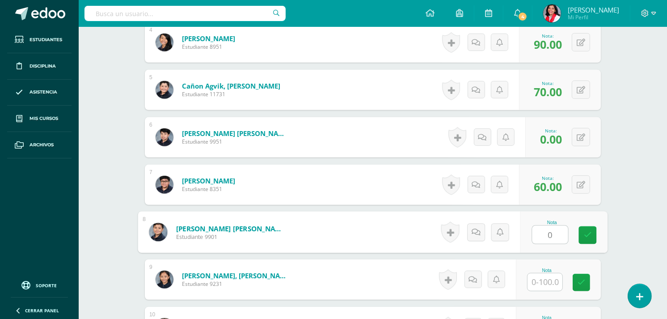
type input "0"
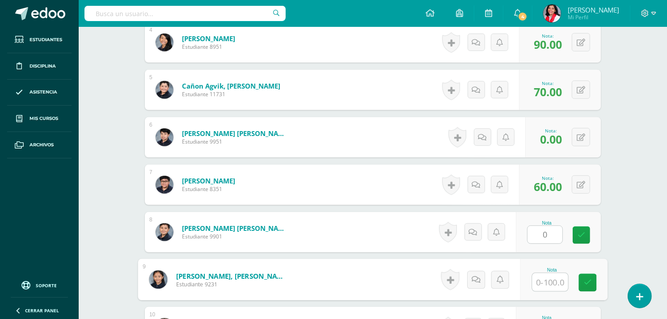
click at [547, 281] on input "text" at bounding box center [551, 282] width 36 height 18
type input "100"
click at [588, 279] on icon at bounding box center [588, 283] width 8 height 8
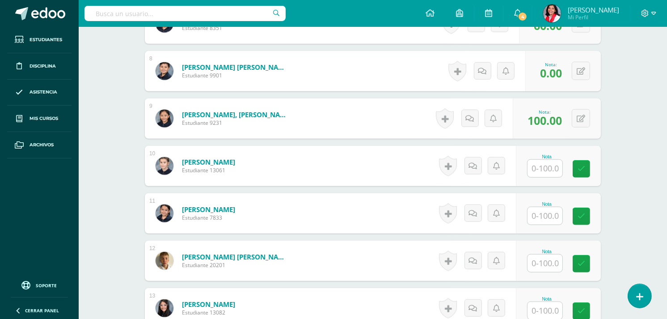
scroll to position [660, 0]
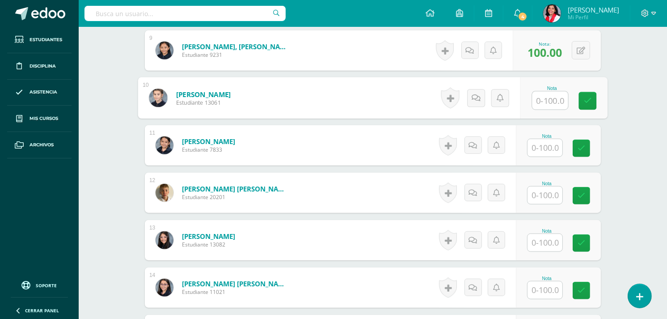
click at [560, 101] on input "text" at bounding box center [551, 101] width 36 height 18
type input "90"
click at [547, 143] on input "text" at bounding box center [545, 147] width 35 height 17
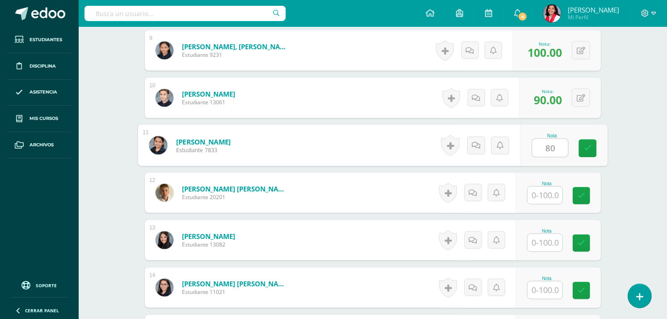
type input "80"
click at [543, 191] on input "text" at bounding box center [545, 195] width 35 height 17
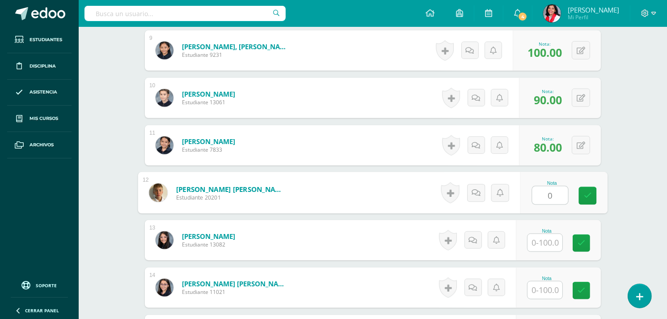
type input "0"
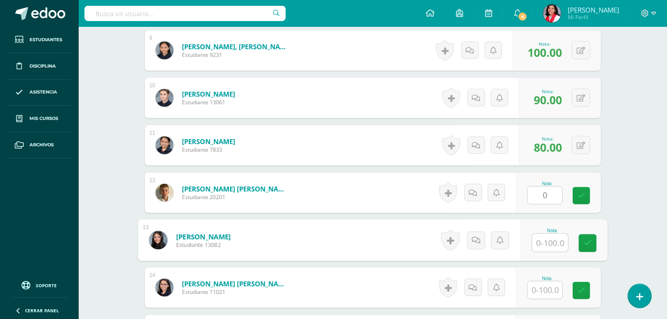
click at [547, 240] on input "text" at bounding box center [551, 243] width 36 height 18
type input "0"
click at [546, 284] on input "text" at bounding box center [545, 289] width 35 height 17
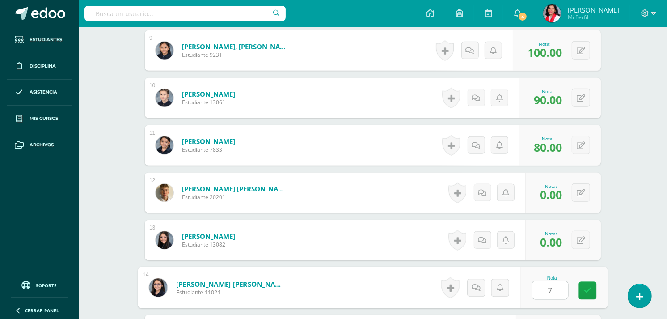
type input "70"
click at [583, 295] on link at bounding box center [588, 291] width 18 height 18
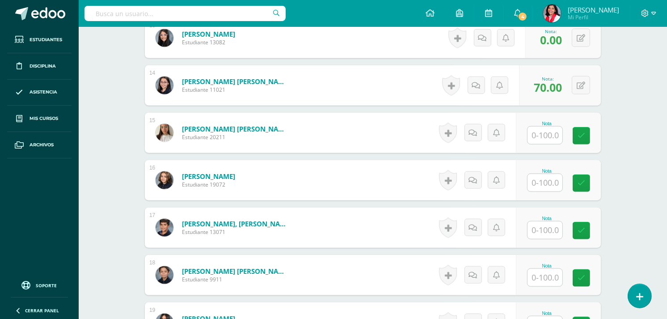
scroll to position [855, 0]
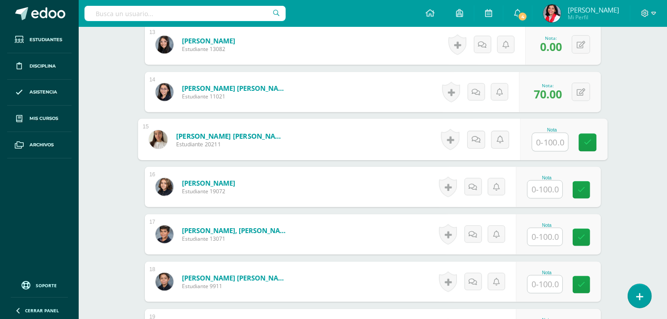
click at [549, 145] on input "text" at bounding box center [551, 142] width 36 height 18
type input "0"
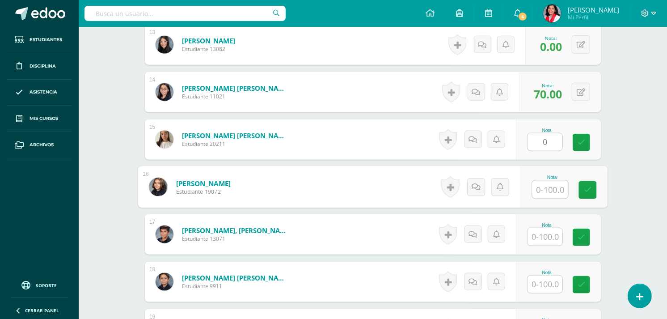
click at [541, 186] on input "text" at bounding box center [551, 190] width 36 height 18
type input "80"
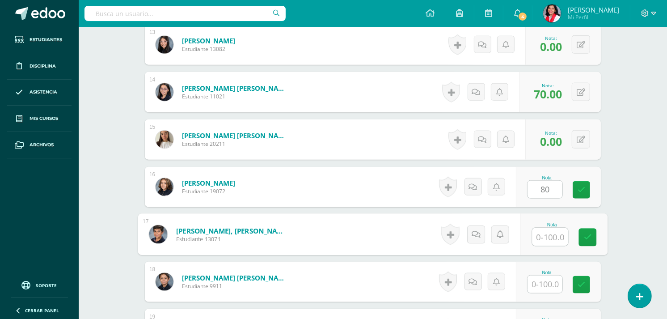
click at [543, 240] on input "text" at bounding box center [551, 237] width 36 height 18
type input "70"
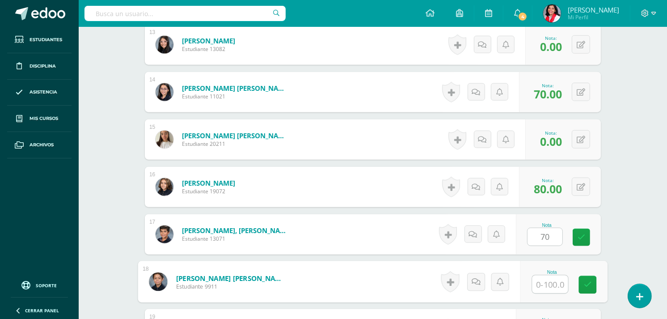
click at [552, 281] on input "text" at bounding box center [551, 285] width 36 height 18
type input "60"
click at [582, 282] on link at bounding box center [588, 285] width 18 height 18
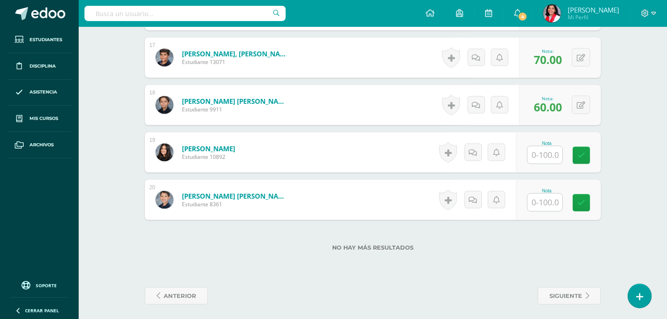
scroll to position [1035, 0]
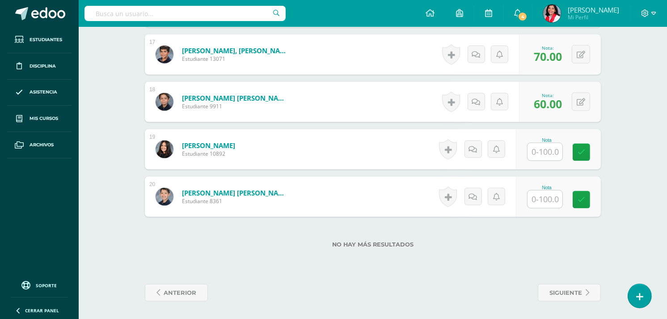
click at [541, 143] on div at bounding box center [545, 152] width 36 height 18
click at [548, 154] on input "text" at bounding box center [551, 152] width 36 height 18
type input "80"
click at [585, 150] on icon at bounding box center [588, 153] width 8 height 8
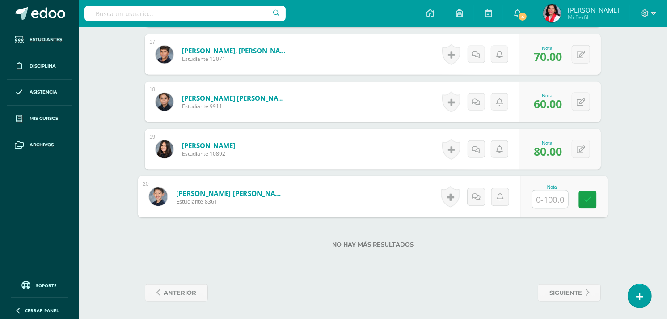
click at [546, 198] on input "text" at bounding box center [551, 200] width 36 height 18
type input "60"
click at [584, 204] on link at bounding box center [588, 200] width 18 height 18
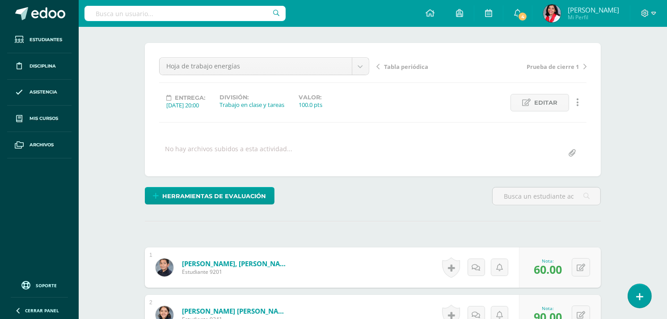
scroll to position [0, 0]
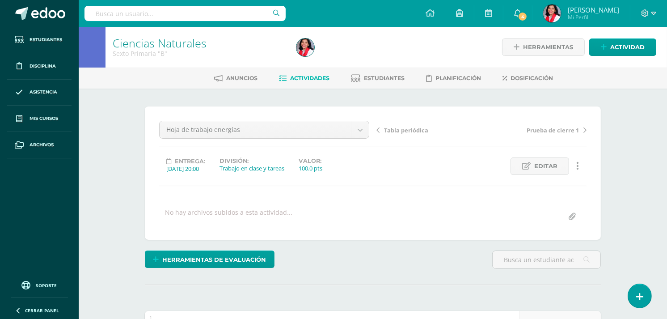
click at [304, 80] on span "Actividades" at bounding box center [309, 78] width 39 height 7
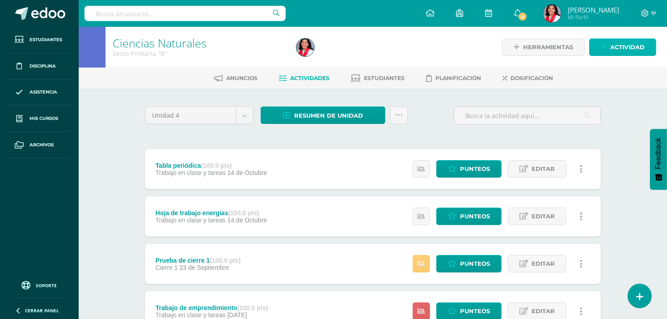
click at [615, 46] on span "Actividad" at bounding box center [628, 47] width 34 height 17
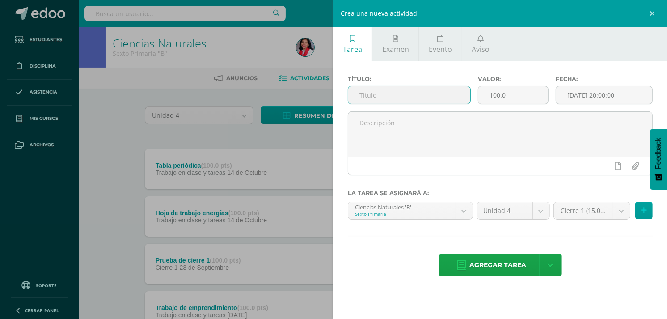
click at [405, 90] on input "text" at bounding box center [409, 94] width 122 height 17
type input "Ejercicio propiedades"
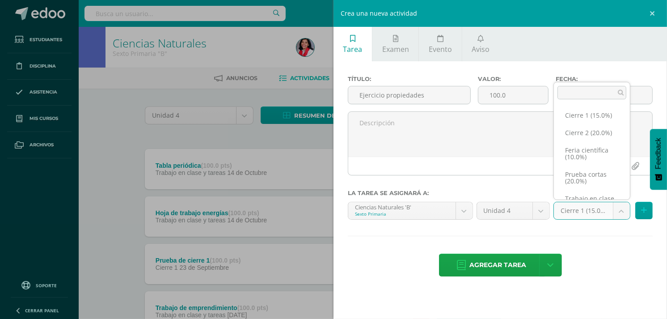
scroll to position [25, 0]
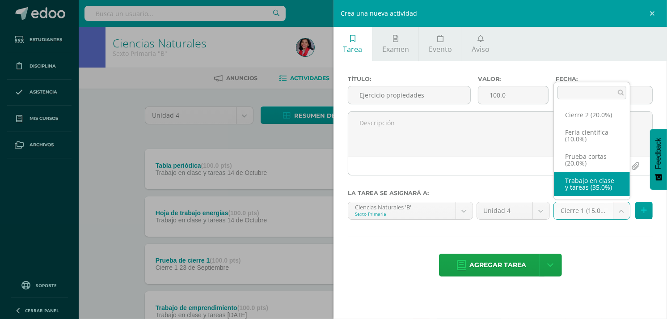
select select "232671"
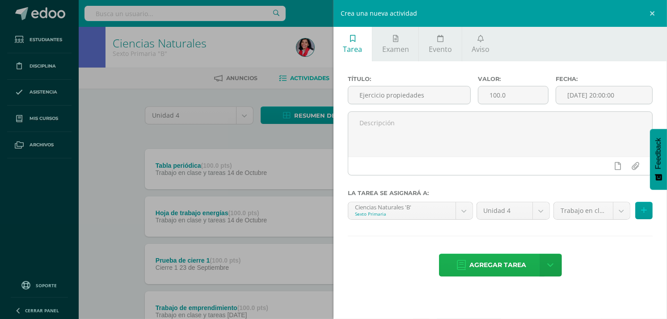
click at [517, 264] on span "Agregar tarea" at bounding box center [498, 265] width 57 height 22
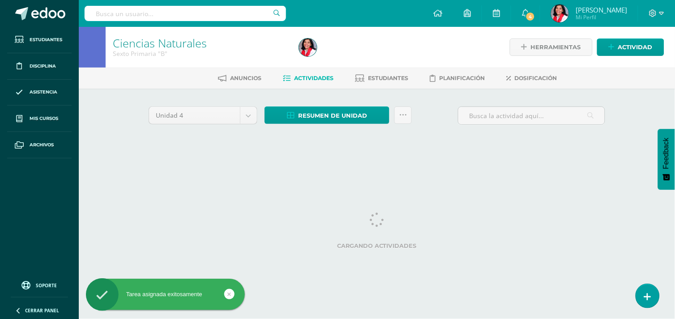
click at [517, 167] on html "Tarea asignada exitosamente Estudiantes Disciplina Asistencia Mis cursos Archiv…" at bounding box center [337, 83] width 675 height 167
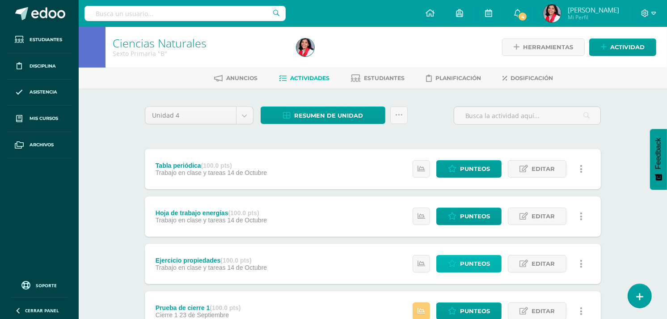
click at [482, 264] on span "Punteos" at bounding box center [475, 263] width 30 height 17
click at [468, 266] on span "Punteos" at bounding box center [475, 263] width 30 height 17
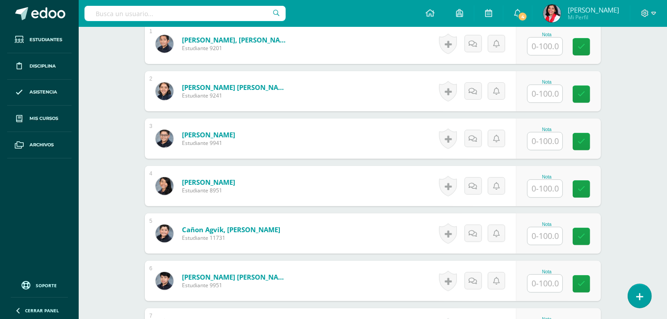
scroll to position [288, 0]
click at [555, 44] on input "text" at bounding box center [551, 46] width 36 height 18
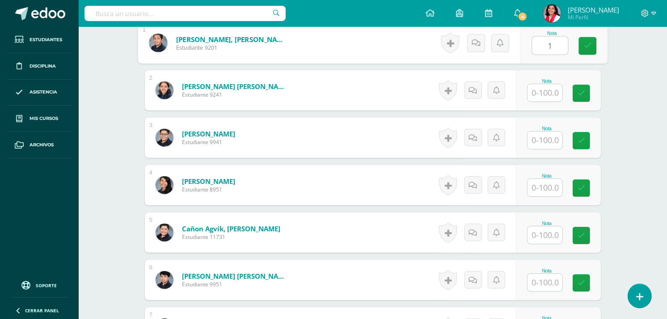
scroll to position [289, 0]
type input "100"
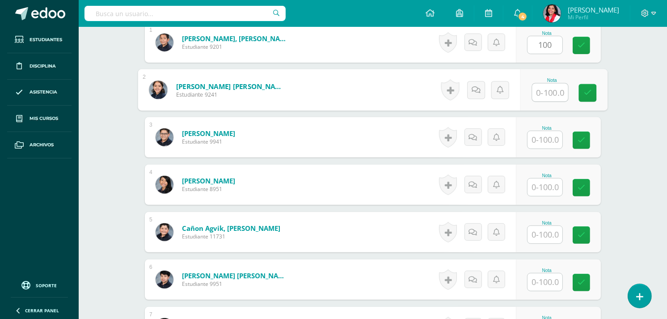
click at [552, 88] on input "text" at bounding box center [551, 93] width 36 height 18
type input "80"
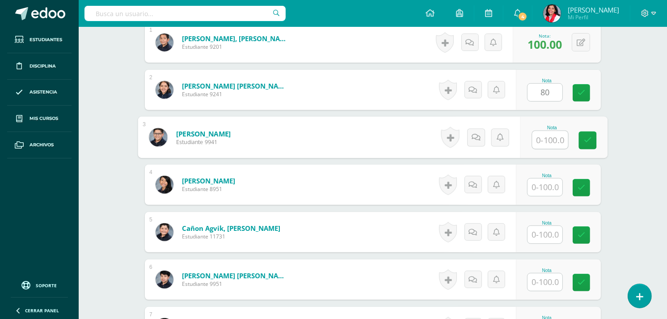
click at [547, 133] on input "text" at bounding box center [551, 140] width 36 height 18
type input "100"
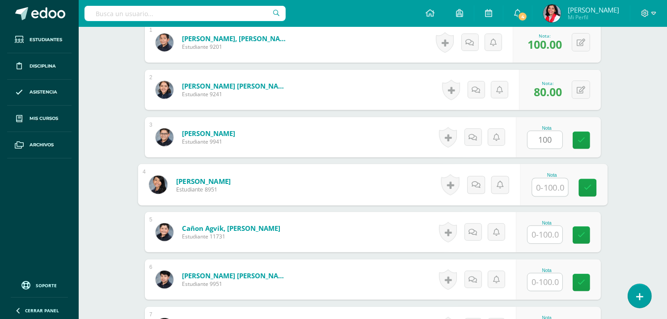
click at [544, 187] on input "text" at bounding box center [551, 187] width 36 height 18
type input "100"
click at [545, 234] on input "text" at bounding box center [545, 234] width 35 height 17
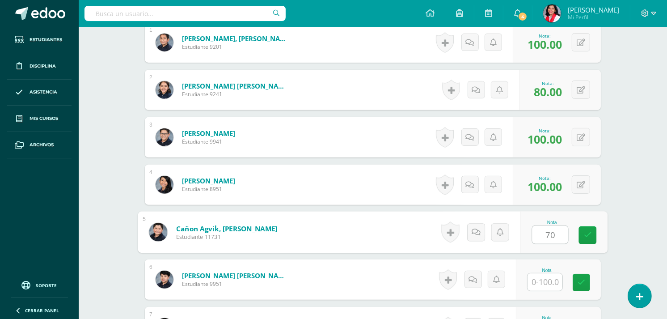
type input "70"
click at [544, 280] on input "text" at bounding box center [545, 281] width 35 height 17
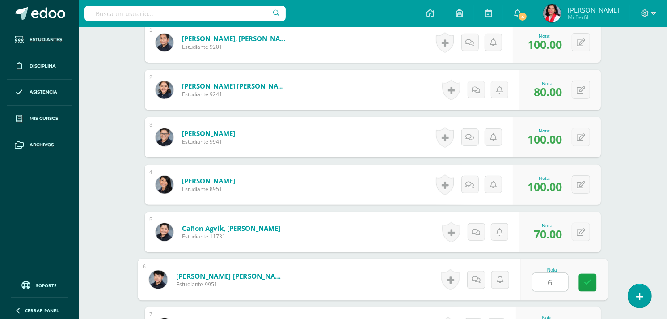
type input "60"
click at [583, 281] on link at bounding box center [588, 283] width 18 height 18
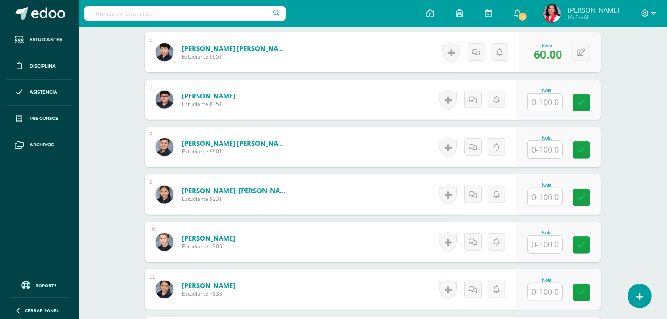
scroll to position [511, 0]
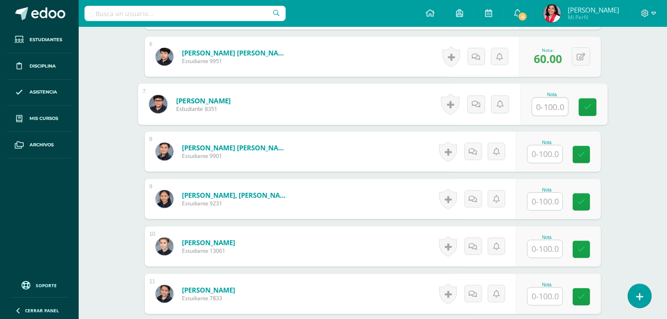
click at [548, 102] on input "text" at bounding box center [551, 107] width 36 height 18
type input "60"
click at [581, 54] on button at bounding box center [581, 56] width 18 height 18
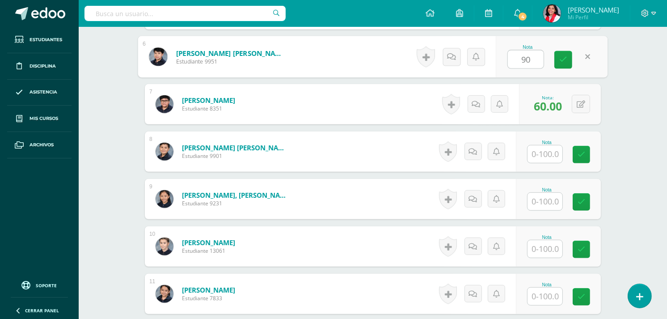
type input "90"
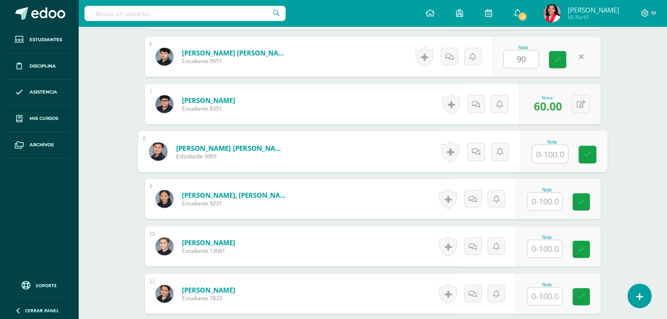
click at [537, 149] on input "text" at bounding box center [551, 154] width 36 height 18
type input "0"
click at [547, 195] on input "text" at bounding box center [545, 201] width 35 height 17
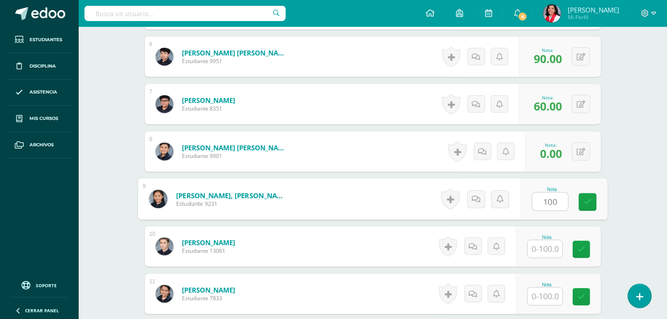
type input "100"
click at [544, 247] on input "text" at bounding box center [545, 248] width 35 height 17
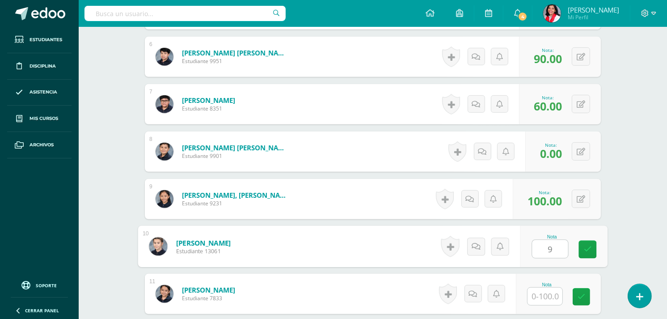
type input "90"
click at [580, 245] on link at bounding box center [588, 250] width 18 height 18
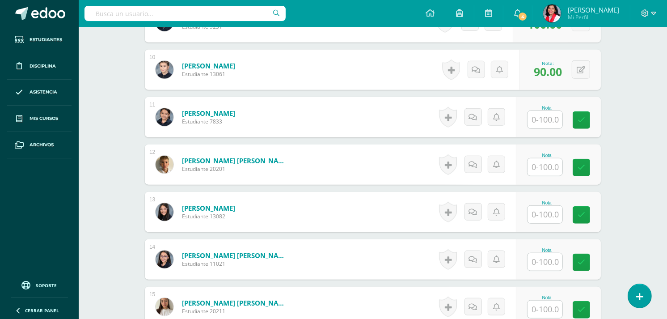
scroll to position [670, 0]
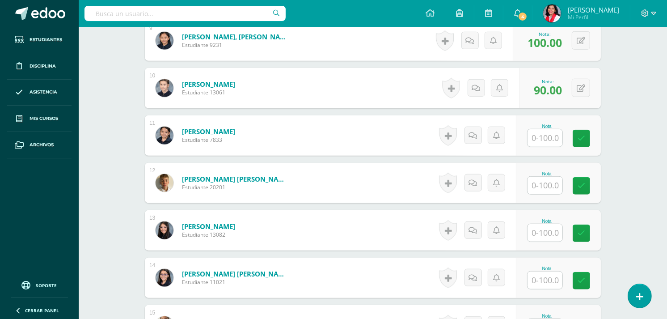
click at [549, 142] on input "text" at bounding box center [545, 137] width 35 height 17
click at [551, 188] on input "text" at bounding box center [545, 185] width 35 height 17
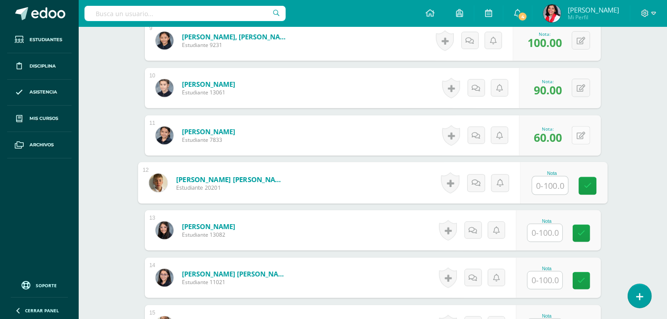
click at [579, 133] on button at bounding box center [581, 135] width 18 height 18
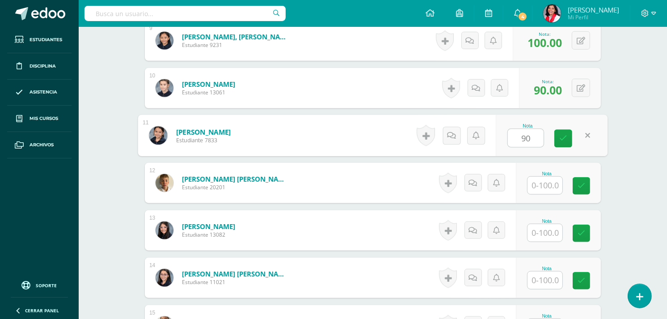
type input "90"
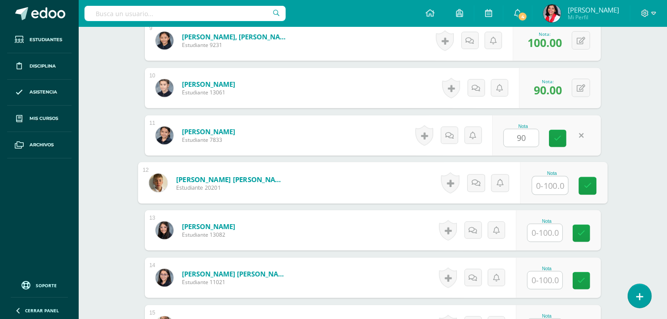
click at [550, 182] on input "text" at bounding box center [551, 186] width 36 height 18
type input "60"
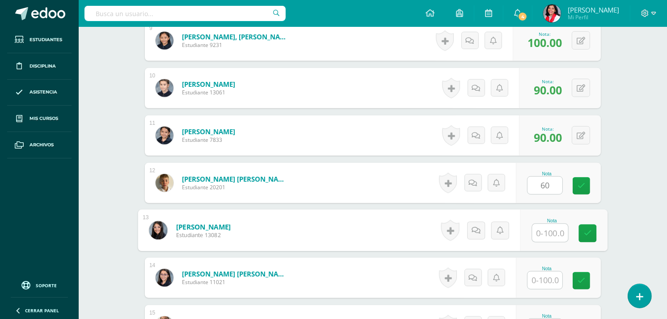
click at [551, 226] on input "text" at bounding box center [551, 233] width 36 height 18
type input "0"
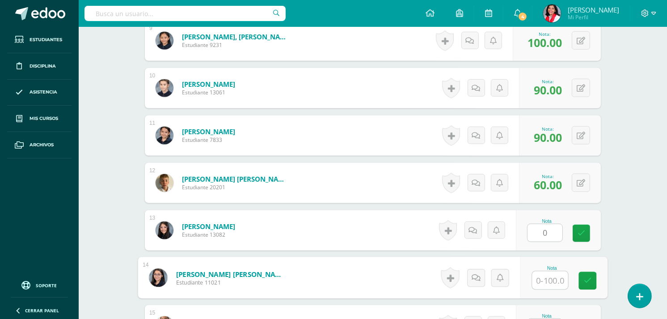
click at [551, 278] on input "text" at bounding box center [551, 281] width 36 height 18
type input "80"
click at [551, 278] on input "80" at bounding box center [551, 281] width 36 height 18
click at [592, 275] on link at bounding box center [588, 281] width 18 height 18
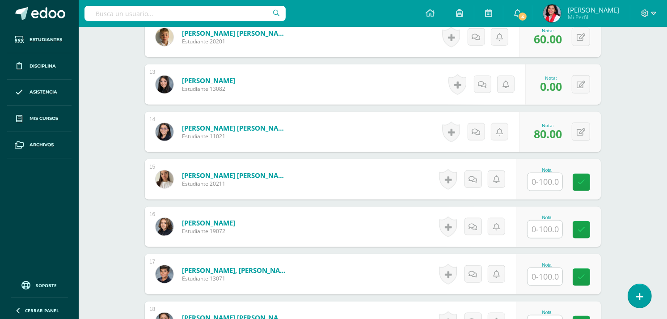
scroll to position [811, 0]
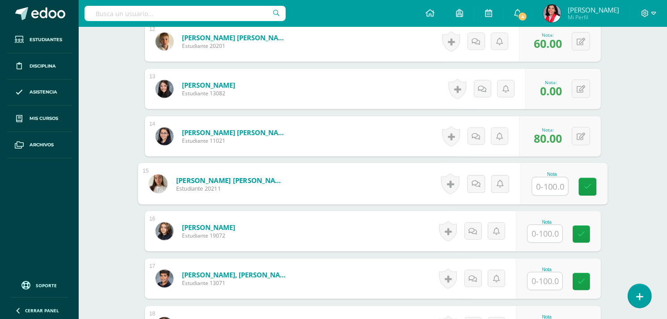
click at [547, 184] on input "text" at bounding box center [551, 187] width 36 height 18
type input "60"
click at [549, 226] on input "text" at bounding box center [545, 233] width 35 height 17
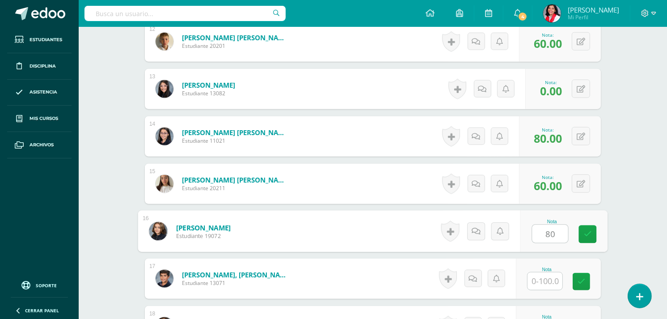
type input "80"
click at [545, 276] on input "text" at bounding box center [545, 280] width 35 height 17
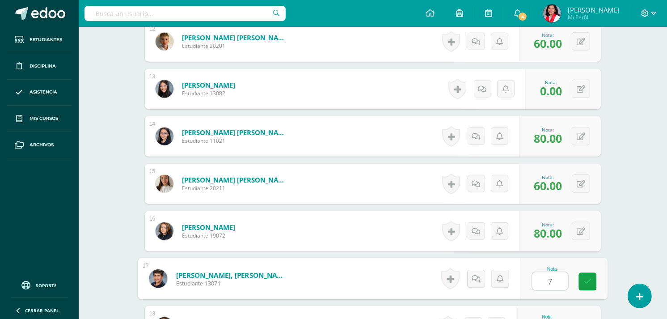
type input "70"
click at [588, 280] on icon at bounding box center [588, 282] width 8 height 8
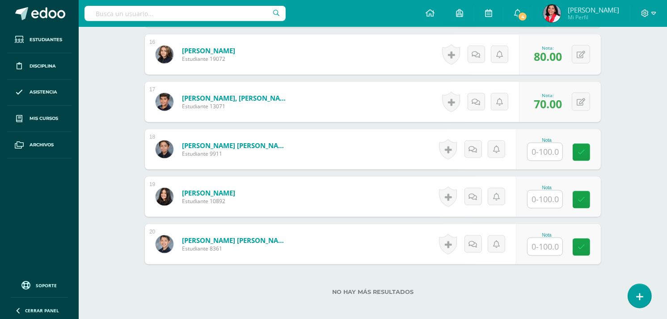
scroll to position [985, 0]
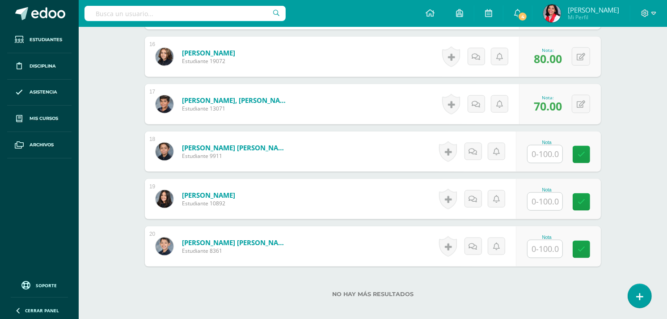
click at [547, 154] on input "text" at bounding box center [545, 153] width 35 height 17
type input "60"
click at [546, 197] on input "text" at bounding box center [545, 201] width 35 height 17
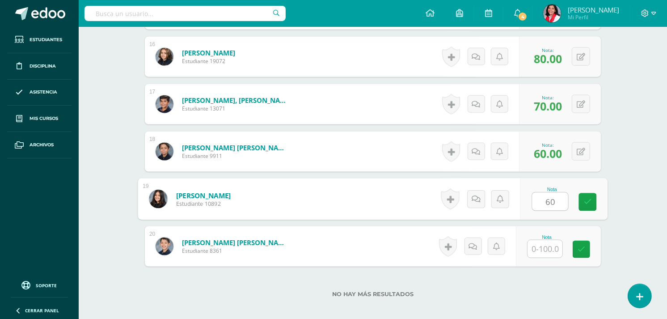
type input "60"
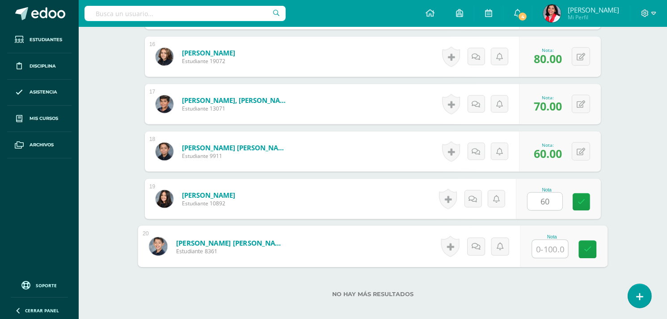
click at [547, 242] on input "text" at bounding box center [551, 249] width 36 height 18
type input "80"
click at [584, 246] on icon at bounding box center [588, 250] width 8 height 8
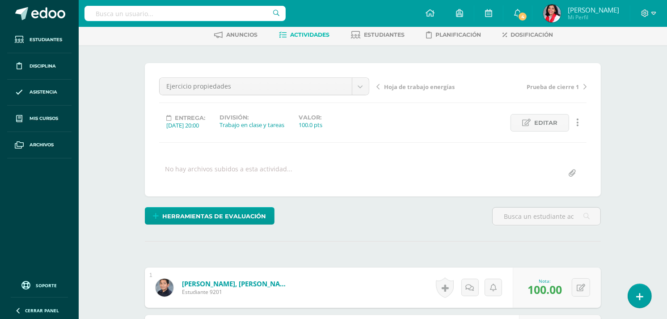
scroll to position [0, 0]
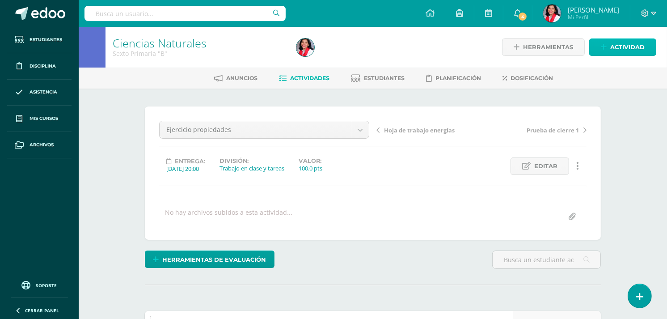
click at [618, 41] on span "Actividad" at bounding box center [628, 47] width 34 height 17
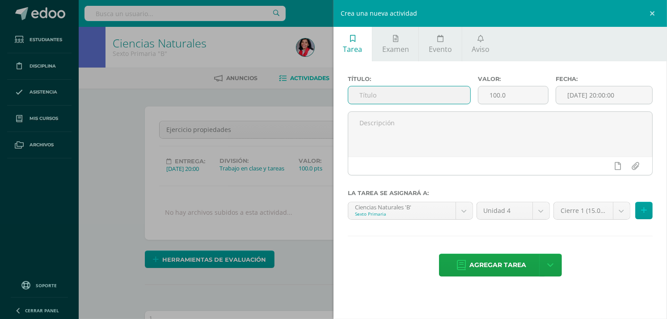
click at [373, 95] on input "text" at bounding box center [409, 94] width 122 height 17
click at [119, 188] on div "Crea una nueva actividad Tarea Examen Evento Aviso Título: Valor: 100.0 Fecha: …" at bounding box center [333, 159] width 667 height 319
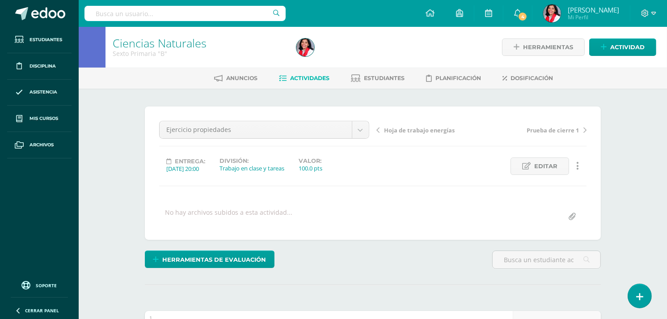
click at [318, 82] on link "Actividades" at bounding box center [304, 78] width 51 height 14
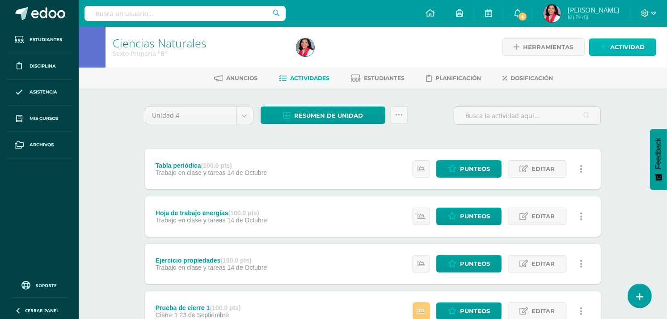
click at [620, 45] on span "Actividad" at bounding box center [628, 47] width 34 height 17
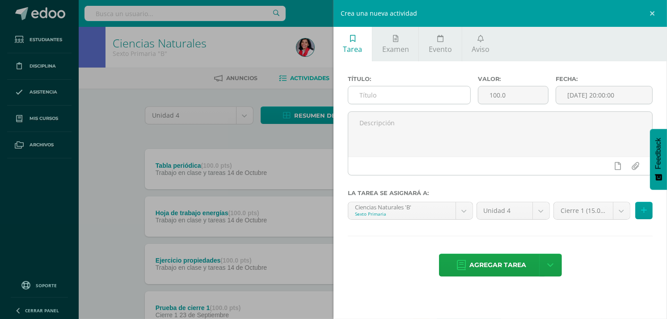
click at [438, 98] on input "text" at bounding box center [409, 94] width 122 height 17
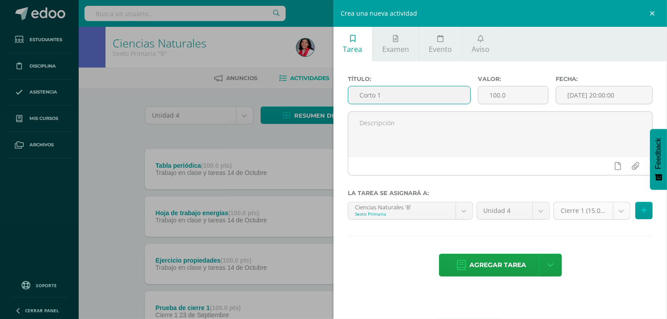
type input "Corto 1"
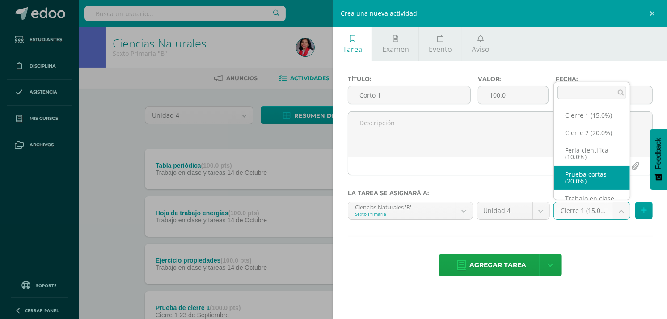
select select "232672"
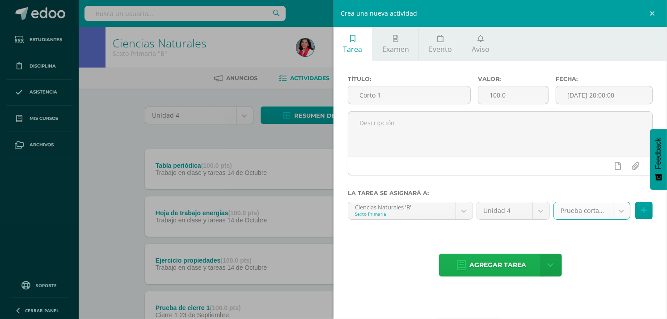
click at [505, 258] on span "Agregar tarea" at bounding box center [498, 265] width 57 height 22
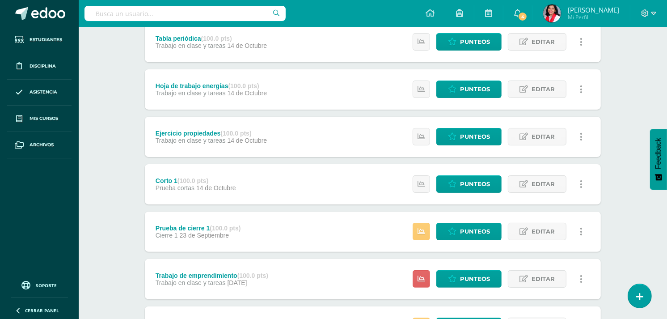
scroll to position [124, 0]
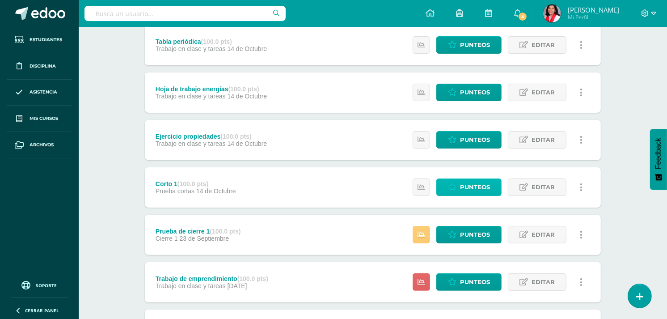
click at [463, 185] on span "Punteos" at bounding box center [475, 187] width 30 height 17
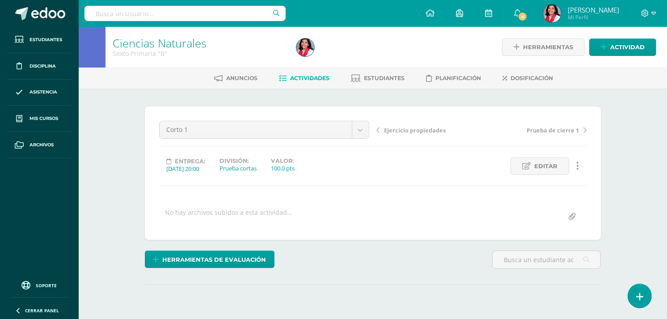
click at [463, 186] on hr at bounding box center [373, 186] width 428 height 1
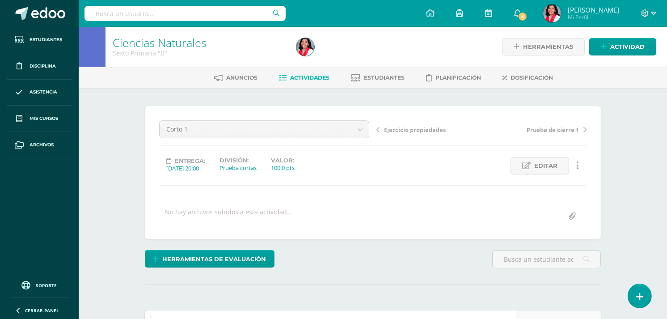
click at [463, 185] on hr at bounding box center [373, 185] width 428 height 1
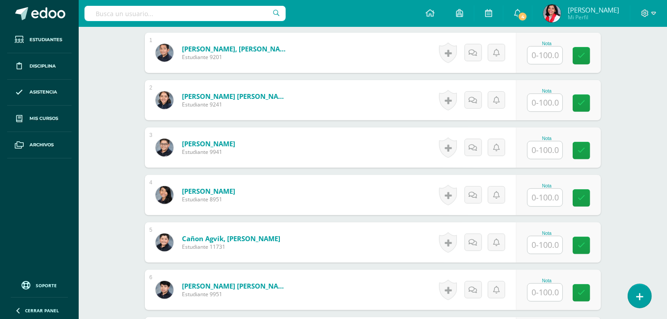
scroll to position [267, 0]
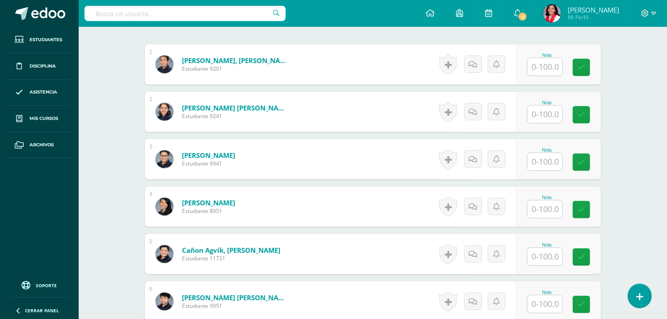
click at [547, 66] on input "text" at bounding box center [545, 66] width 35 height 17
type input "100"
click at [543, 111] on input "text" at bounding box center [551, 115] width 36 height 18
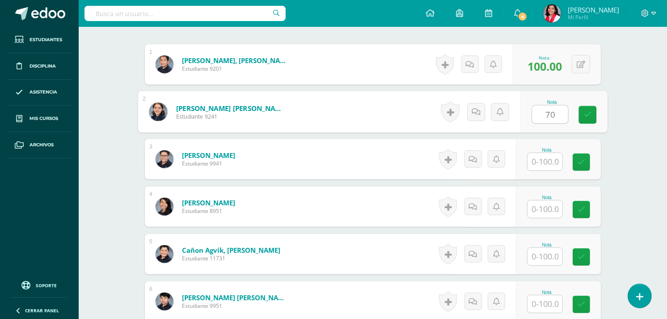
type input "70"
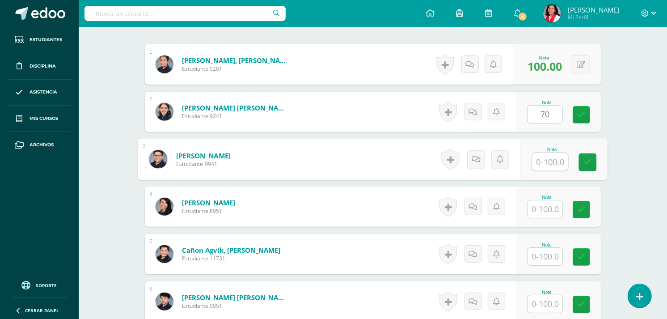
click at [546, 164] on input "text" at bounding box center [551, 162] width 36 height 18
type input "100"
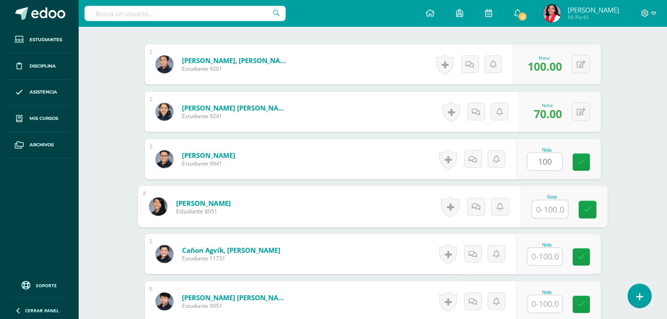
click at [543, 208] on input "text" at bounding box center [551, 209] width 36 height 18
type input "50"
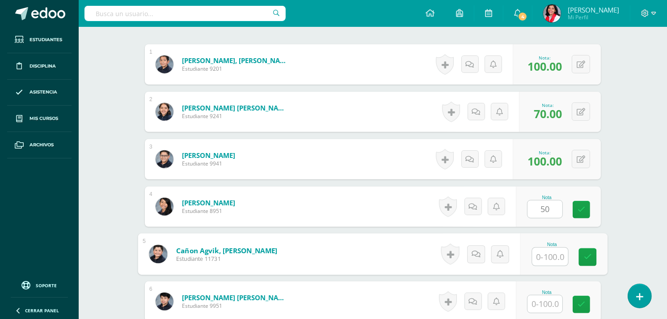
click at [546, 254] on input "text" at bounding box center [551, 257] width 36 height 18
type input "50"
click at [589, 253] on icon at bounding box center [588, 257] width 8 height 8
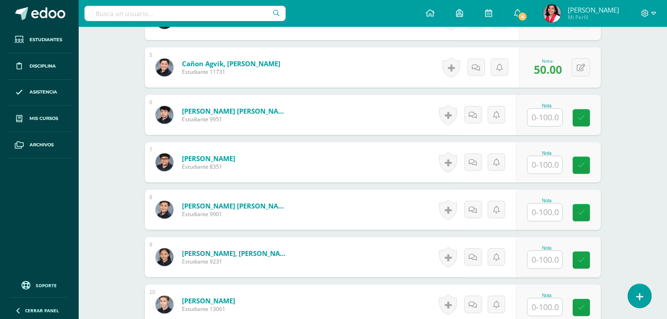
scroll to position [450, 0]
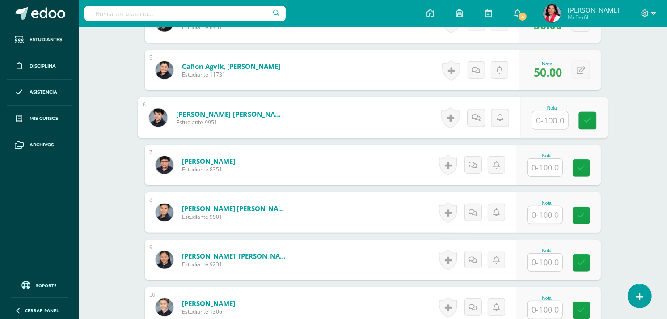
click at [545, 119] on input "text" at bounding box center [551, 120] width 36 height 18
type input "40"
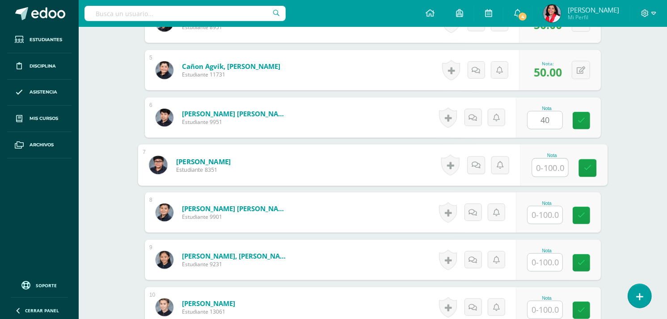
click at [543, 164] on input "text" at bounding box center [551, 168] width 36 height 18
type input "30"
click at [585, 169] on icon at bounding box center [588, 168] width 8 height 8
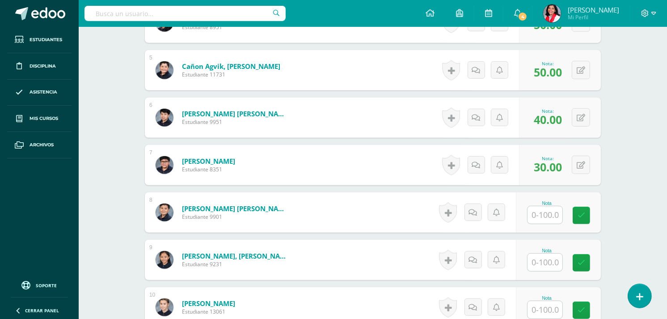
click at [552, 211] on input "text" at bounding box center [545, 214] width 35 height 17
type input "50"
click at [546, 258] on input "text" at bounding box center [551, 263] width 36 height 18
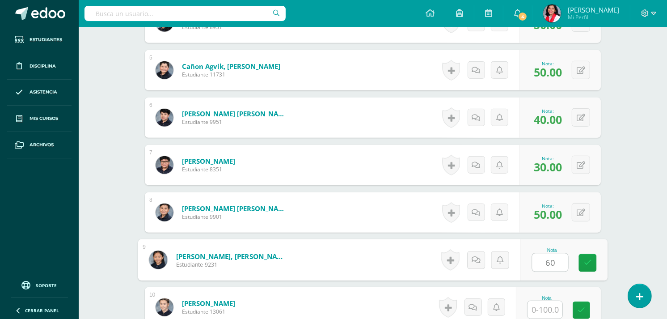
type input "60"
click at [549, 312] on input "text" at bounding box center [545, 309] width 35 height 17
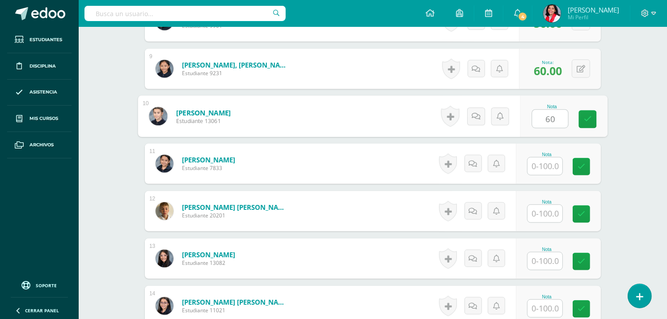
scroll to position [637, 0]
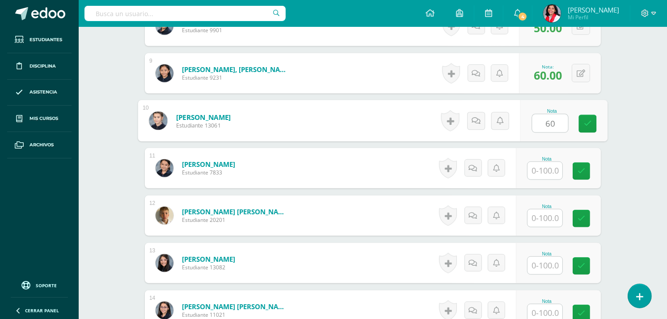
type input "60"
click at [556, 165] on input "text" at bounding box center [545, 170] width 35 height 17
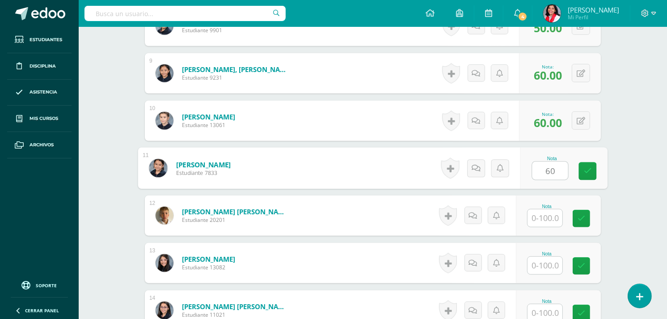
type input "60"
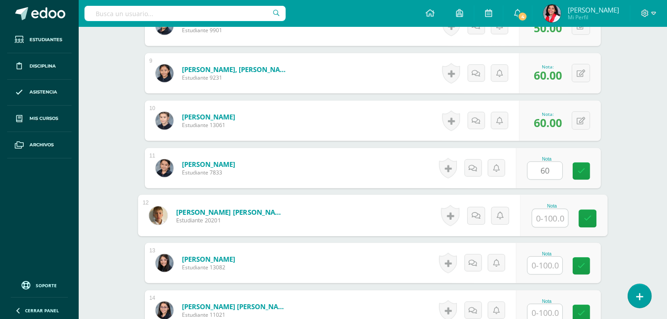
click at [547, 220] on input "text" at bounding box center [551, 218] width 36 height 18
type input "60"
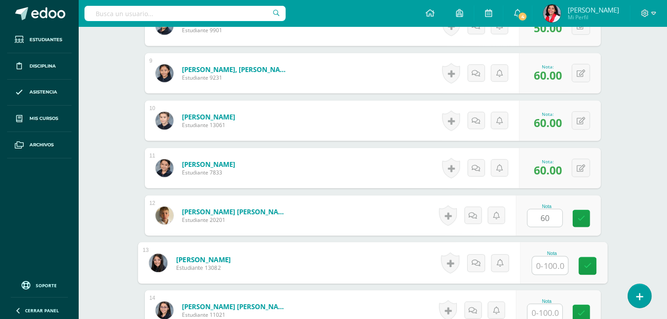
click at [553, 267] on input "text" at bounding box center [551, 266] width 36 height 18
type input "30"
click at [547, 310] on input "text" at bounding box center [545, 312] width 35 height 17
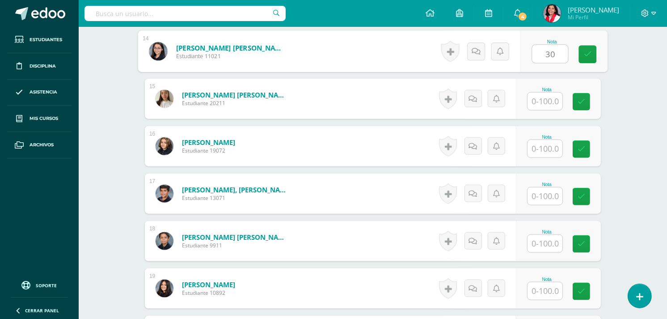
scroll to position [893, 0]
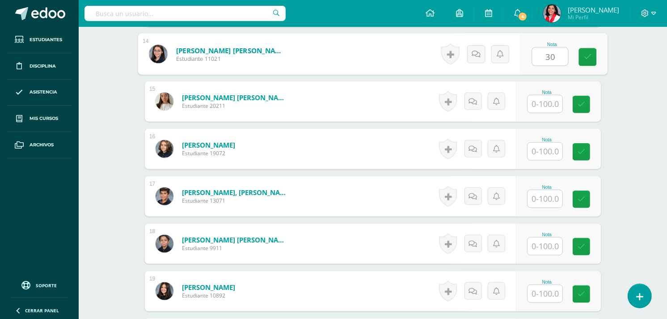
type input "30"
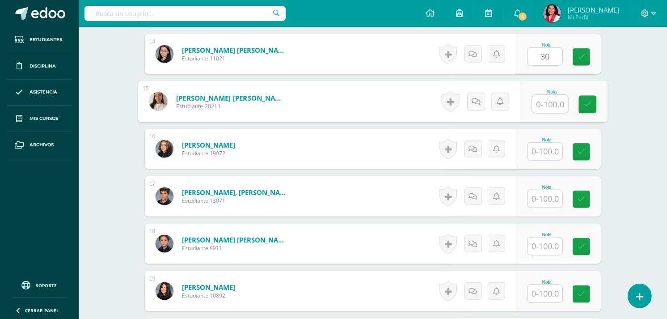
click at [550, 98] on input "text" at bounding box center [551, 104] width 36 height 18
type input "60"
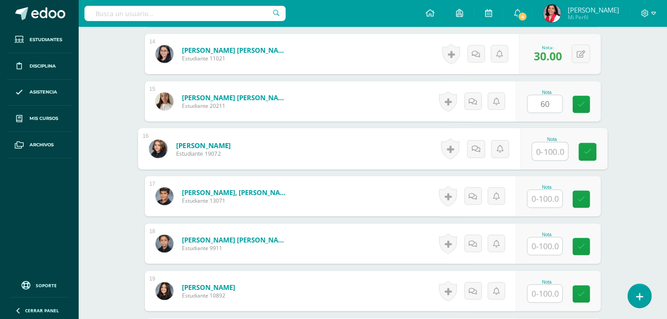
click at [551, 146] on input "text" at bounding box center [551, 152] width 36 height 18
type input "60"
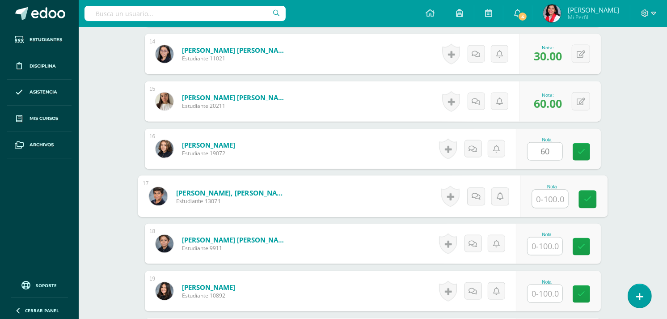
click at [555, 191] on input "text" at bounding box center [551, 199] width 36 height 18
type input "80"
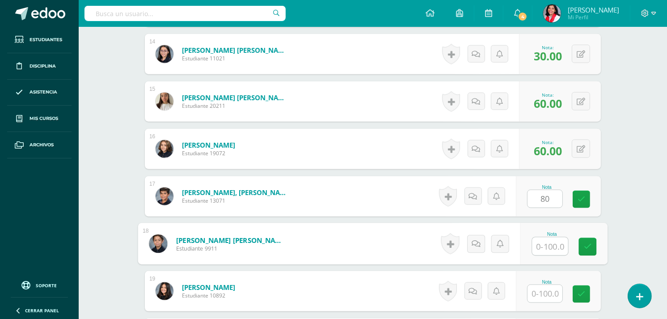
click at [546, 240] on input "text" at bounding box center [551, 247] width 36 height 18
type input "30"
click at [545, 293] on input "text" at bounding box center [545, 293] width 35 height 17
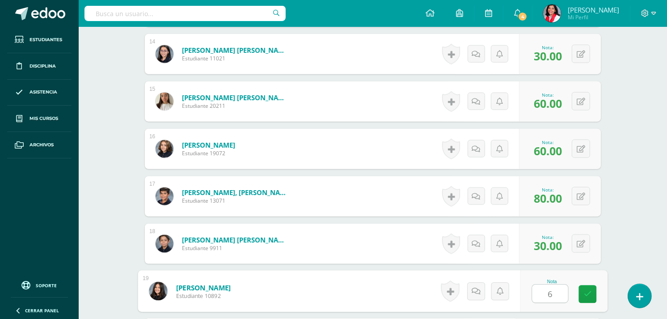
type input "68"
click at [585, 294] on icon at bounding box center [588, 294] width 8 height 8
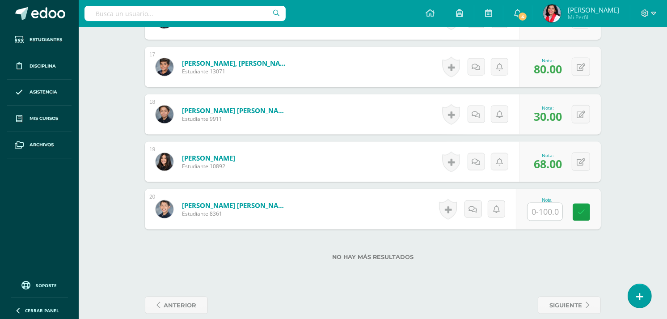
scroll to position [1035, 0]
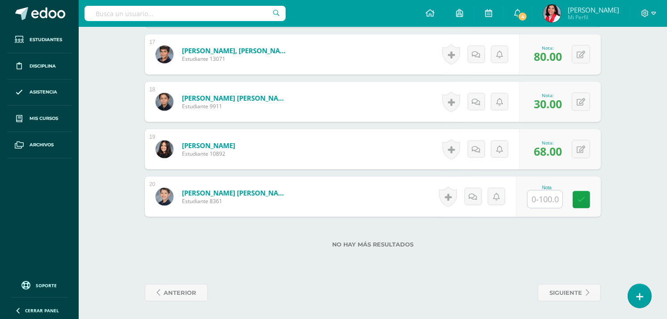
click at [543, 193] on input "text" at bounding box center [551, 200] width 36 height 18
type input "100"
click at [591, 196] on icon at bounding box center [588, 200] width 8 height 8
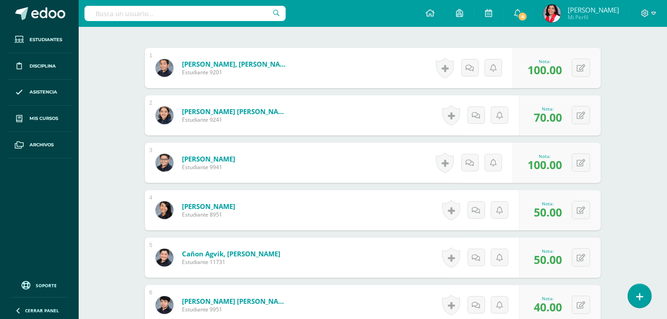
scroll to position [0, 0]
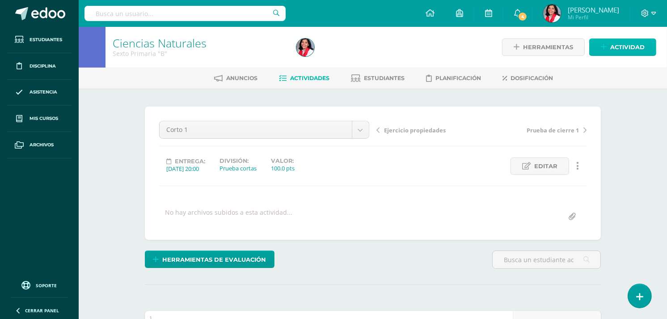
click at [619, 51] on span "Actividad" at bounding box center [628, 47] width 34 height 17
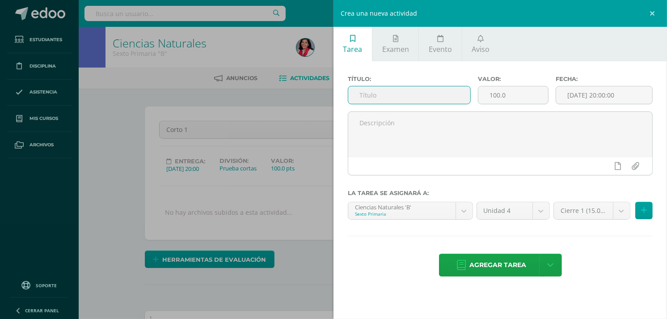
click at [441, 90] on input "text" at bounding box center [409, 94] width 122 height 17
type input "Prueba corta 2"
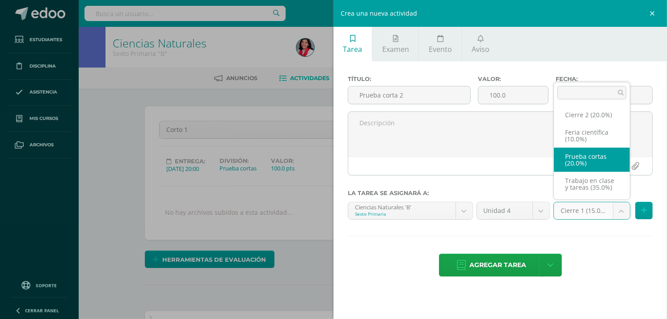
select select "232672"
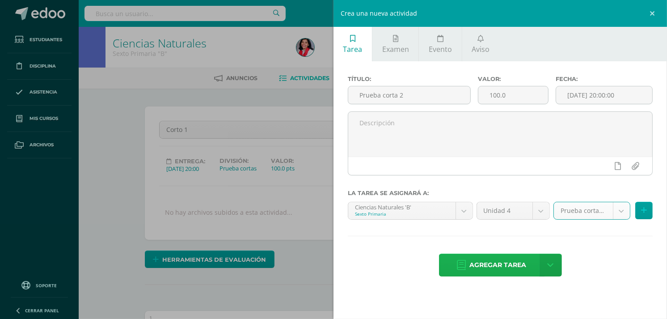
click at [504, 266] on span "Agregar tarea" at bounding box center [498, 265] width 57 height 22
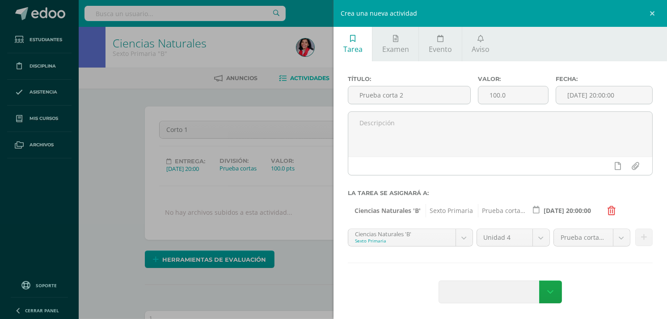
click at [504, 266] on div "Título: Prueba corta 2 Valor: 100.0 Fecha: 2025-10-14 20:00:00 La tarea se asig…" at bounding box center [501, 190] width 334 height 258
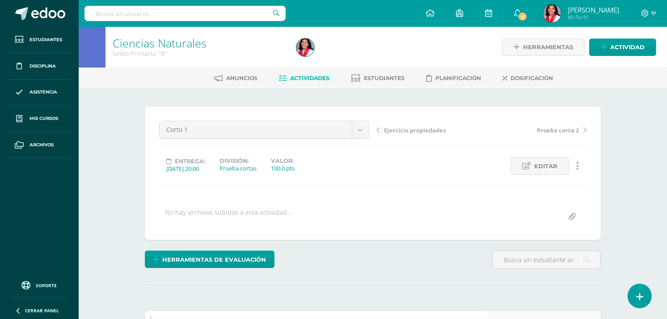
click at [315, 77] on span "Actividades" at bounding box center [309, 78] width 39 height 7
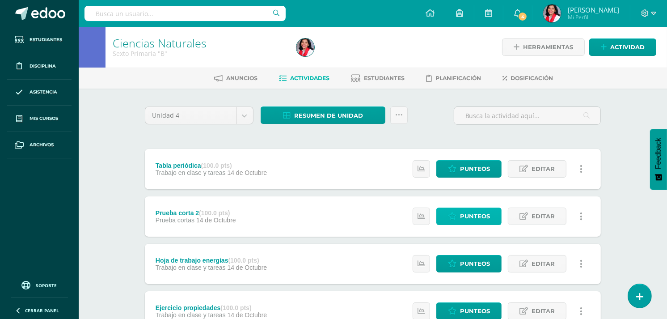
click at [456, 211] on link "Punteos" at bounding box center [469, 216] width 65 height 17
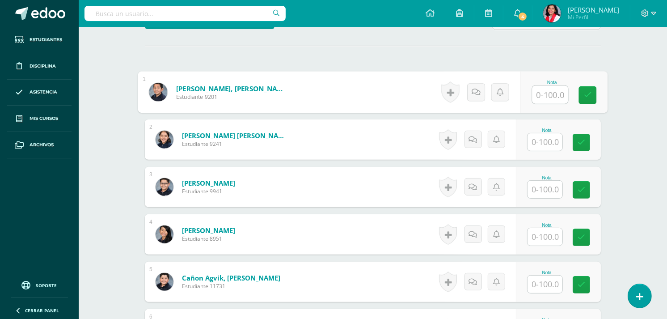
scroll to position [239, 0]
click at [548, 97] on input "text" at bounding box center [551, 94] width 36 height 18
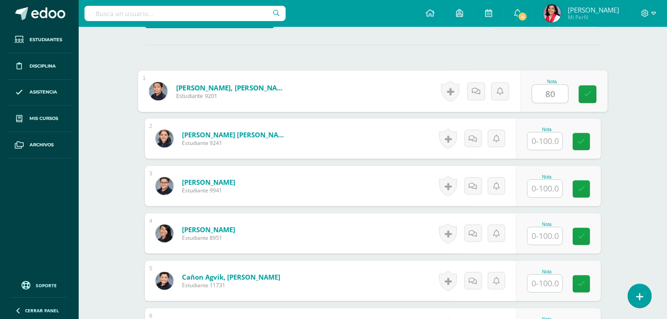
type input "80"
click at [551, 136] on input "text" at bounding box center [545, 140] width 35 height 17
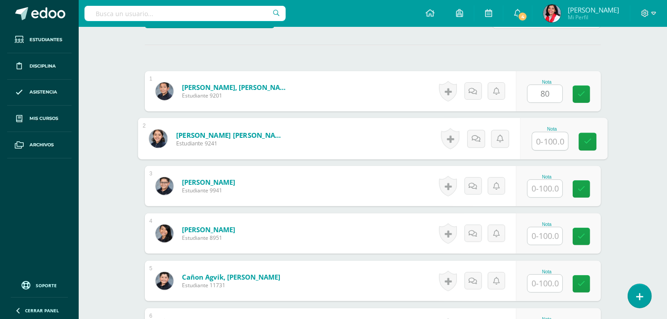
scroll to position [240, 0]
type input "100"
click at [546, 189] on input "text" at bounding box center [545, 187] width 35 height 17
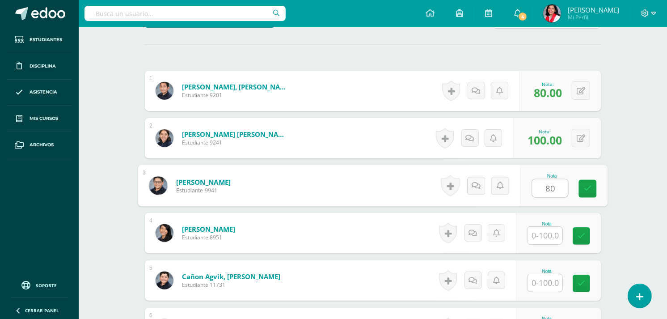
type input "80"
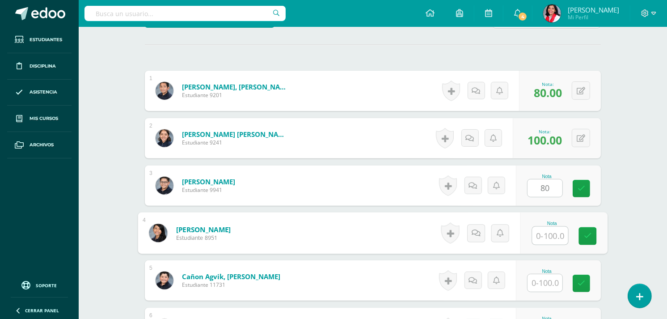
click at [546, 231] on input "text" at bounding box center [551, 236] width 36 height 18
type input "100"
click at [584, 240] on link at bounding box center [588, 236] width 18 height 18
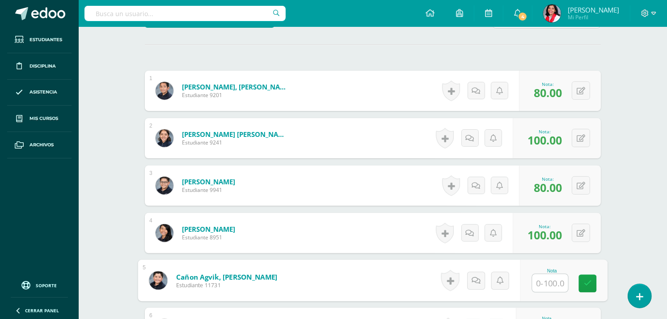
click at [546, 280] on input "text" at bounding box center [551, 283] width 36 height 18
type input "60"
click at [579, 282] on link at bounding box center [588, 284] width 18 height 18
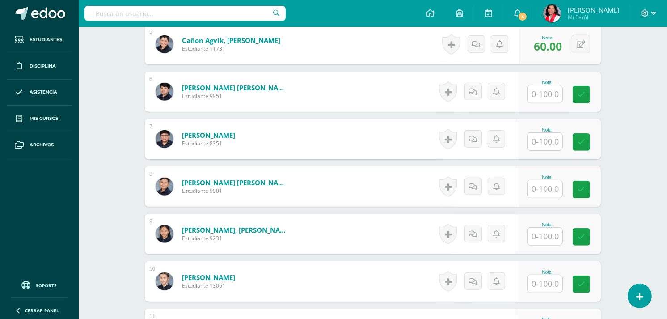
scroll to position [470, 0]
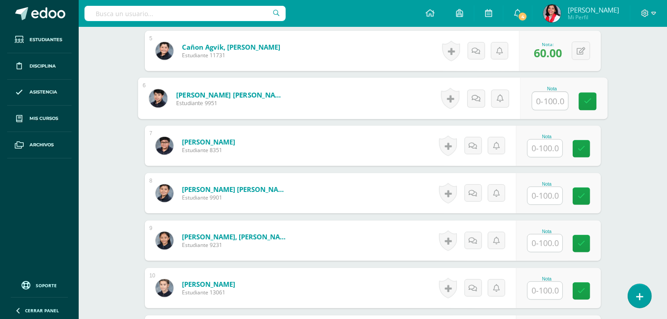
click at [542, 95] on input "text" at bounding box center [551, 101] width 36 height 18
type input "30"
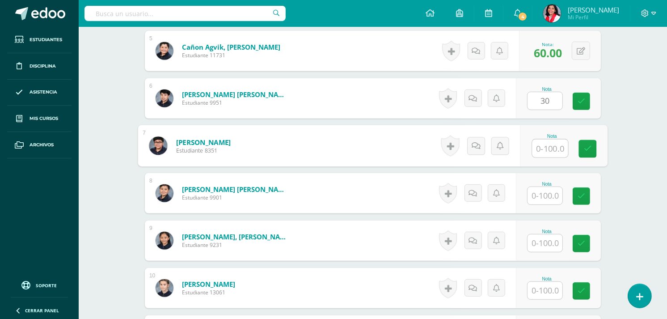
click at [546, 144] on input "text" at bounding box center [551, 149] width 36 height 18
type input "100"
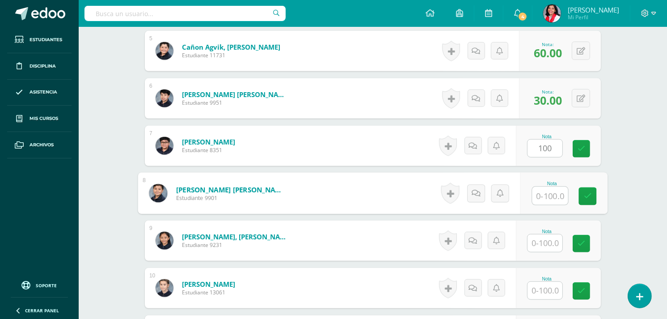
click at [546, 196] on input "text" at bounding box center [551, 196] width 36 height 18
type input "100"
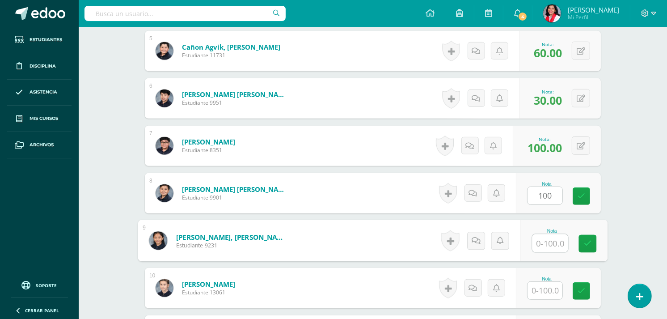
click at [542, 238] on input "text" at bounding box center [551, 243] width 36 height 18
type input "100"
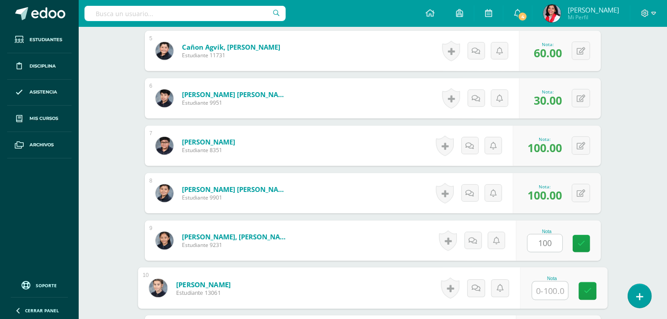
click at [544, 294] on input "text" at bounding box center [551, 291] width 36 height 18
type input "50"
click at [584, 292] on icon at bounding box center [588, 291] width 8 height 8
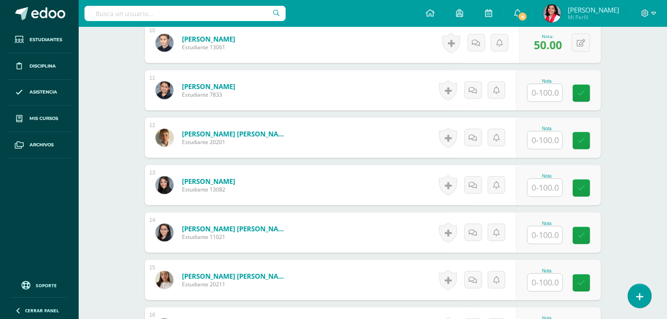
scroll to position [710, 0]
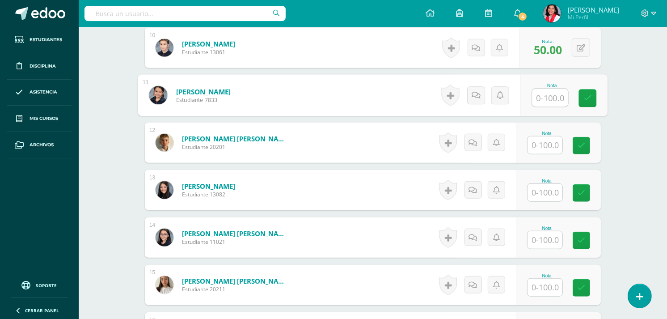
click at [551, 93] on input "text" at bounding box center [551, 98] width 36 height 18
type input "40"
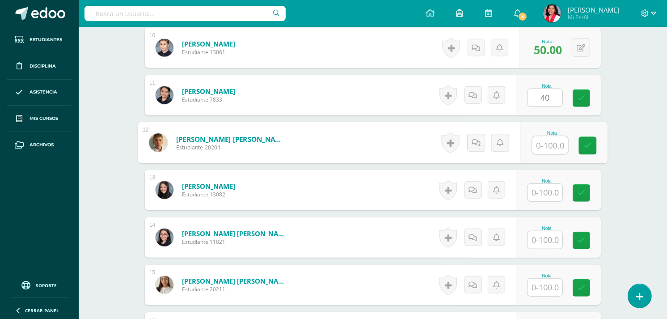
click at [541, 144] on input "text" at bounding box center [551, 145] width 36 height 18
type input "60"
click at [544, 195] on input "text" at bounding box center [545, 192] width 35 height 17
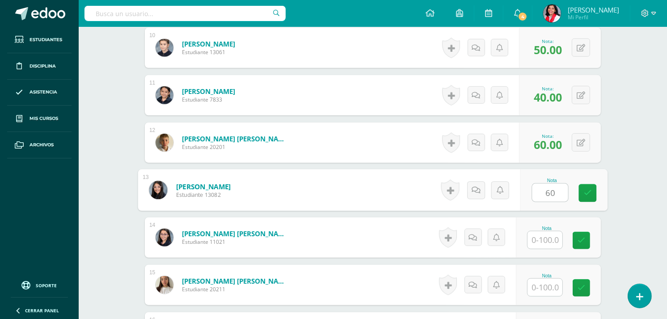
type input "60"
click at [543, 236] on input "text" at bounding box center [545, 239] width 35 height 17
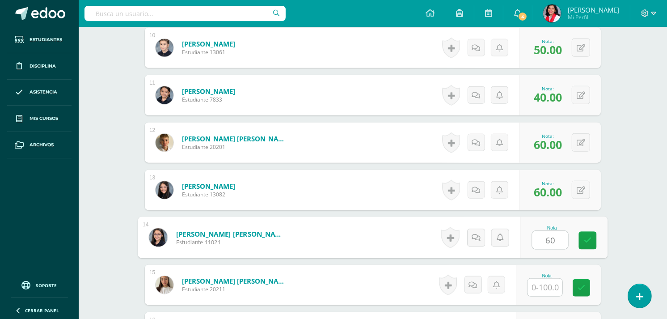
type input "60"
click at [553, 288] on input "text" at bounding box center [545, 287] width 35 height 17
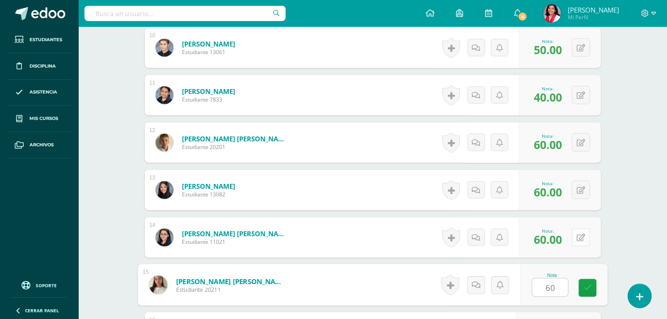
type input "60"
click at [581, 236] on button at bounding box center [581, 237] width 18 height 18
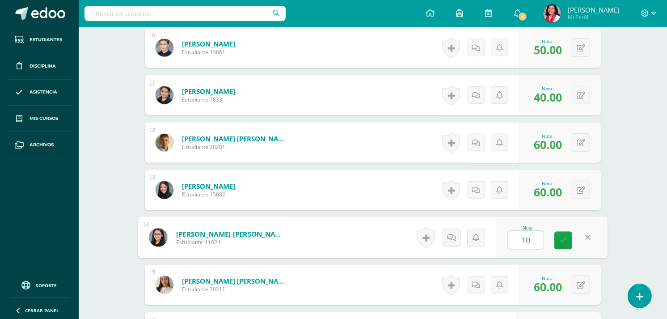
type input "100"
click at [558, 238] on link at bounding box center [564, 241] width 18 height 18
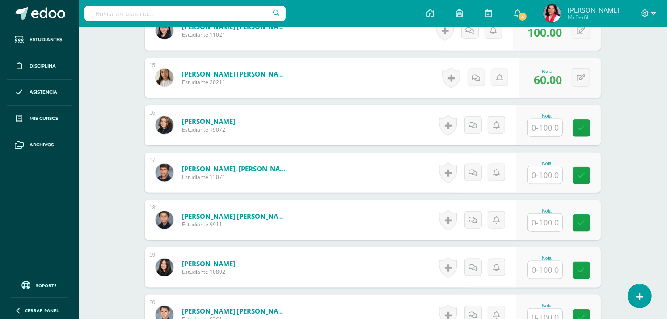
scroll to position [912, 0]
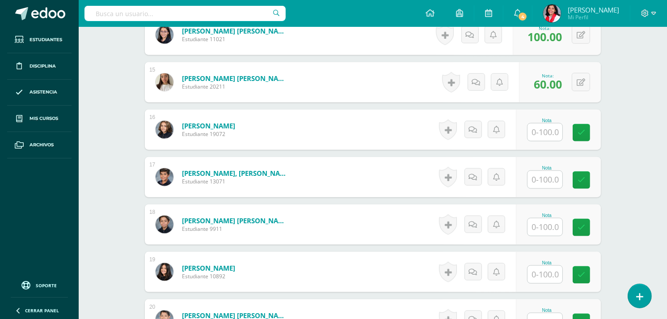
click at [546, 127] on input "text" at bounding box center [545, 131] width 35 height 17
type input "60"
click at [546, 175] on input "text" at bounding box center [551, 180] width 36 height 18
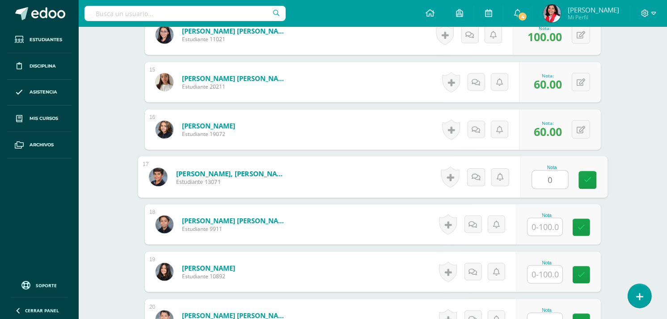
type input "0"
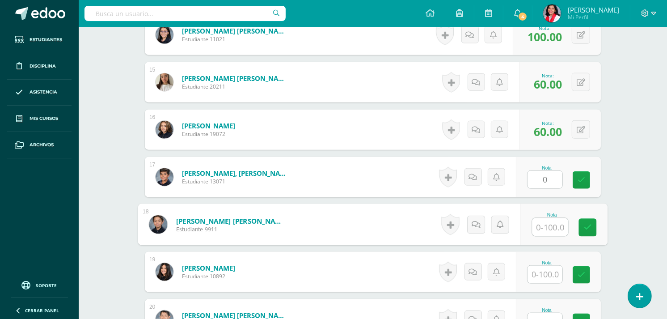
click at [548, 221] on input "text" at bounding box center [551, 227] width 36 height 18
type input "40"
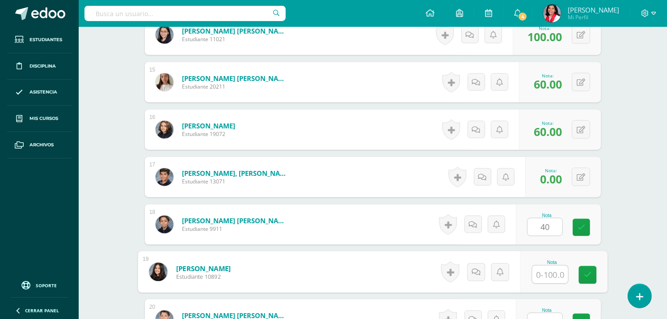
click at [552, 274] on input "text" at bounding box center [551, 275] width 36 height 18
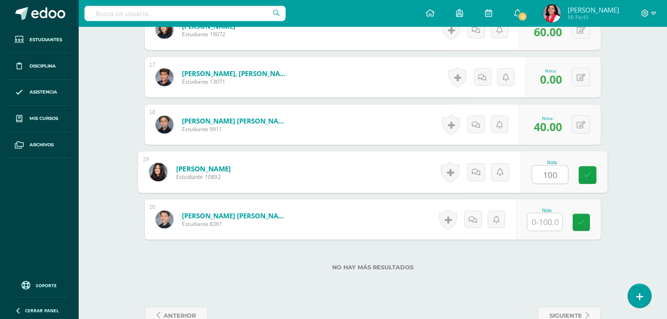
type input "100"
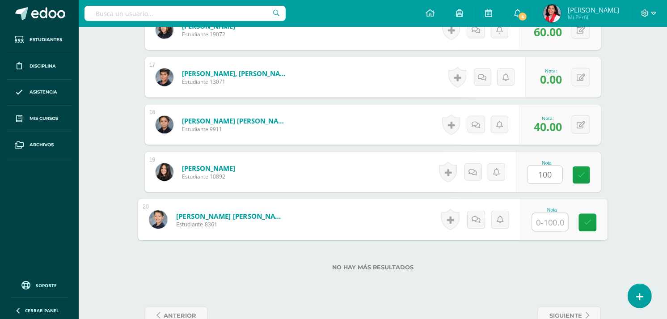
click at [545, 219] on input "text" at bounding box center [551, 222] width 36 height 18
type input "100"
click at [588, 221] on icon at bounding box center [588, 223] width 8 height 8
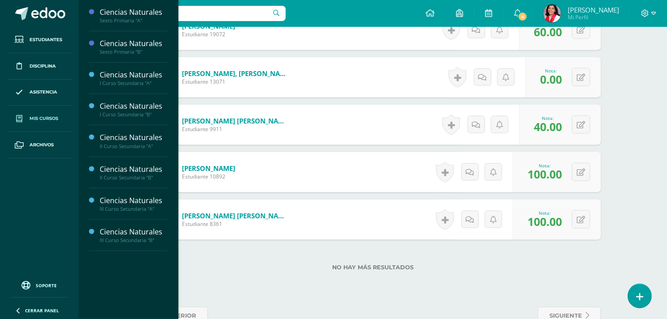
click at [37, 121] on span "Mis cursos" at bounding box center [44, 118] width 29 height 7
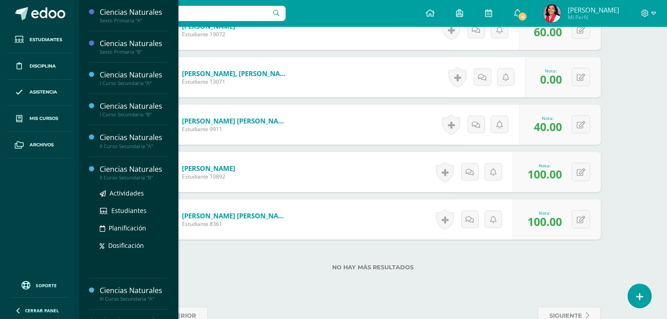
click at [110, 177] on div "II Curso Secundaria "B"" at bounding box center [134, 177] width 68 height 6
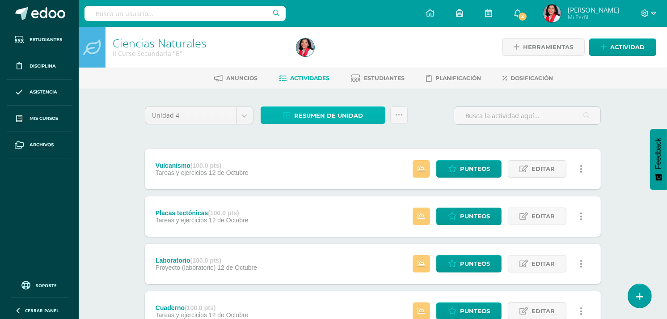
click at [311, 119] on span "Resumen de unidad" at bounding box center [328, 115] width 69 height 17
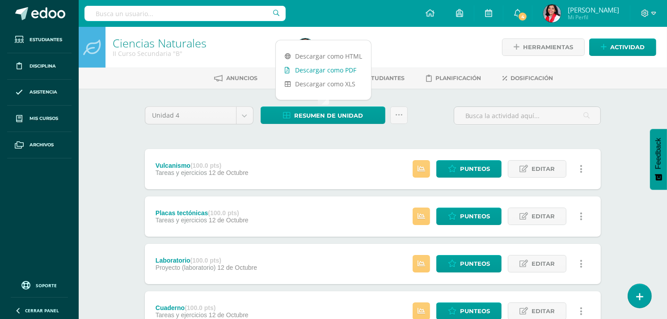
click at [321, 70] on link "Descargar como PDF" at bounding box center [323, 70] width 95 height 14
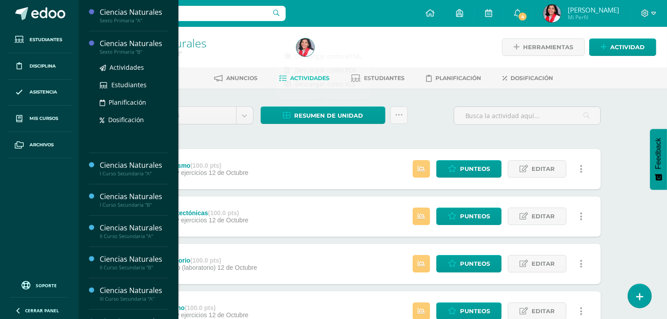
click at [108, 51] on div "Sexto Primaria "B"" at bounding box center [134, 52] width 68 height 6
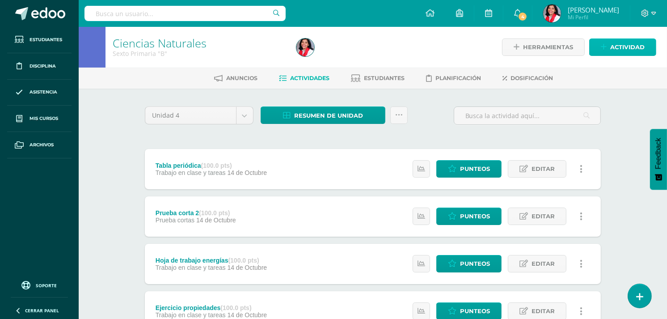
click at [601, 42] on link "Actividad" at bounding box center [623, 46] width 67 height 17
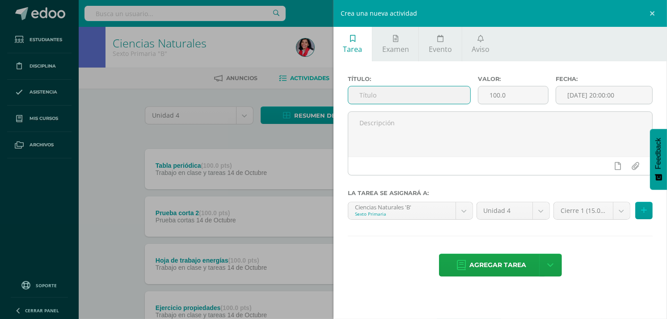
click at [395, 96] on input "text" at bounding box center [409, 94] width 122 height 17
type input "Entrevista personal de salud"
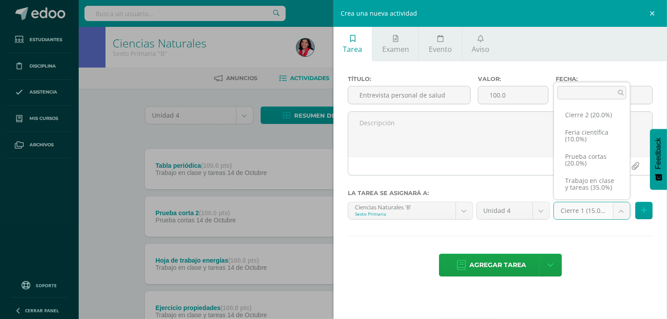
scroll to position [25, 0]
select select "232671"
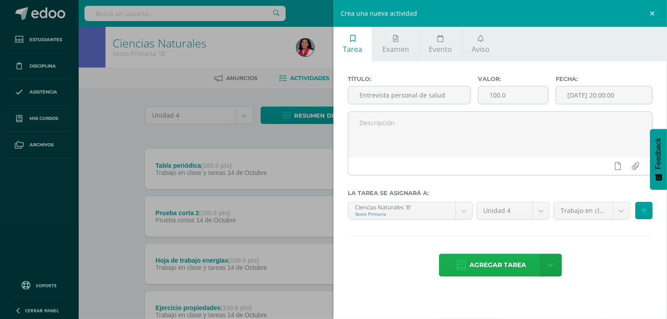
click at [504, 265] on span "Agregar tarea" at bounding box center [498, 265] width 57 height 22
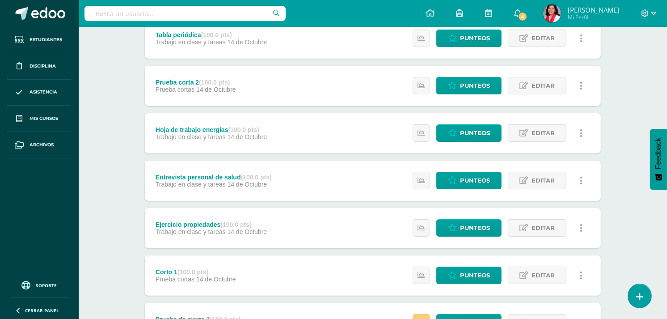
scroll to position [151, 0]
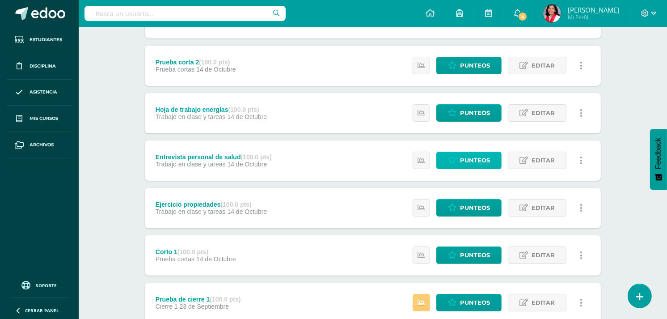
click at [474, 158] on span "Punteos" at bounding box center [475, 160] width 30 height 17
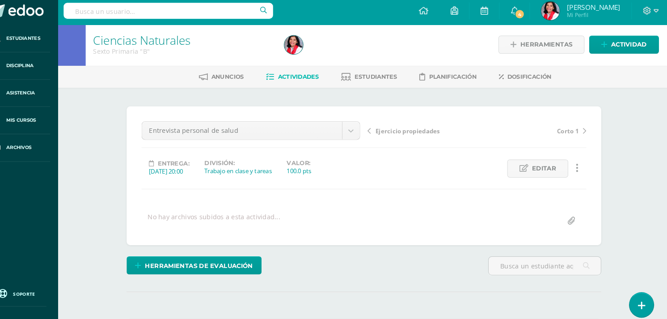
scroll to position [1, 0]
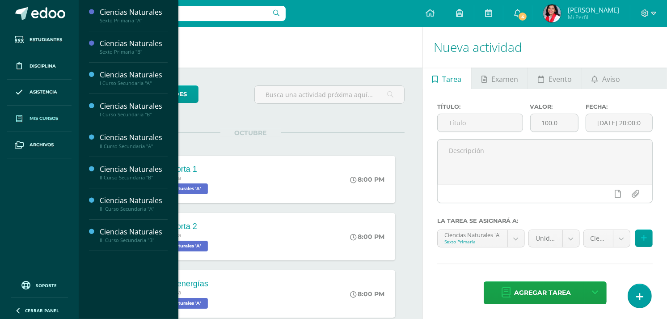
click at [39, 115] on span "Mis cursos" at bounding box center [44, 118] width 29 height 7
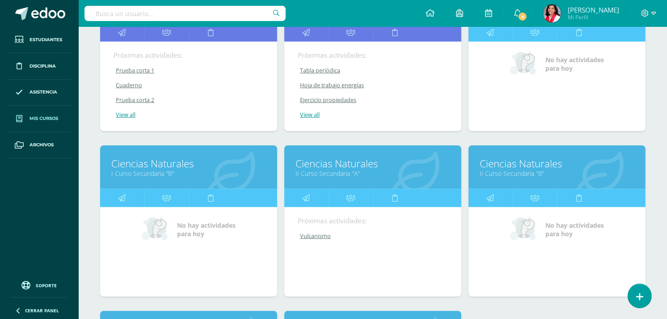
scroll to position [205, 0]
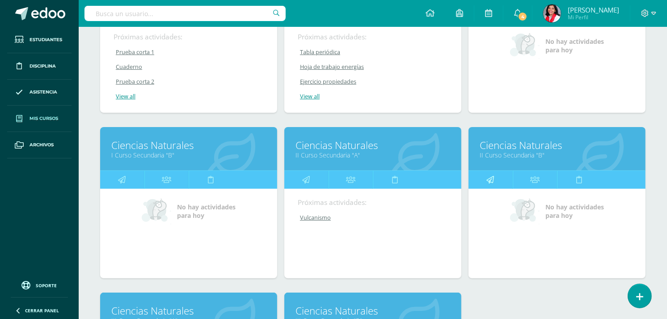
click at [500, 177] on link at bounding box center [491, 180] width 44 height 18
click at [506, 157] on link "II Curso Secundaria "B"" at bounding box center [557, 155] width 155 height 8
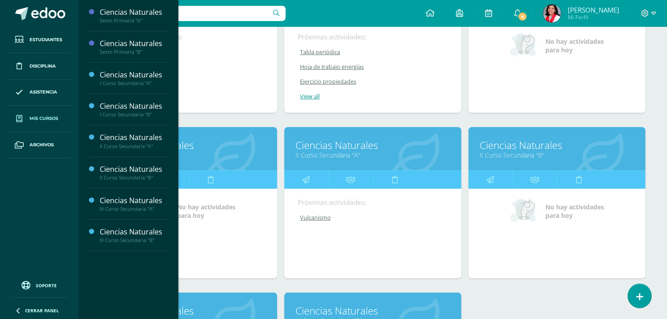
click at [48, 113] on link "Mis cursos" at bounding box center [39, 119] width 64 height 26
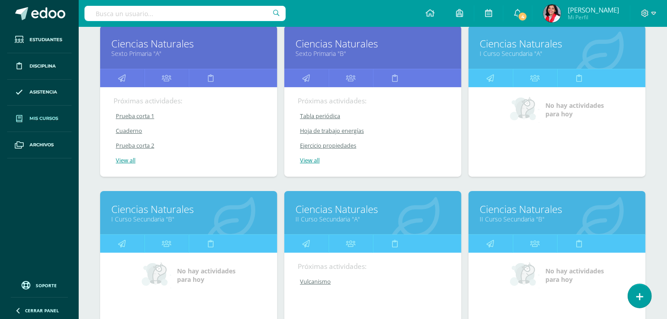
scroll to position [150, 0]
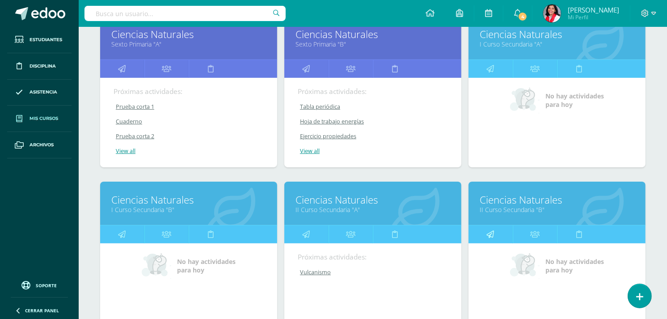
click at [494, 233] on link at bounding box center [491, 234] width 44 height 18
click at [506, 212] on link "II Curso Secundaria "B"" at bounding box center [557, 209] width 155 height 8
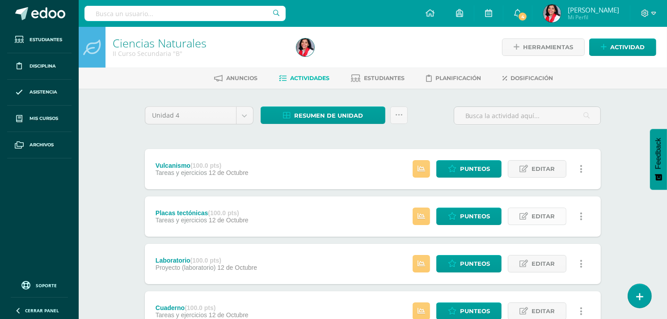
click at [510, 208] on link "Editar" at bounding box center [537, 216] width 59 height 17
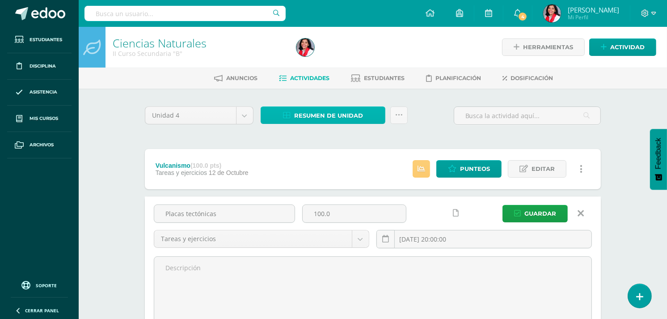
click at [356, 111] on span "Resumen de unidad" at bounding box center [328, 115] width 69 height 17
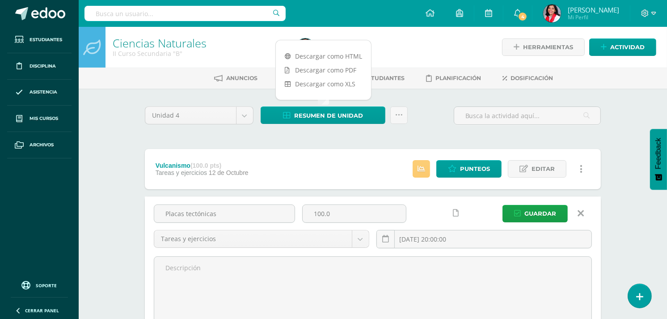
click at [318, 76] on span "Actividades" at bounding box center [309, 78] width 39 height 7
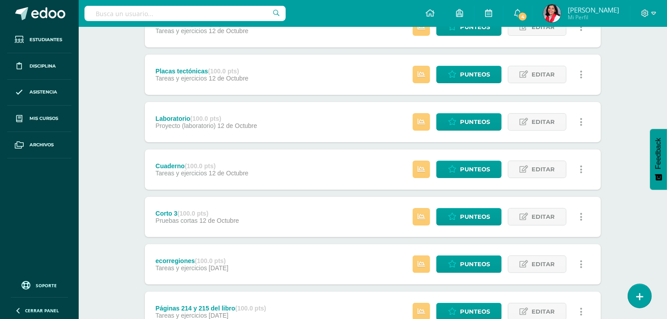
scroll to position [195, 0]
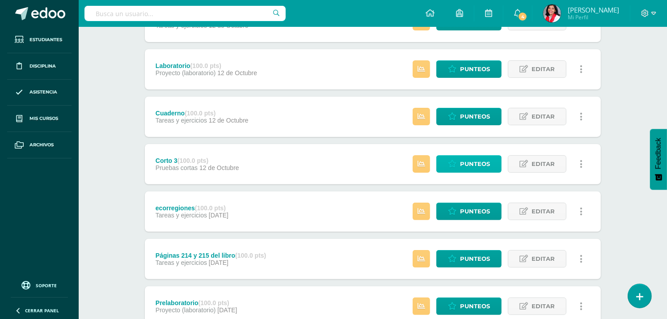
click at [453, 160] on icon at bounding box center [452, 164] width 8 height 8
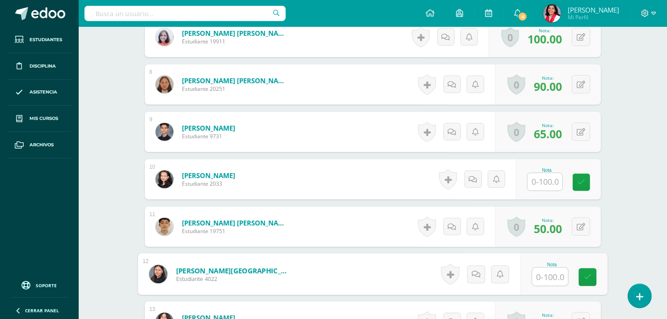
scroll to position [579, 0]
click at [552, 274] on input "text" at bounding box center [551, 276] width 36 height 18
type input "100"
click at [585, 275] on icon at bounding box center [588, 277] width 8 height 8
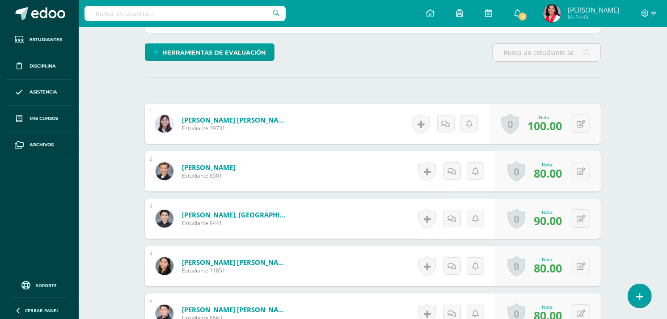
scroll to position [0, 0]
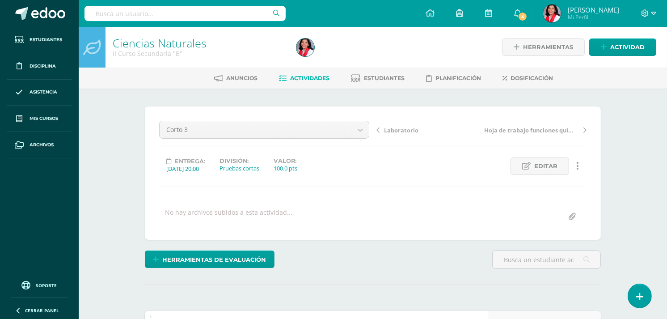
click at [306, 81] on span "Actividades" at bounding box center [309, 78] width 39 height 7
click at [320, 55] on div at bounding box center [386, 47] width 187 height 41
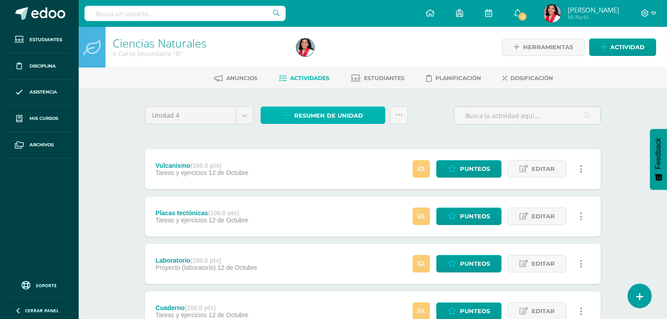
click at [306, 112] on span "Resumen de unidad" at bounding box center [328, 115] width 69 height 17
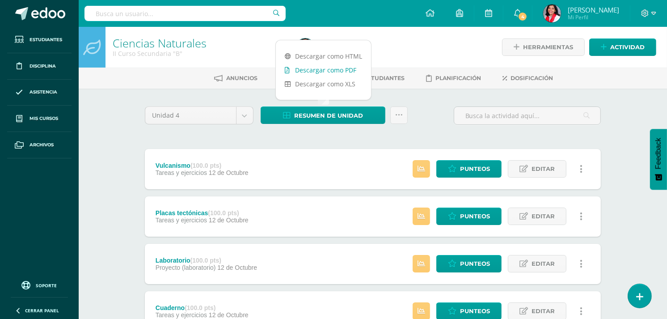
click at [314, 70] on link "Descargar como PDF" at bounding box center [323, 70] width 95 height 14
